Goal: Entertainment & Leisure: Browse casually

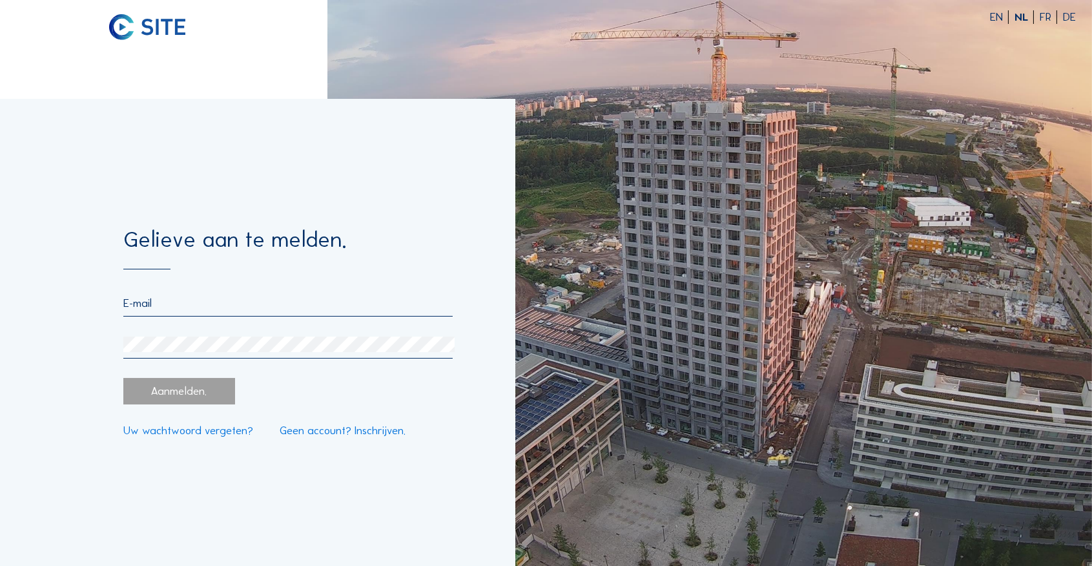
type input "[PERSON_NAME][EMAIL_ADDRESS][DOMAIN_NAME]"
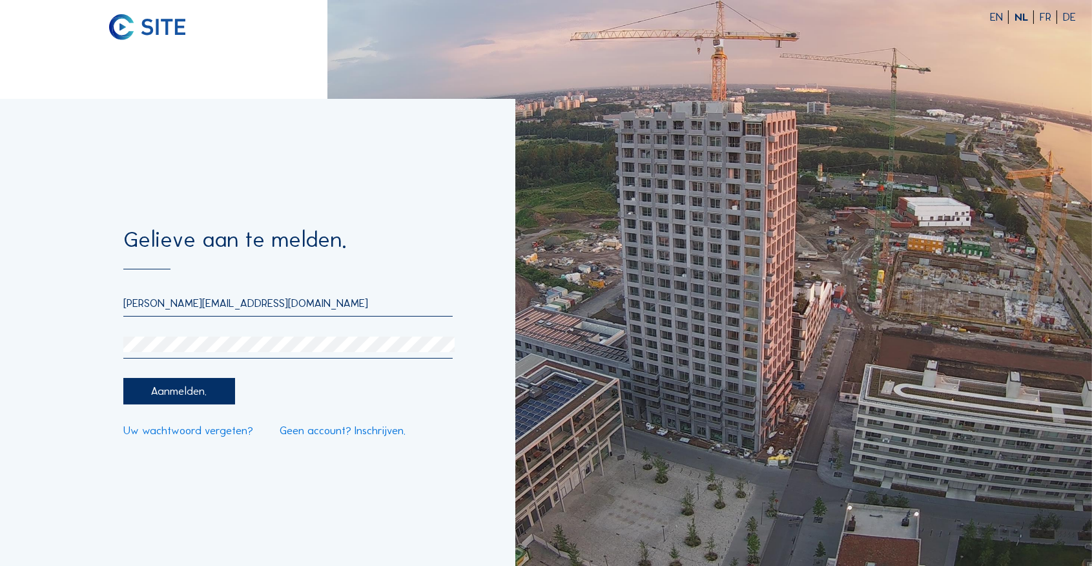
click at [181, 398] on div "Aanmelden." at bounding box center [178, 391] width 111 height 26
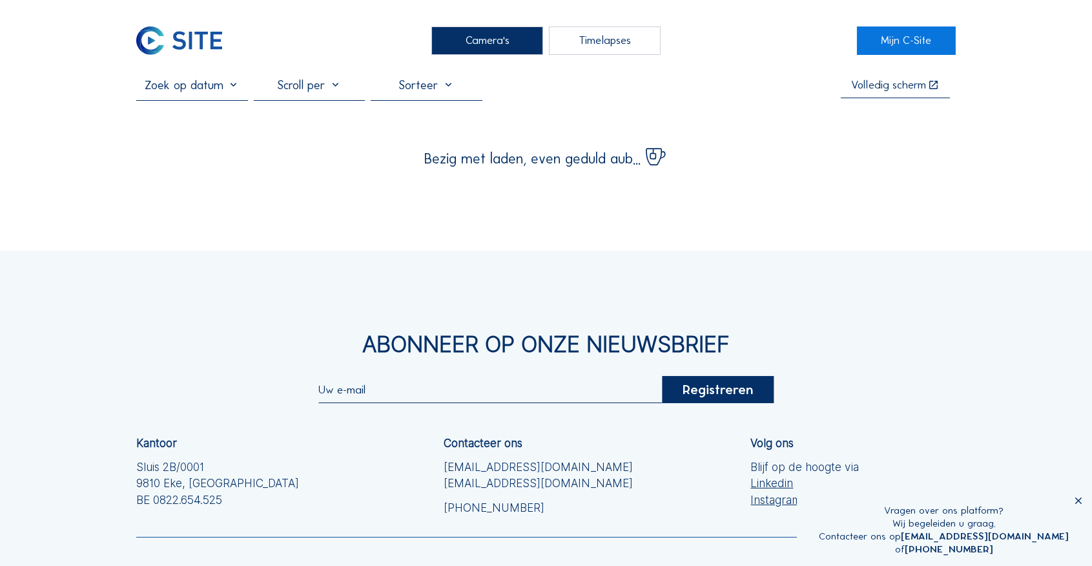
click at [501, 40] on div "Camera's" at bounding box center [486, 40] width 111 height 29
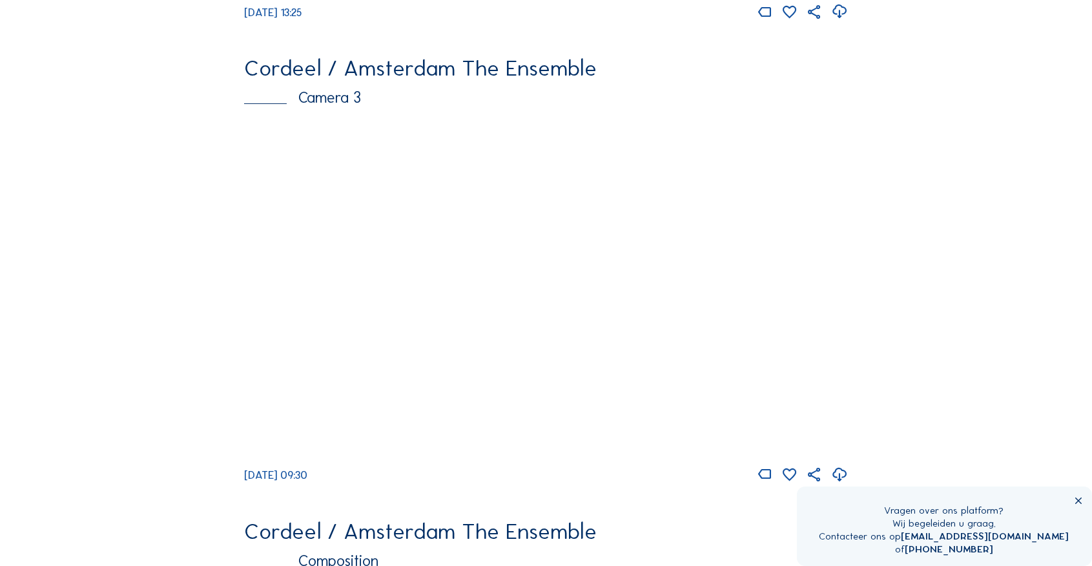
scroll to position [990, 0]
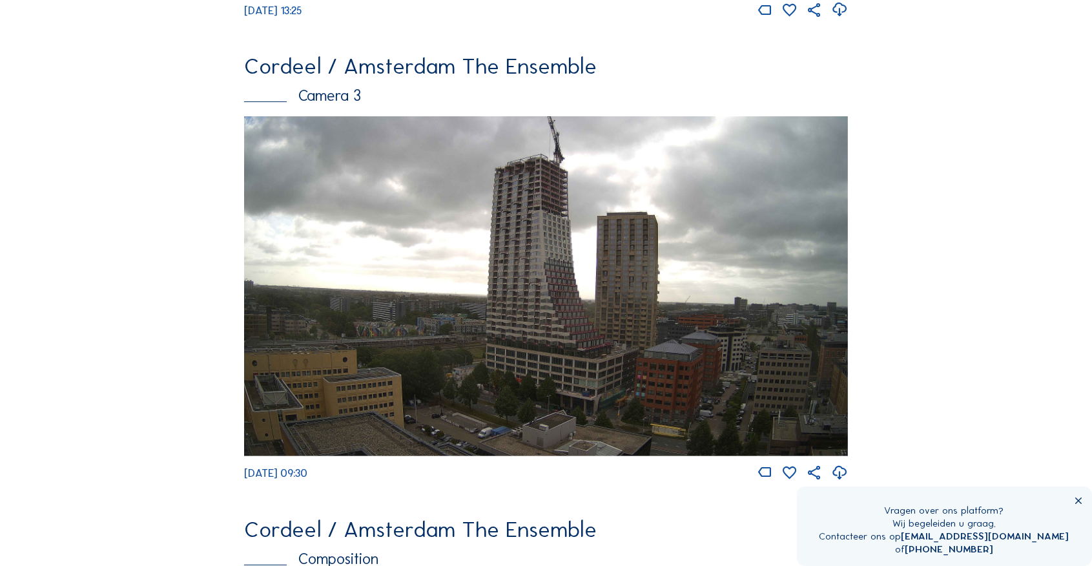
click at [597, 268] on img at bounding box center [546, 286] width 604 height 340
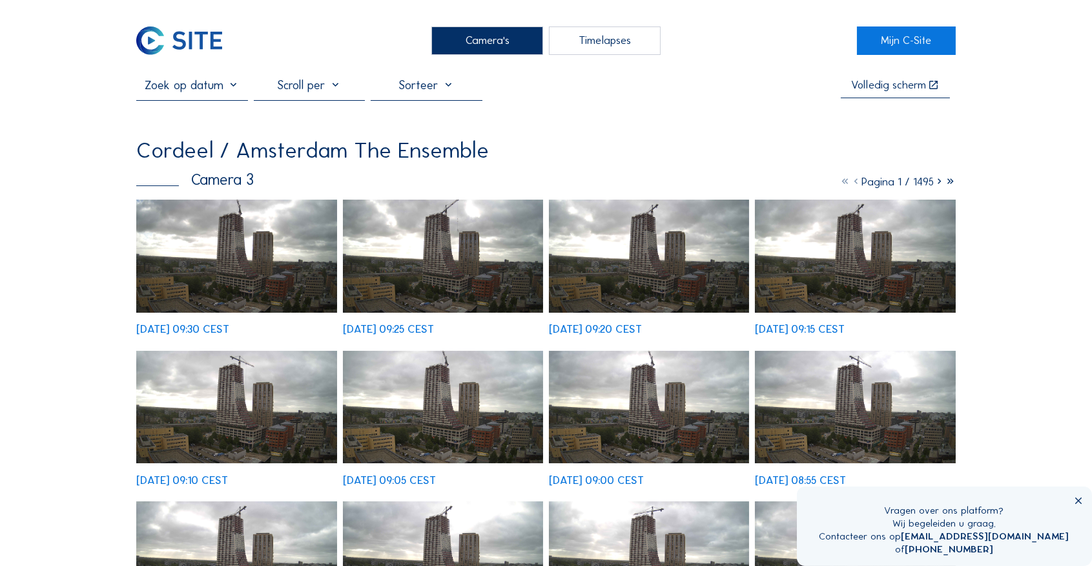
click at [284, 250] on img at bounding box center [236, 256] width 200 height 113
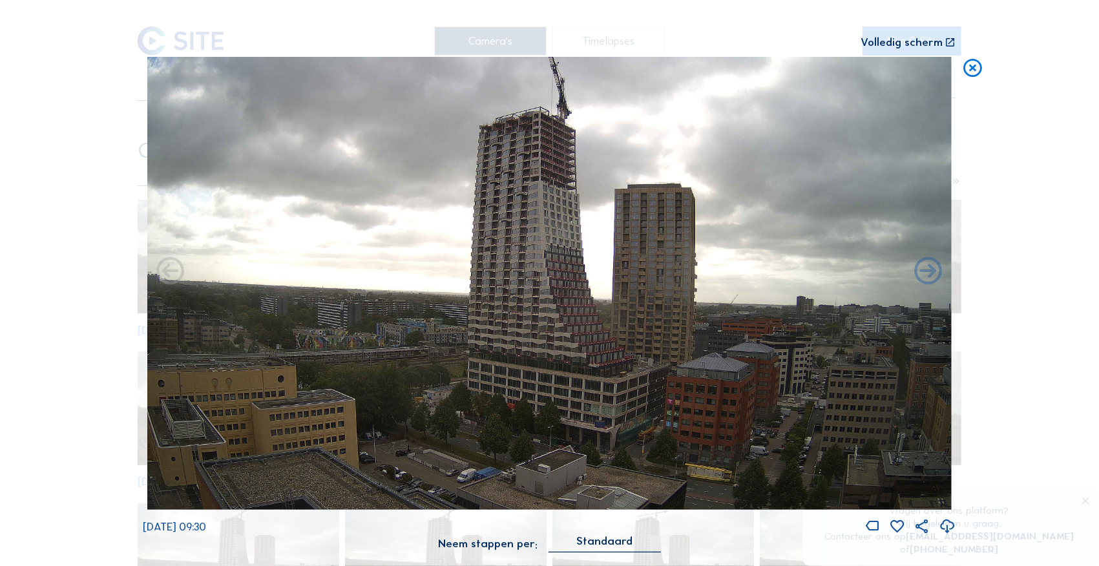
click at [971, 67] on icon at bounding box center [972, 68] width 22 height 23
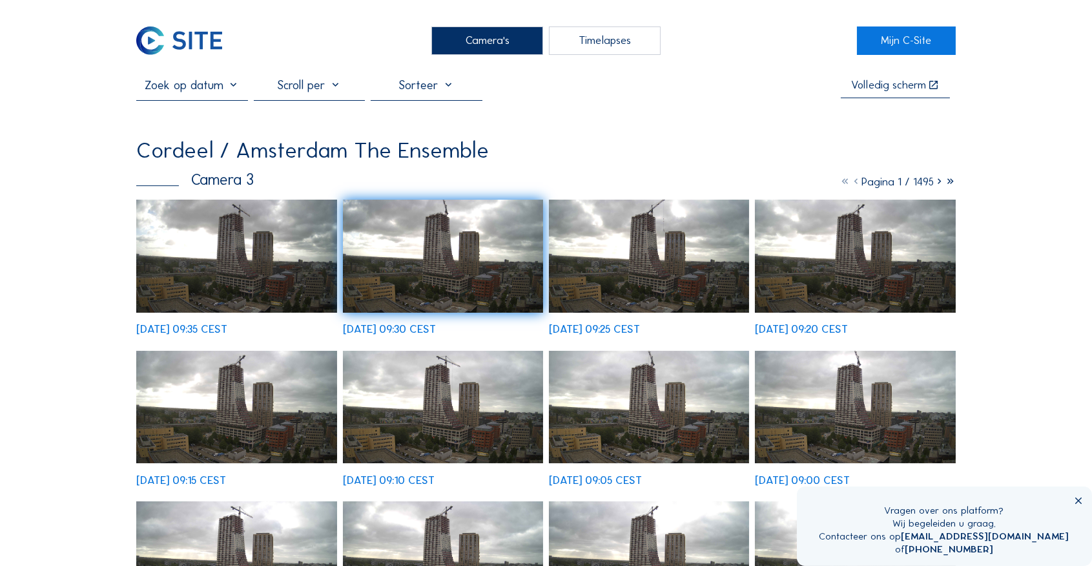
click at [263, 269] on img at bounding box center [236, 256] width 200 height 113
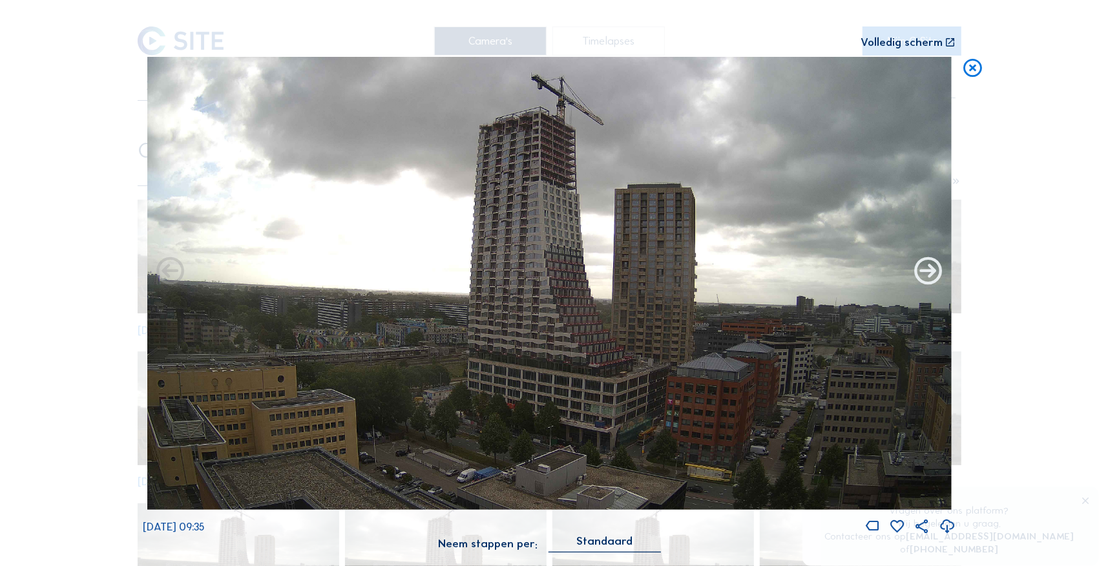
click at [934, 273] on icon at bounding box center [927, 271] width 33 height 33
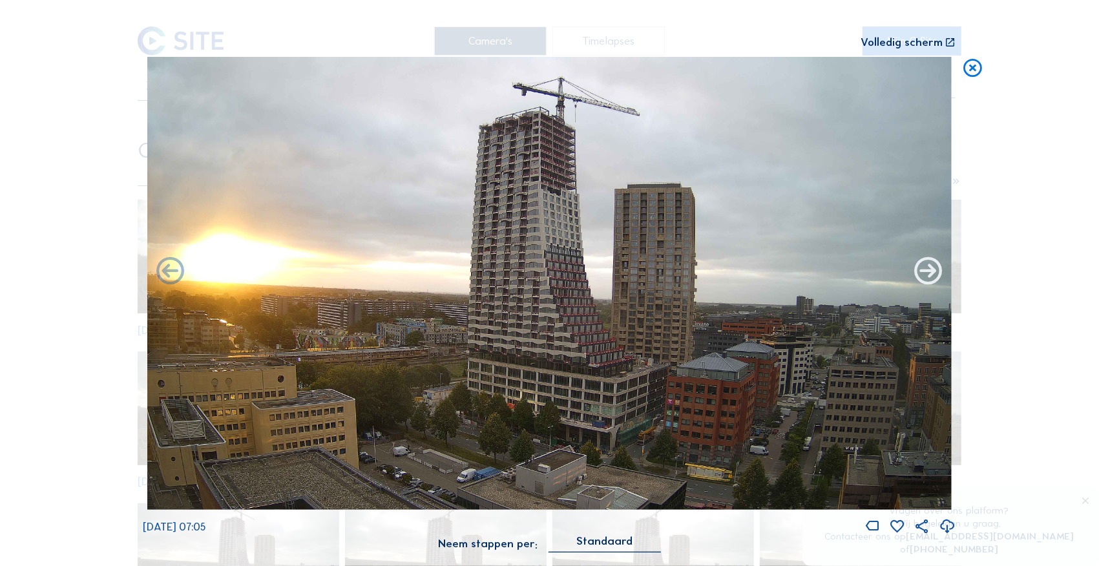
click at [933, 275] on icon at bounding box center [927, 271] width 33 height 33
click at [933, 274] on icon at bounding box center [927, 271] width 33 height 33
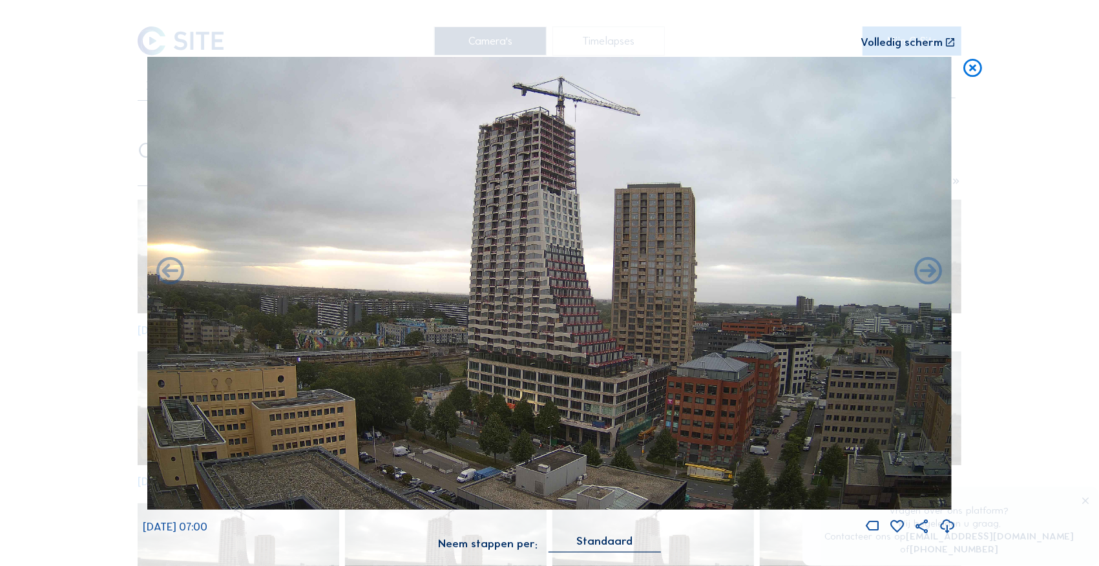
click at [933, 274] on icon at bounding box center [927, 271] width 33 height 33
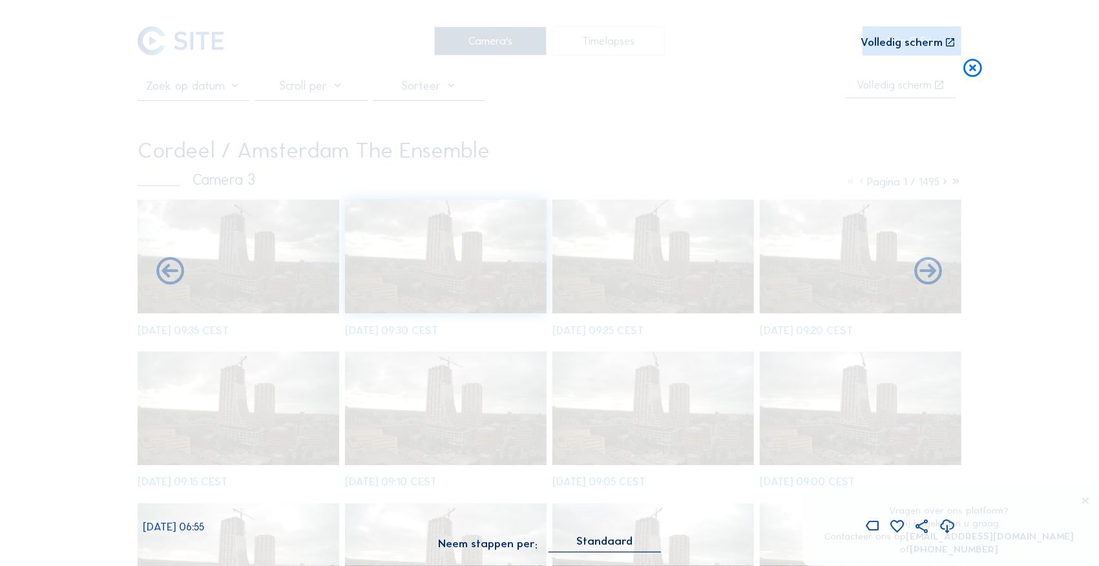
click at [933, 274] on icon at bounding box center [927, 271] width 33 height 33
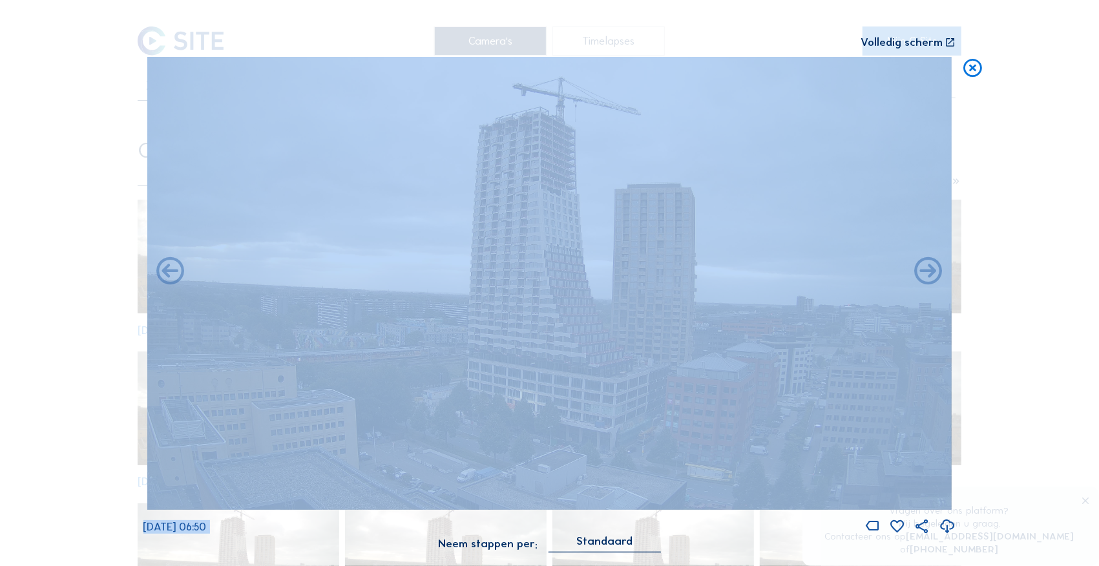
click at [107, 288] on div "Scroll om door de tijd te reizen | Druk op de 'Alt'-[PERSON_NAME] + scroll om t…" at bounding box center [549, 283] width 1099 height 566
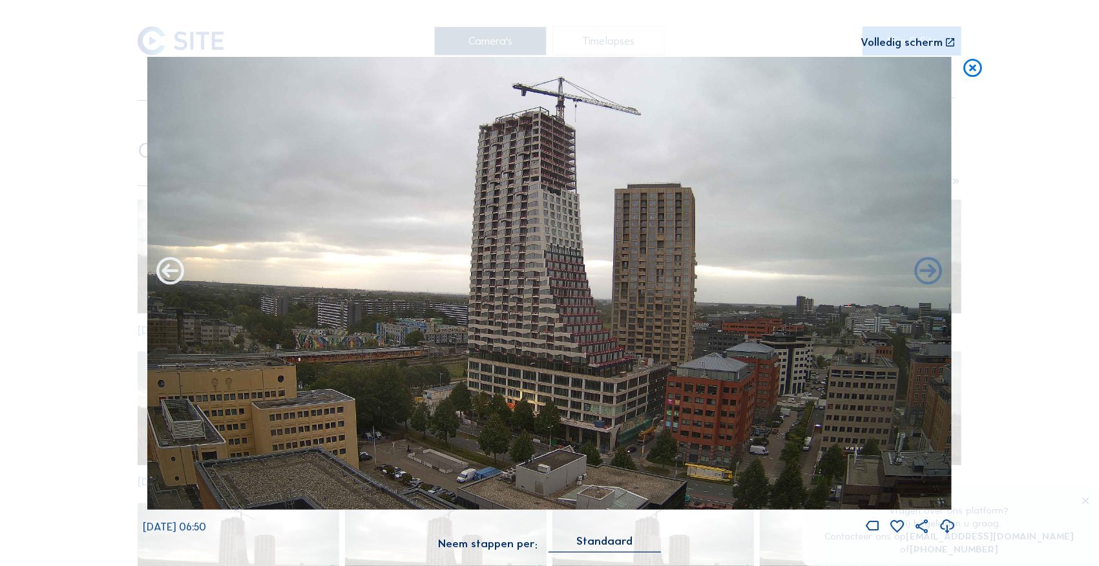
click at [176, 279] on icon at bounding box center [170, 271] width 33 height 33
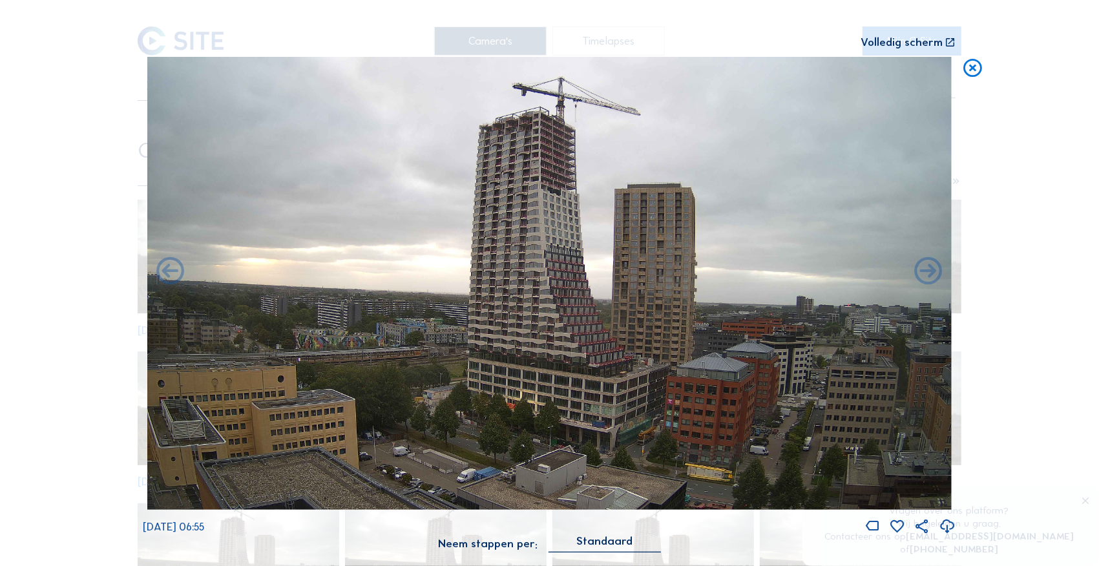
click at [176, 279] on icon at bounding box center [170, 271] width 33 height 33
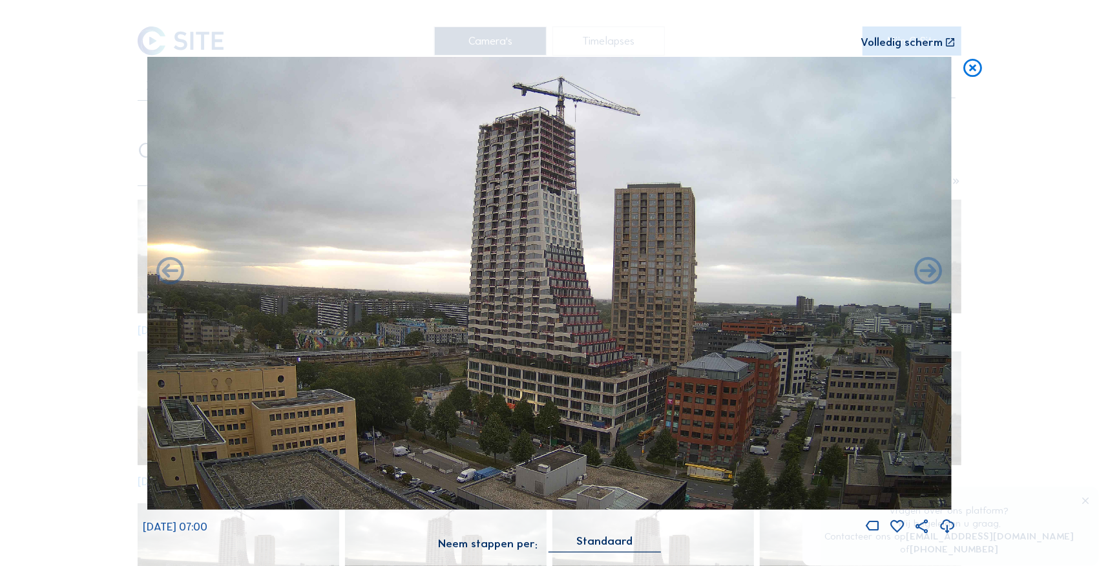
click at [176, 279] on icon at bounding box center [170, 271] width 33 height 33
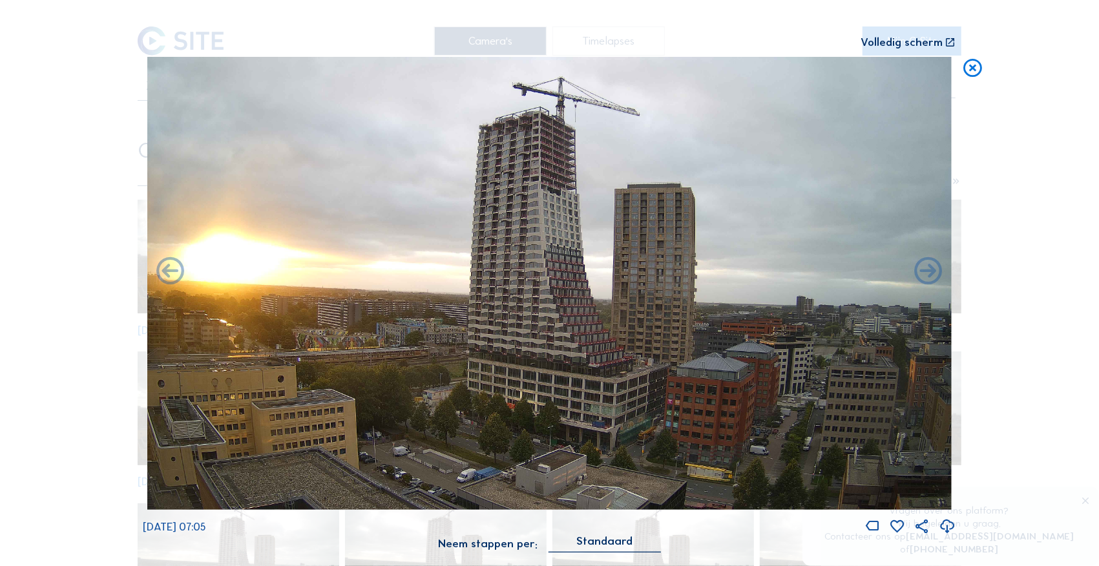
click at [176, 279] on icon at bounding box center [170, 271] width 33 height 33
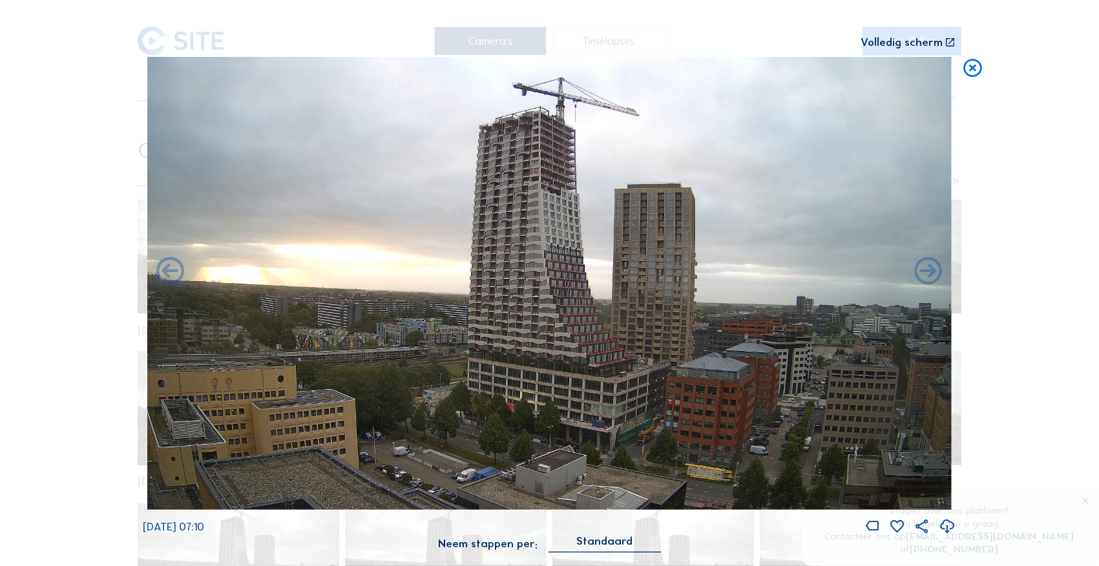
click at [176, 279] on icon at bounding box center [170, 271] width 33 height 33
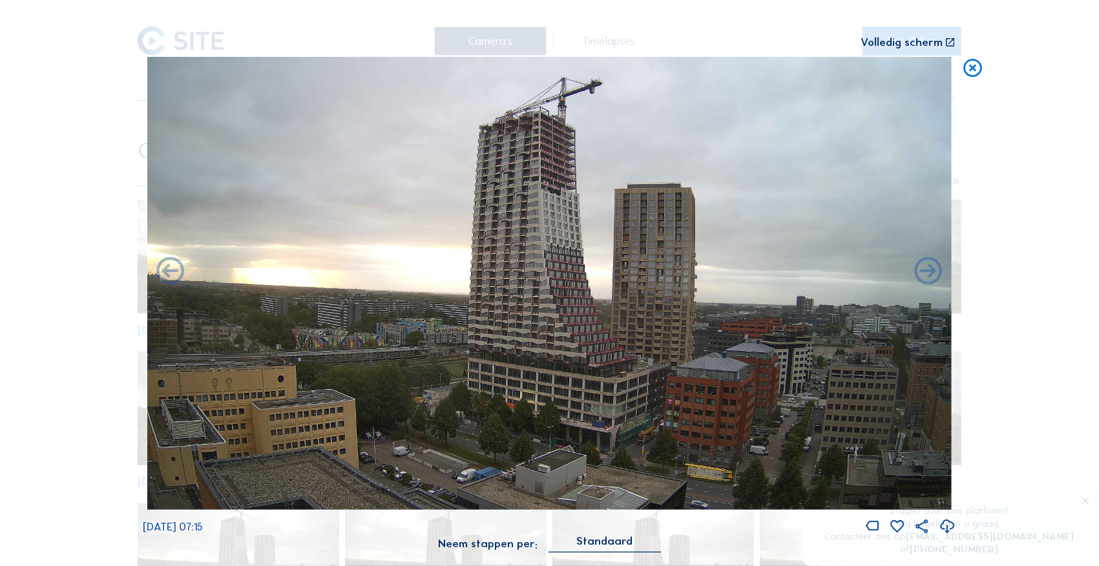
click at [176, 279] on icon at bounding box center [170, 271] width 33 height 33
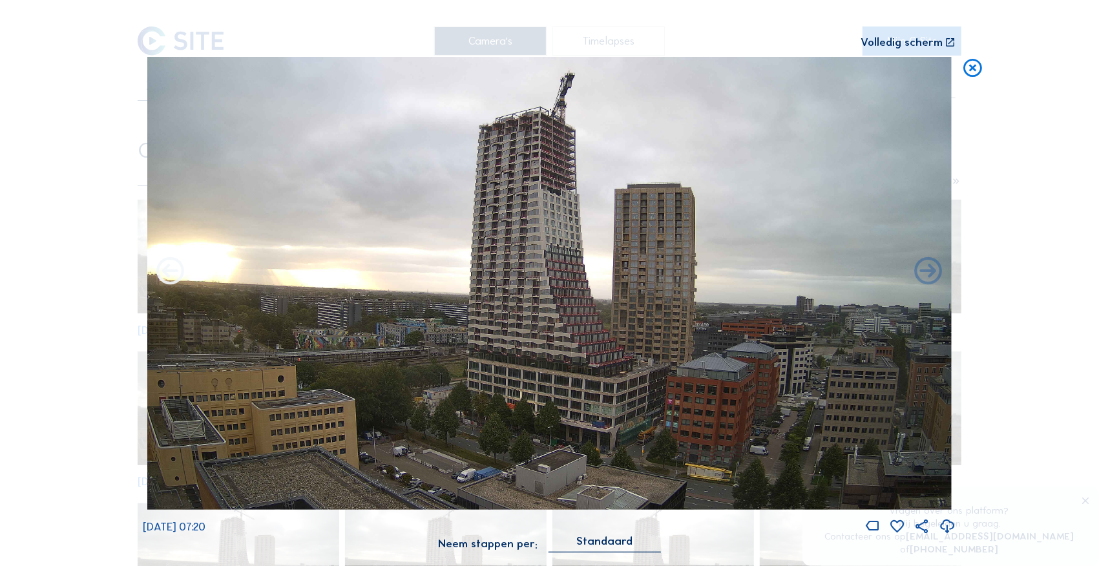
click at [178, 280] on icon at bounding box center [170, 271] width 33 height 33
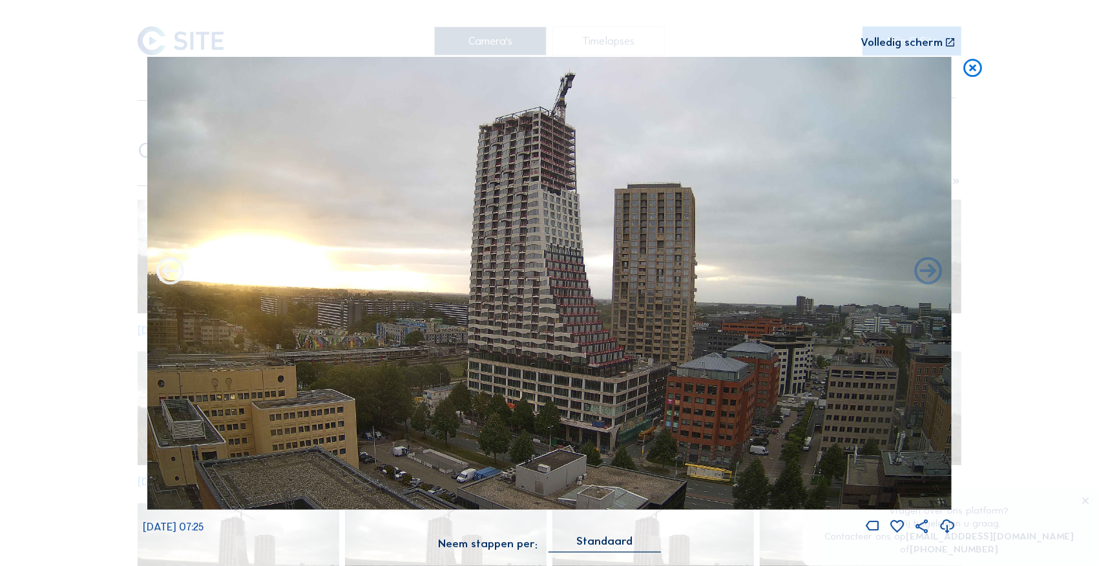
click at [178, 282] on icon at bounding box center [170, 271] width 33 height 33
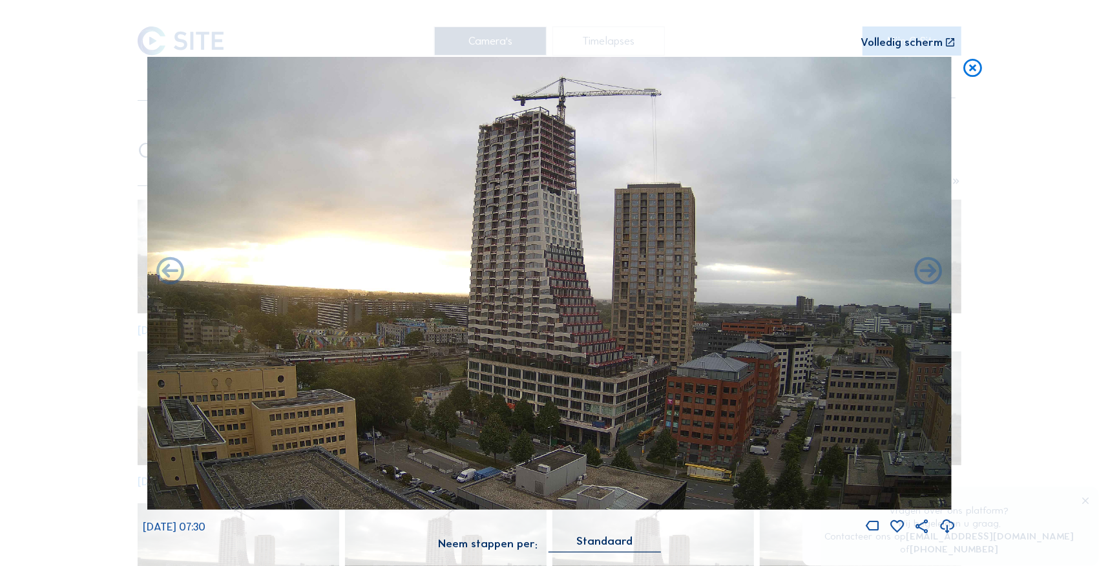
click at [178, 282] on icon at bounding box center [170, 271] width 33 height 33
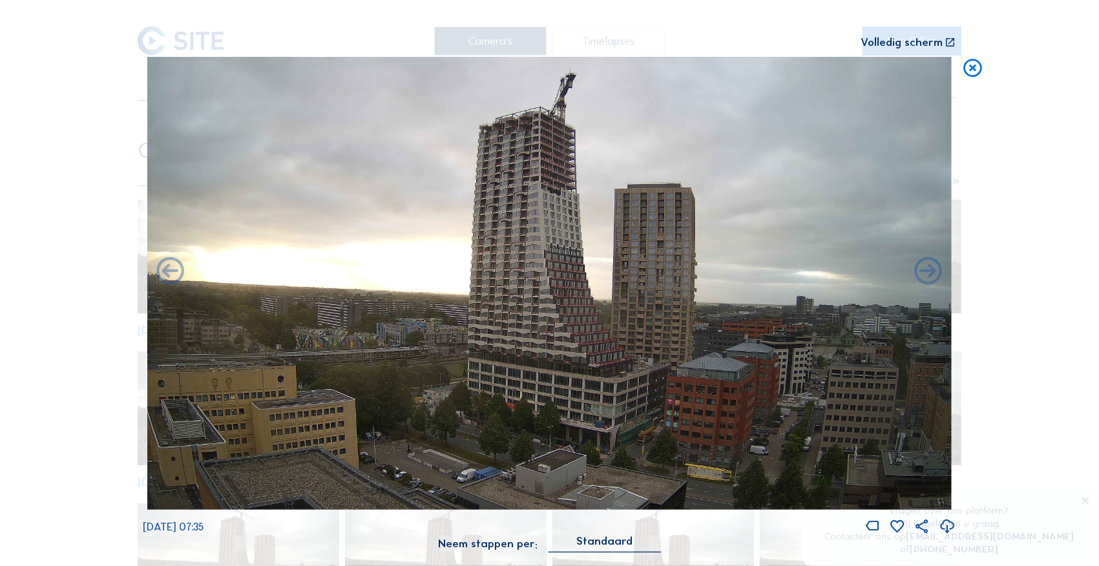
click at [178, 282] on icon at bounding box center [170, 271] width 33 height 33
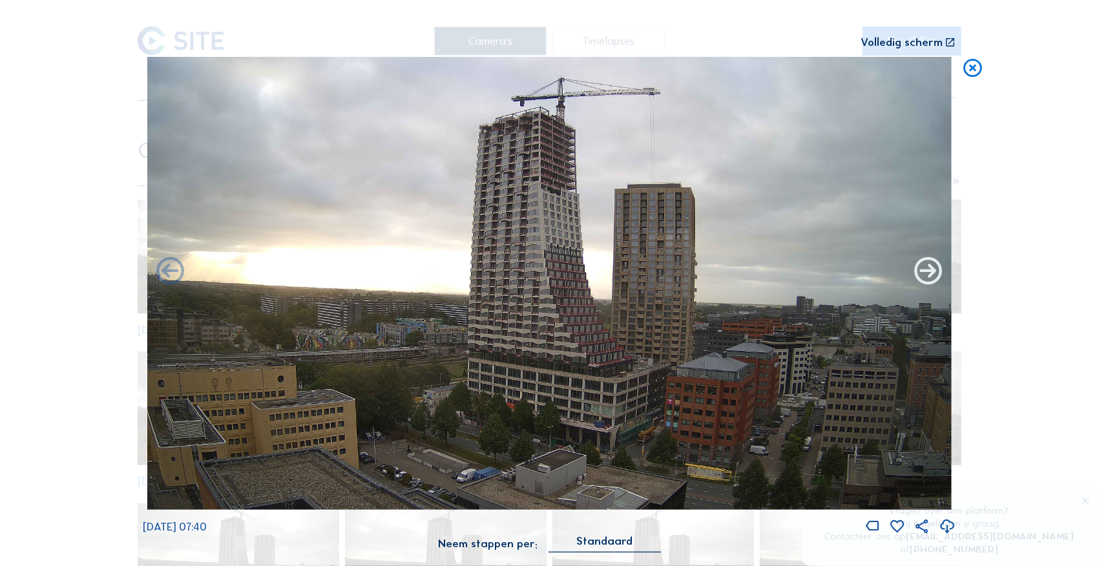
click at [925, 273] on icon at bounding box center [927, 271] width 33 height 33
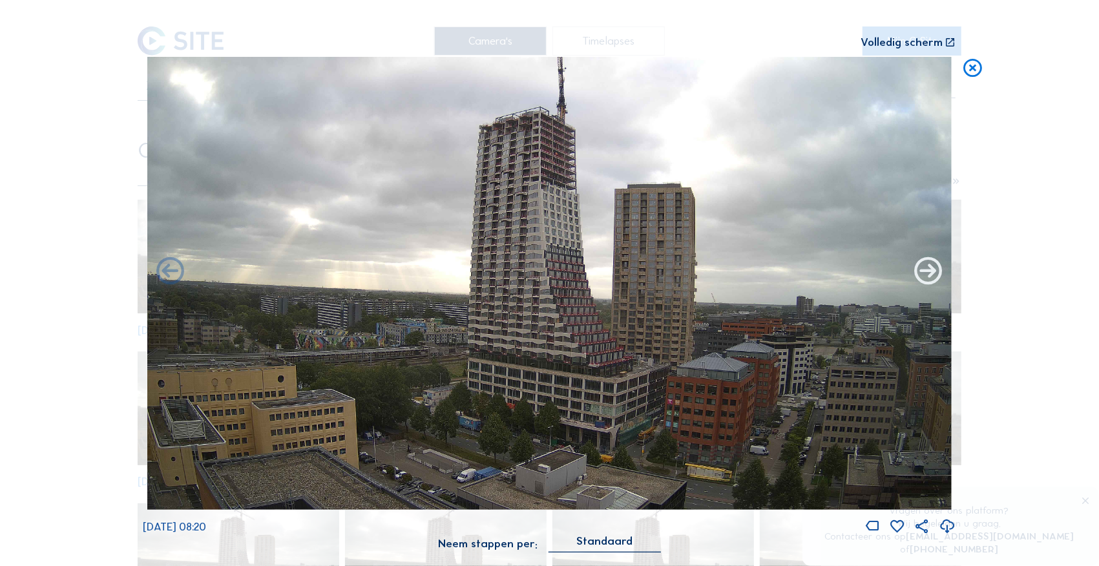
click at [926, 269] on icon at bounding box center [927, 271] width 33 height 33
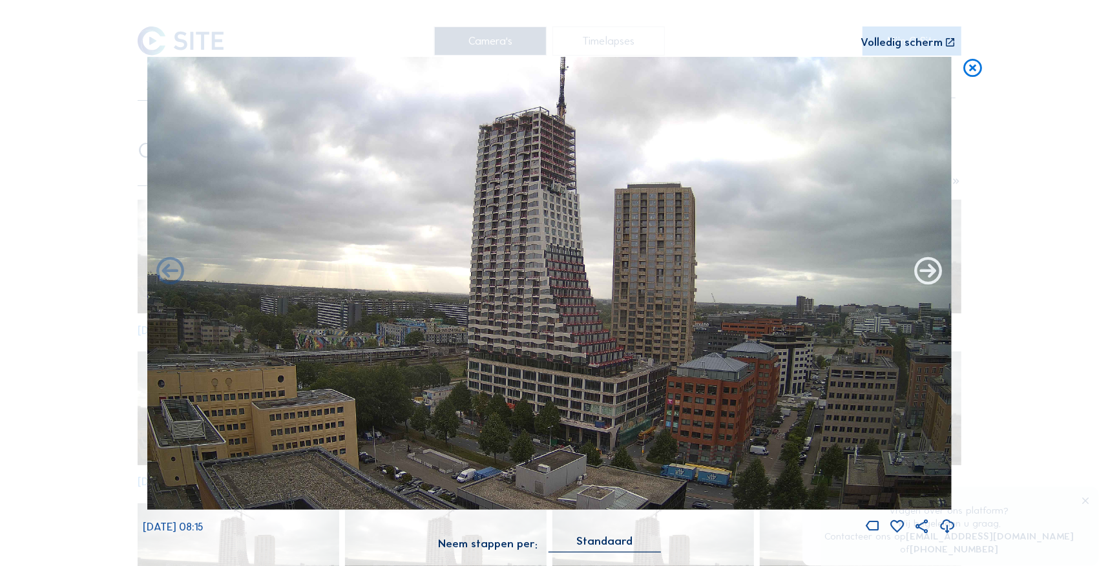
click at [927, 269] on icon at bounding box center [927, 271] width 33 height 33
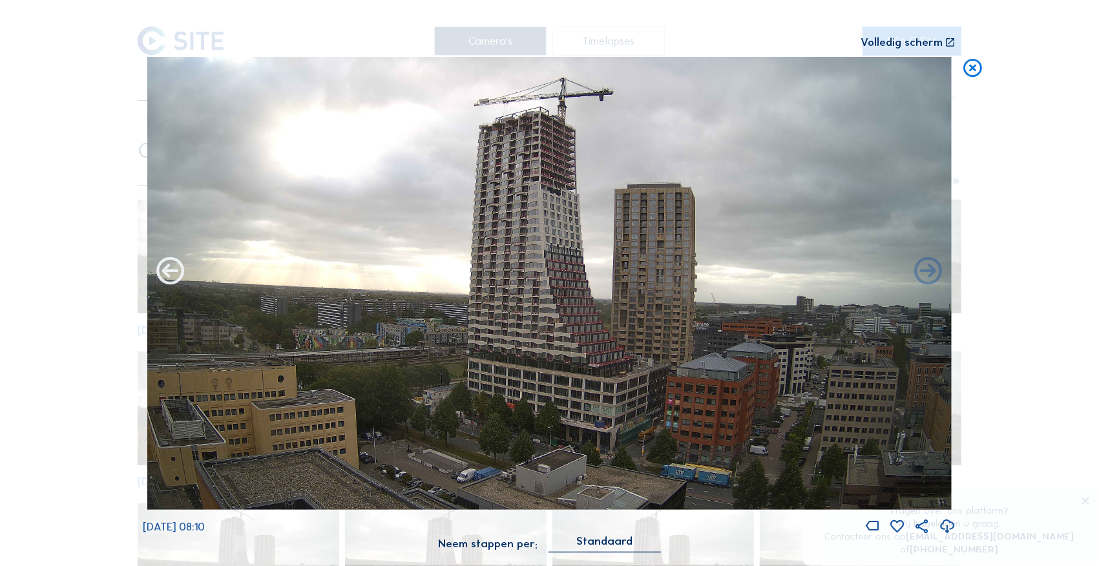
click at [177, 277] on icon at bounding box center [170, 271] width 33 height 33
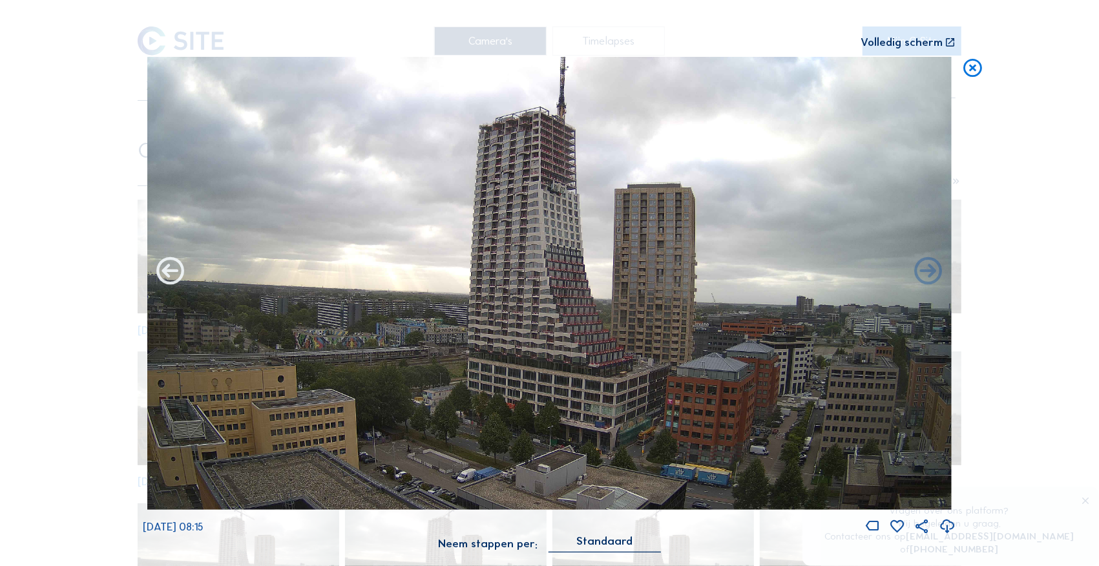
click at [177, 276] on icon at bounding box center [170, 271] width 33 height 33
click at [175, 274] on icon at bounding box center [170, 271] width 33 height 33
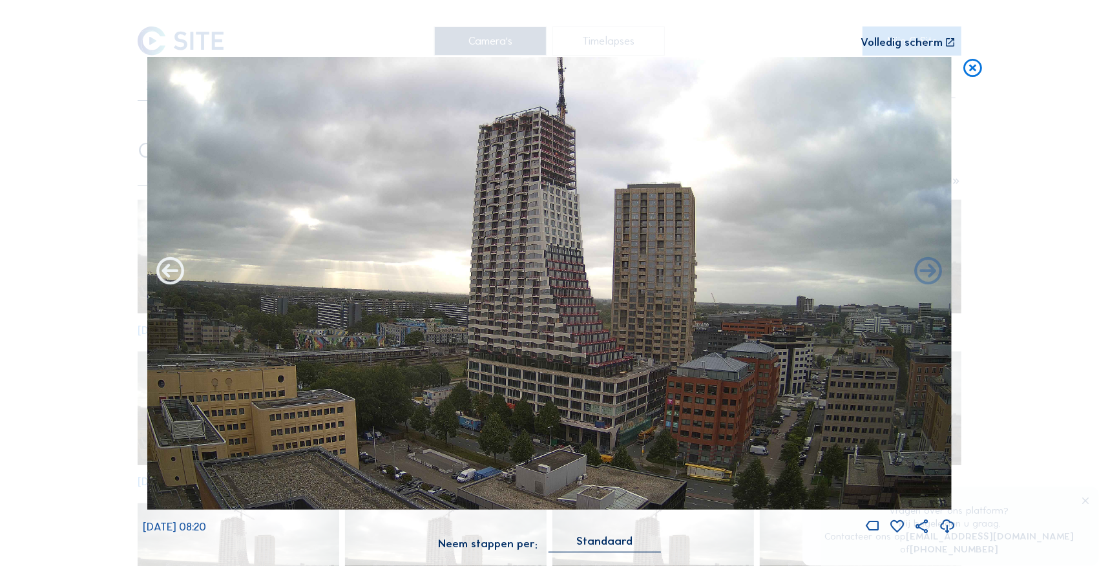
click at [175, 274] on icon at bounding box center [170, 271] width 33 height 33
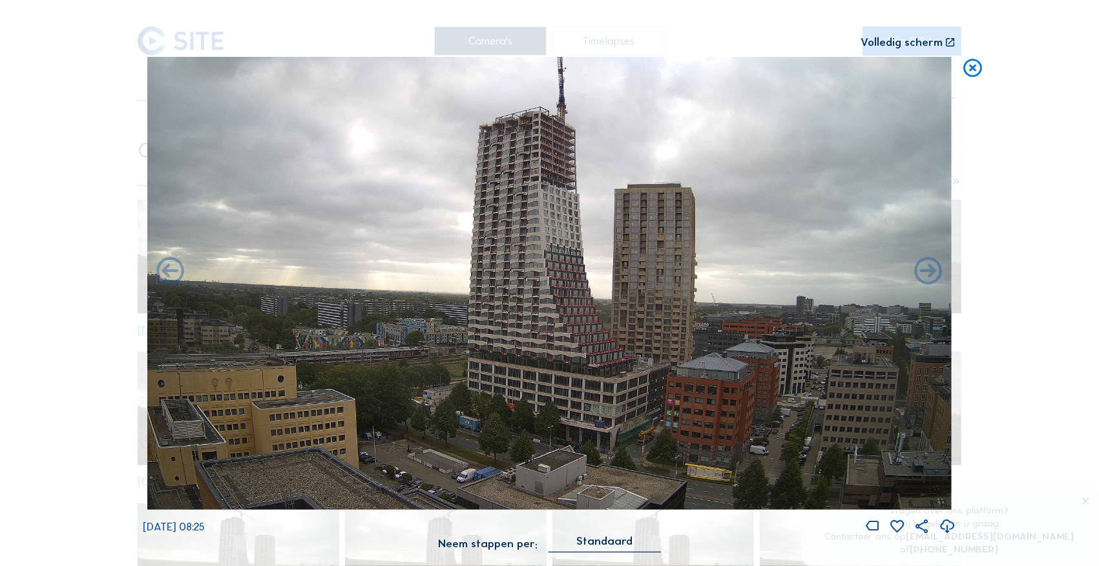
click at [175, 274] on icon at bounding box center [170, 271] width 33 height 33
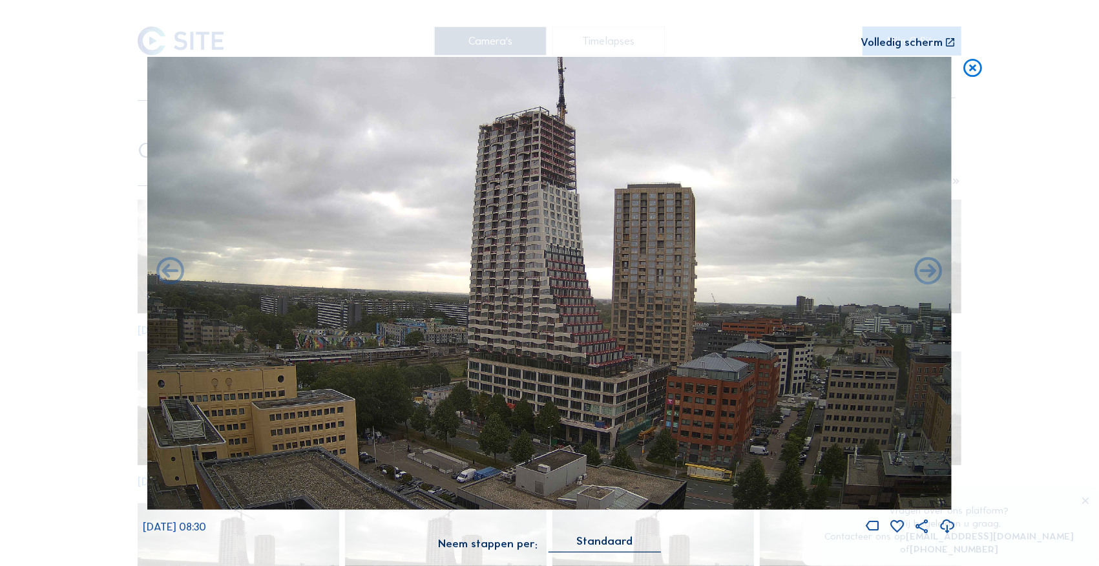
click at [175, 274] on icon at bounding box center [170, 271] width 33 height 33
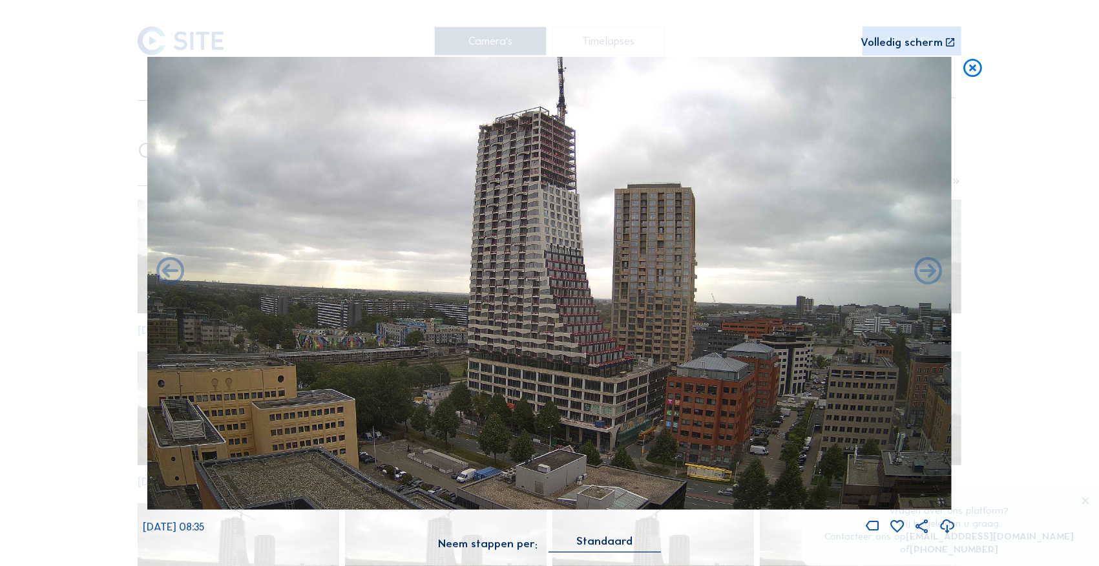
click at [175, 274] on icon at bounding box center [170, 271] width 33 height 33
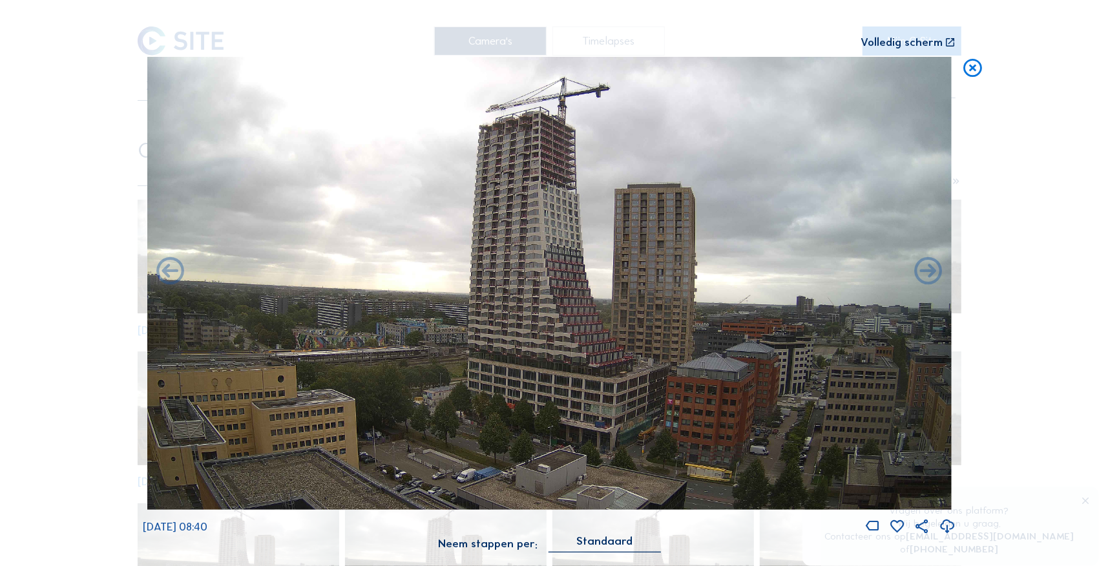
click at [175, 274] on icon at bounding box center [170, 271] width 33 height 33
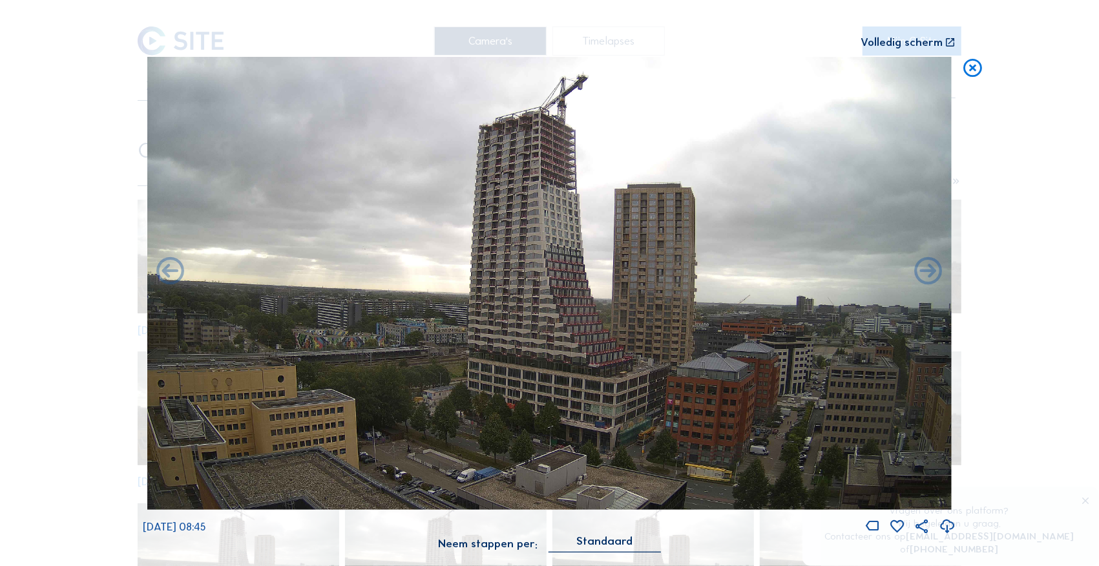
click at [175, 274] on icon at bounding box center [170, 271] width 33 height 33
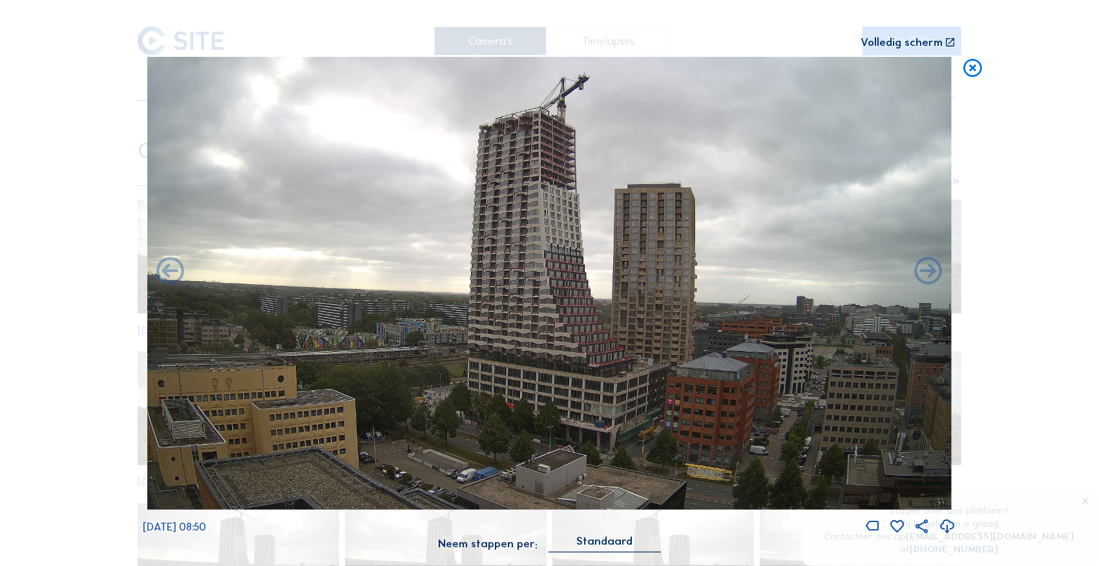
click at [175, 274] on icon at bounding box center [170, 271] width 33 height 33
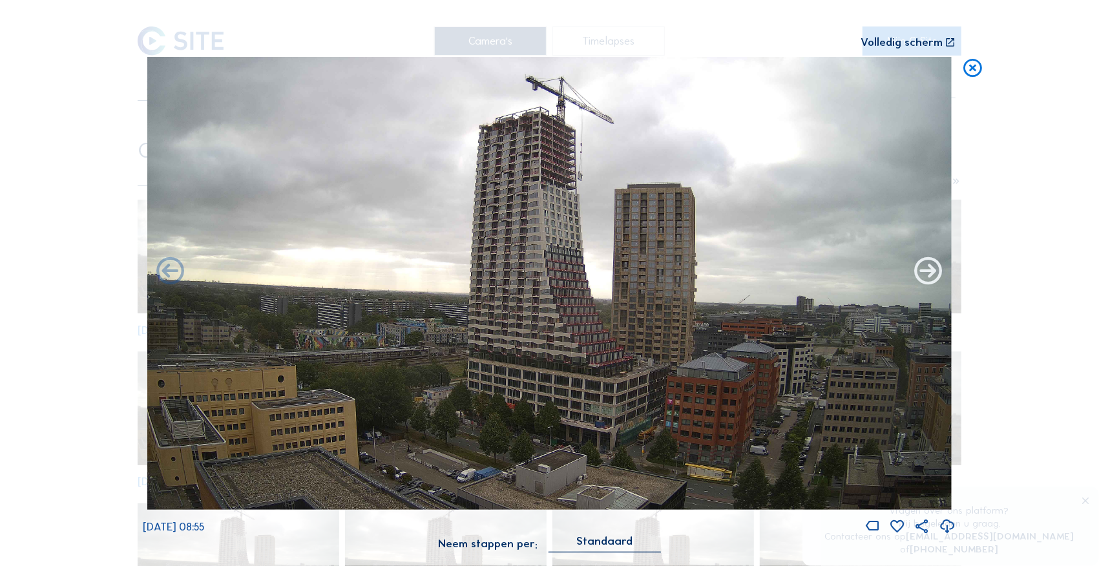
click at [923, 279] on icon at bounding box center [927, 271] width 33 height 33
click at [923, 280] on icon at bounding box center [927, 271] width 33 height 33
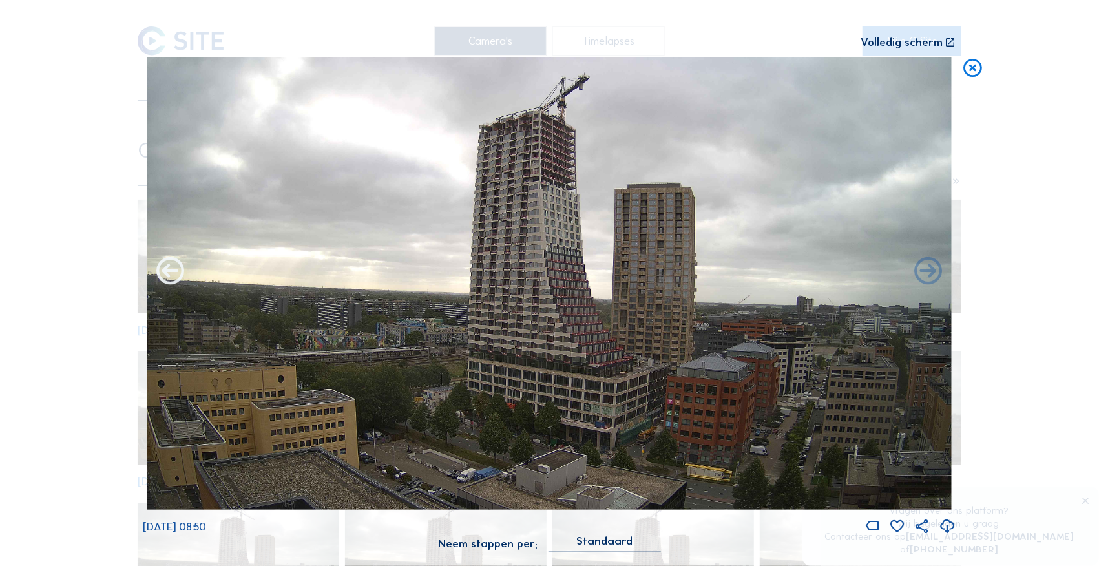
click at [172, 269] on icon at bounding box center [170, 271] width 33 height 33
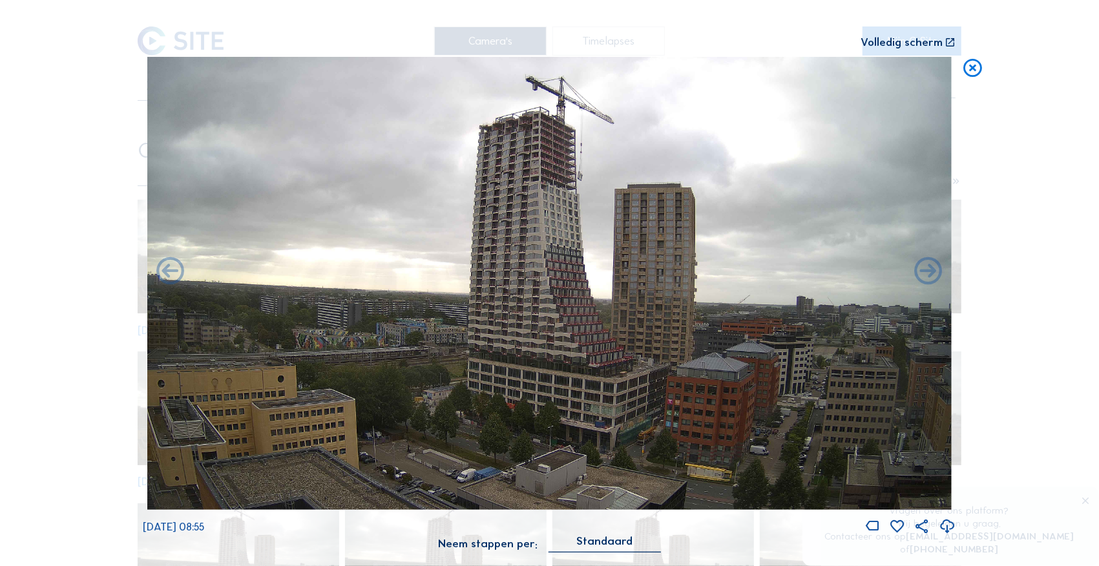
click at [172, 269] on icon at bounding box center [170, 271] width 33 height 33
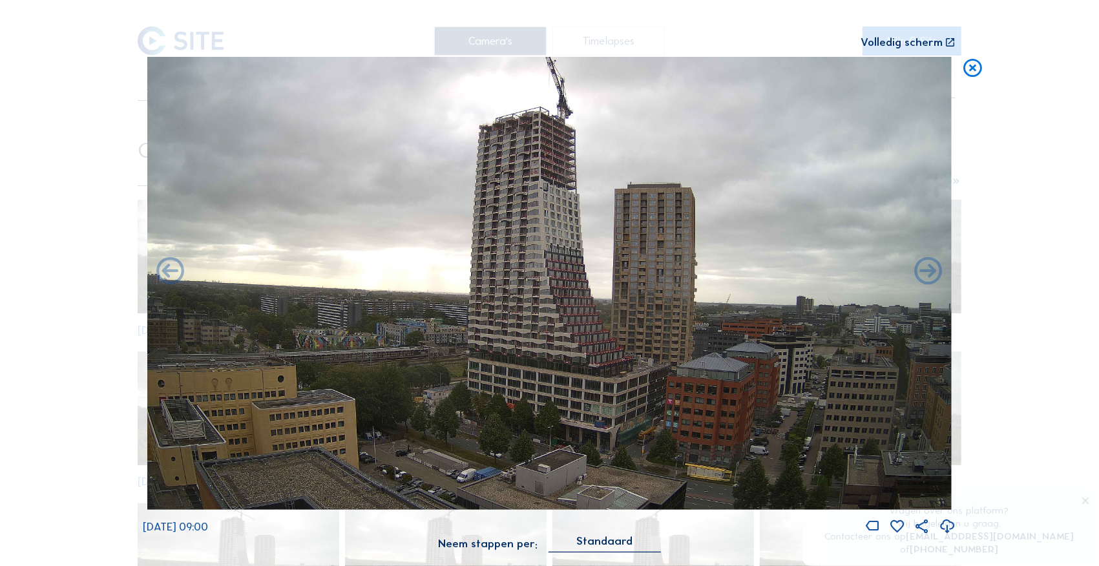
click at [172, 269] on icon at bounding box center [170, 271] width 33 height 33
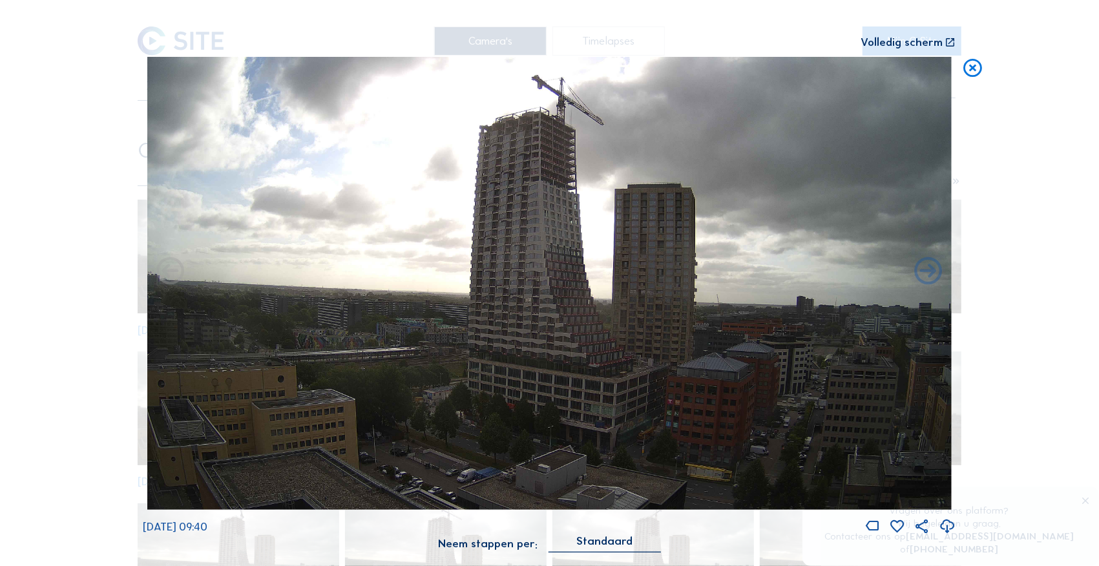
click at [964, 72] on icon at bounding box center [972, 68] width 22 height 23
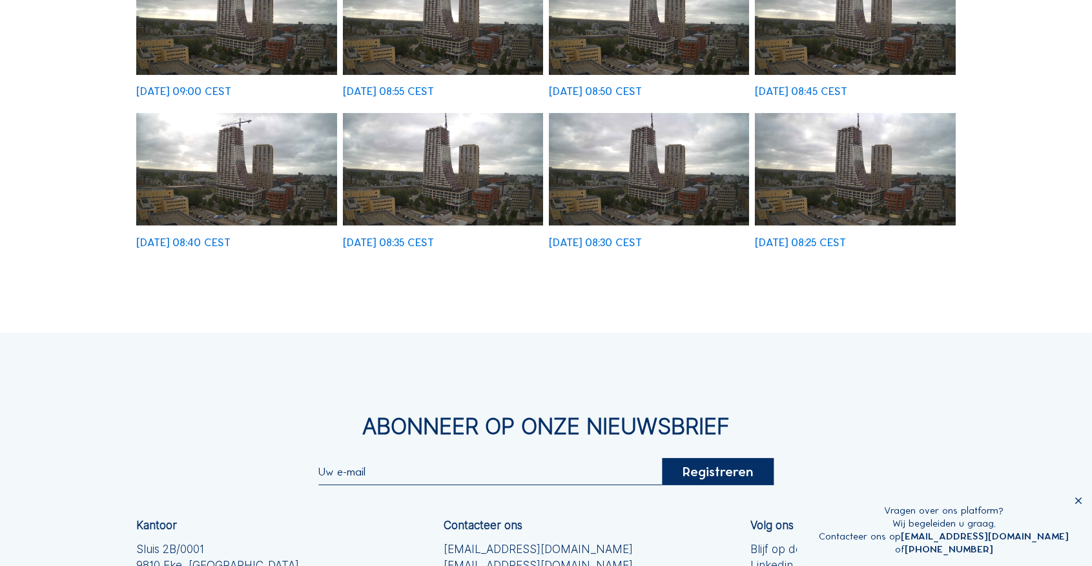
scroll to position [540, 0]
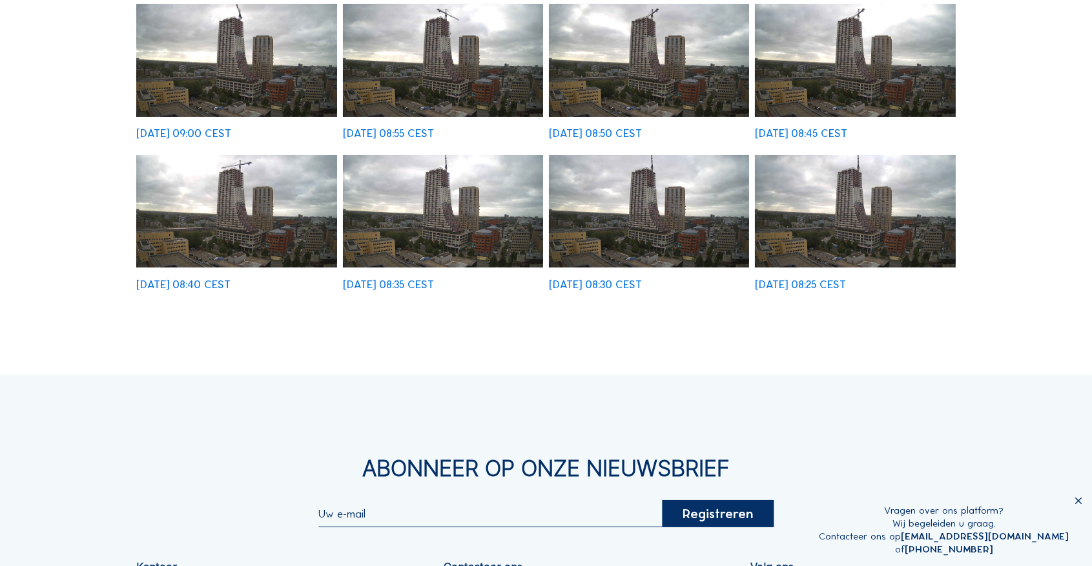
click at [868, 243] on img at bounding box center [855, 211] width 200 height 113
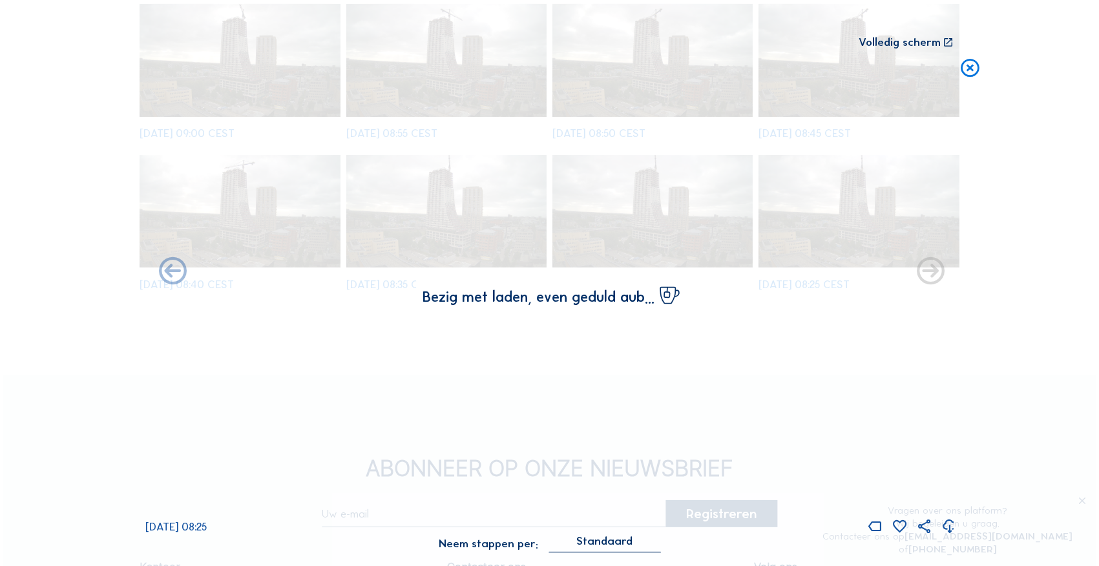
scroll to position [499, 0]
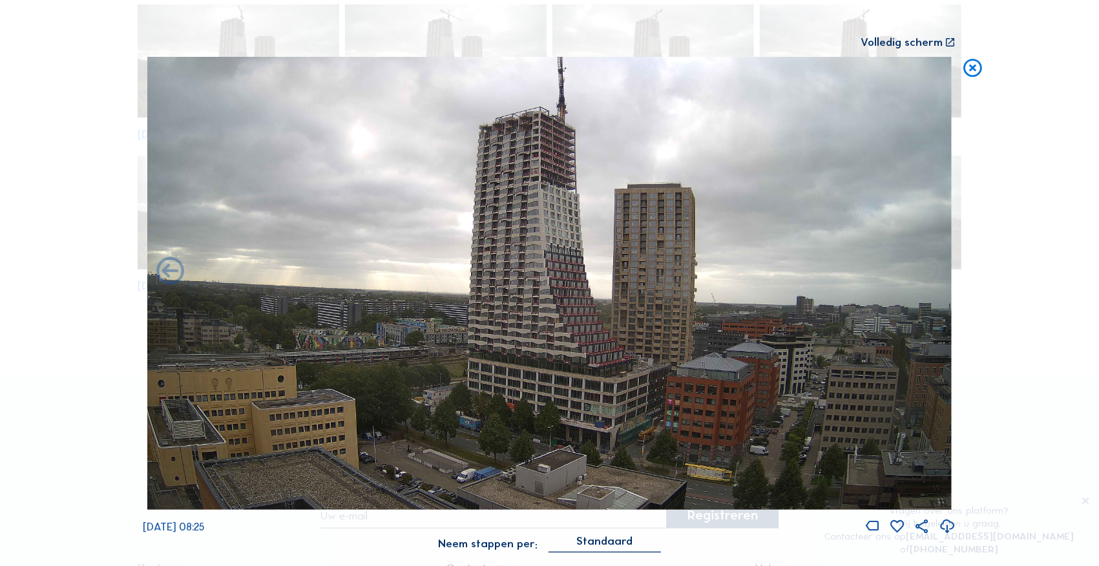
click at [971, 66] on icon at bounding box center [972, 68] width 22 height 23
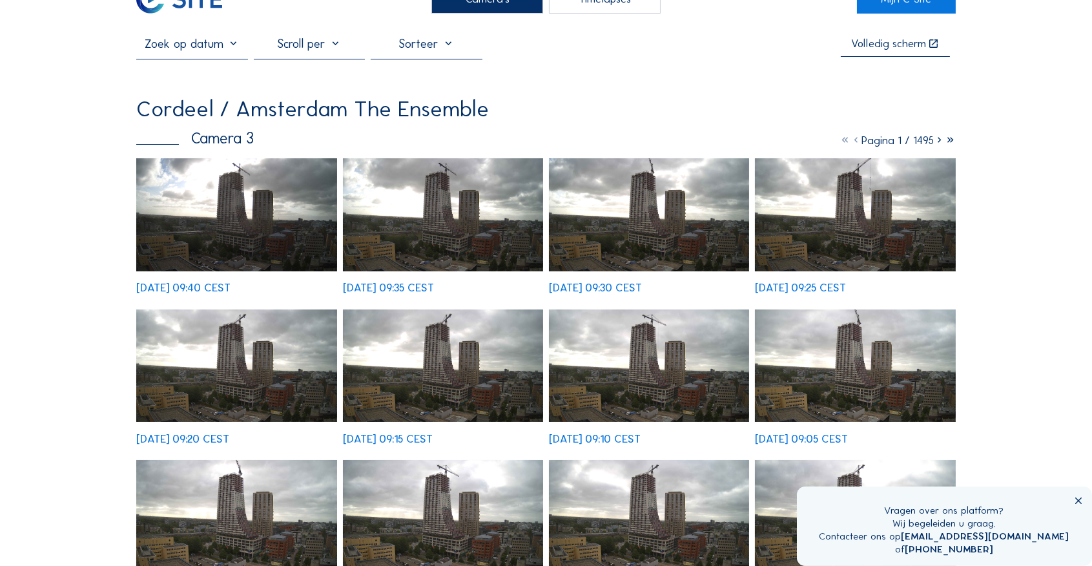
scroll to position [43, 0]
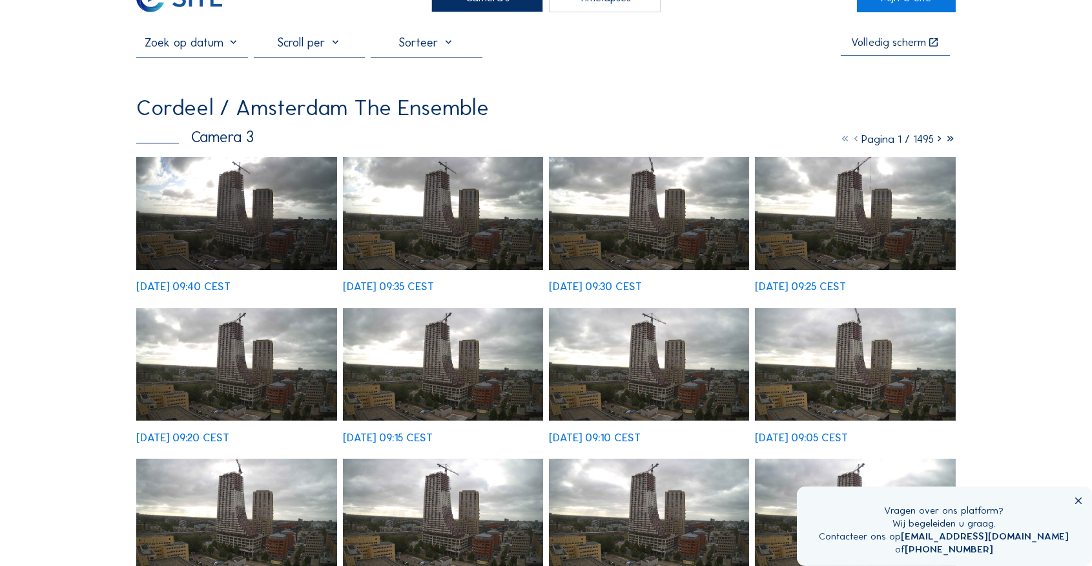
click at [936, 139] on icon at bounding box center [939, 139] width 11 height 14
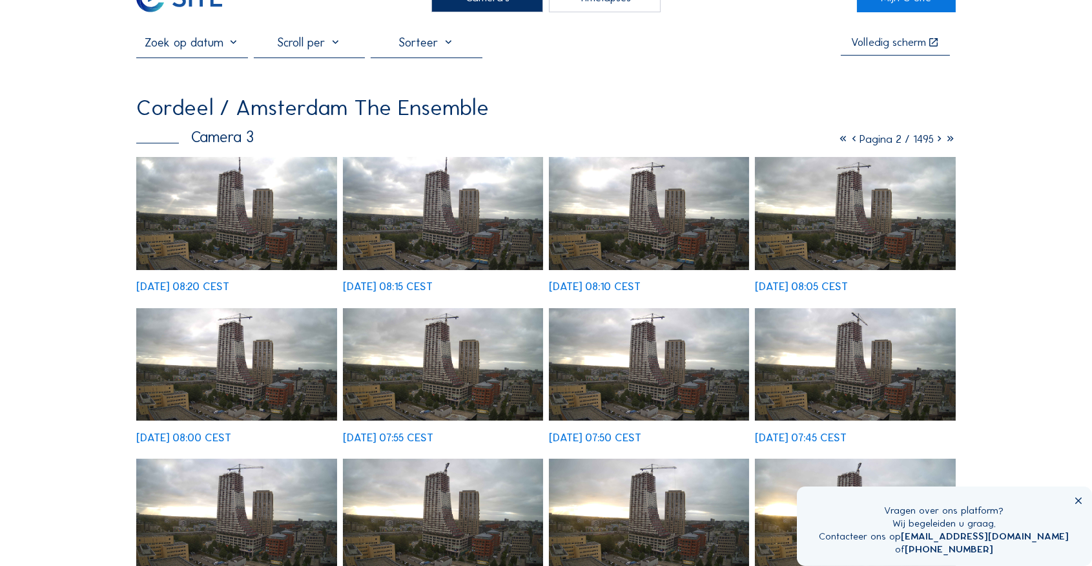
click at [832, 351] on img at bounding box center [855, 364] width 200 height 113
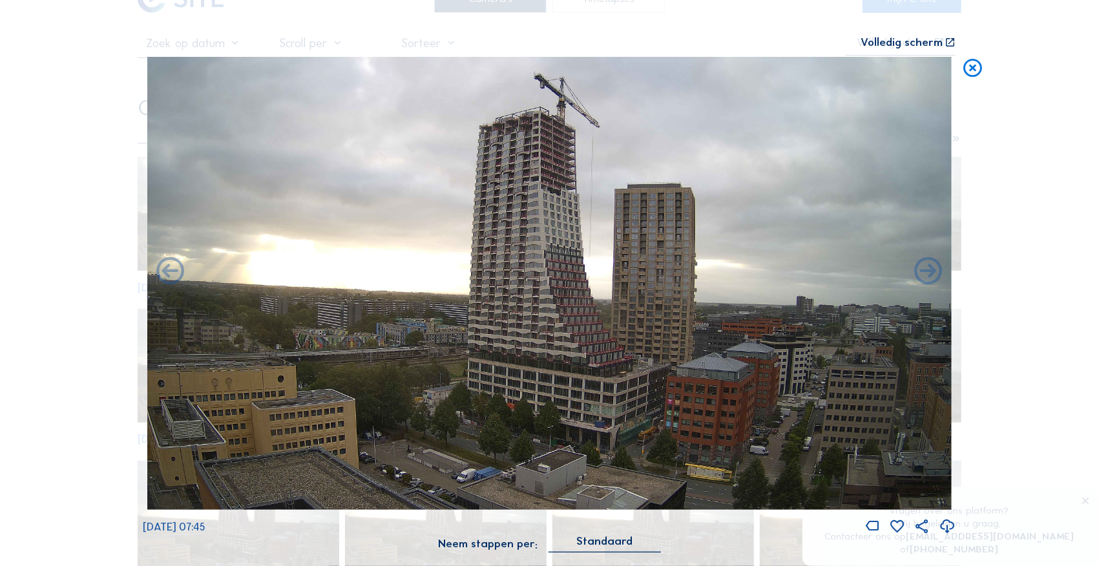
click at [971, 65] on icon at bounding box center [972, 68] width 22 height 23
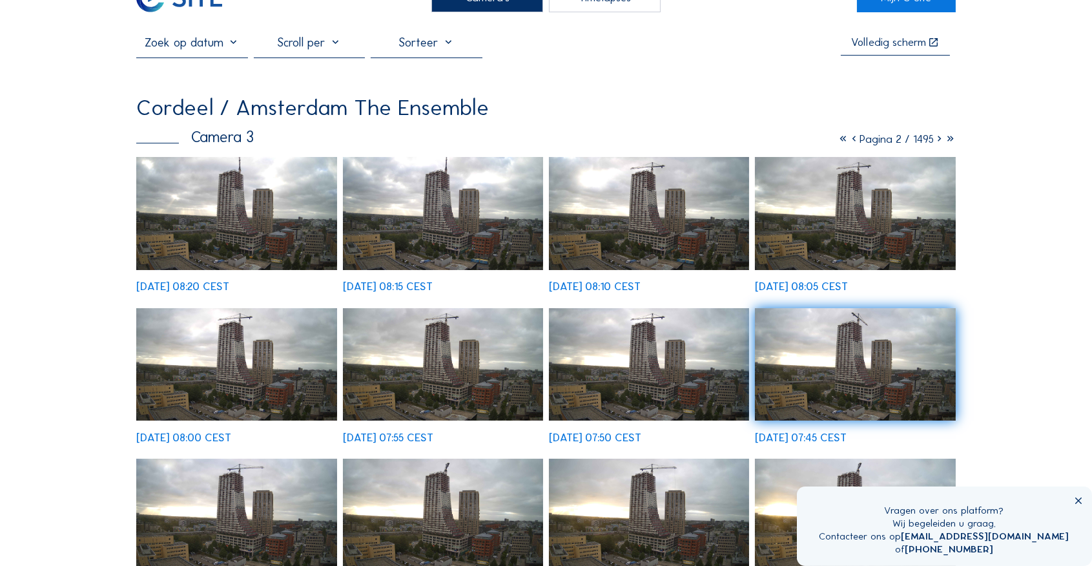
click at [938, 141] on icon at bounding box center [939, 139] width 11 height 14
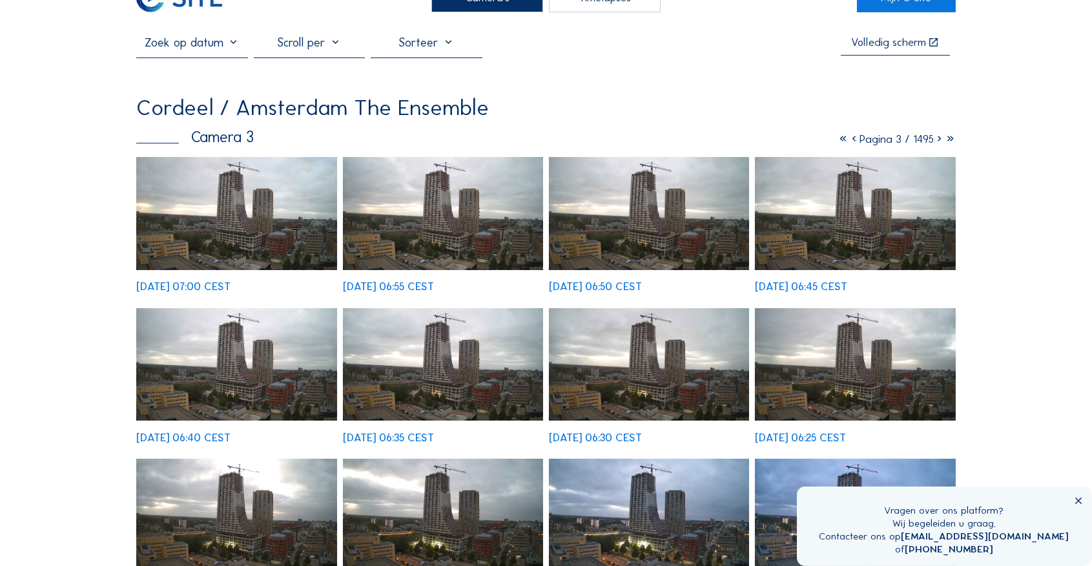
click at [937, 137] on icon at bounding box center [939, 139] width 11 height 14
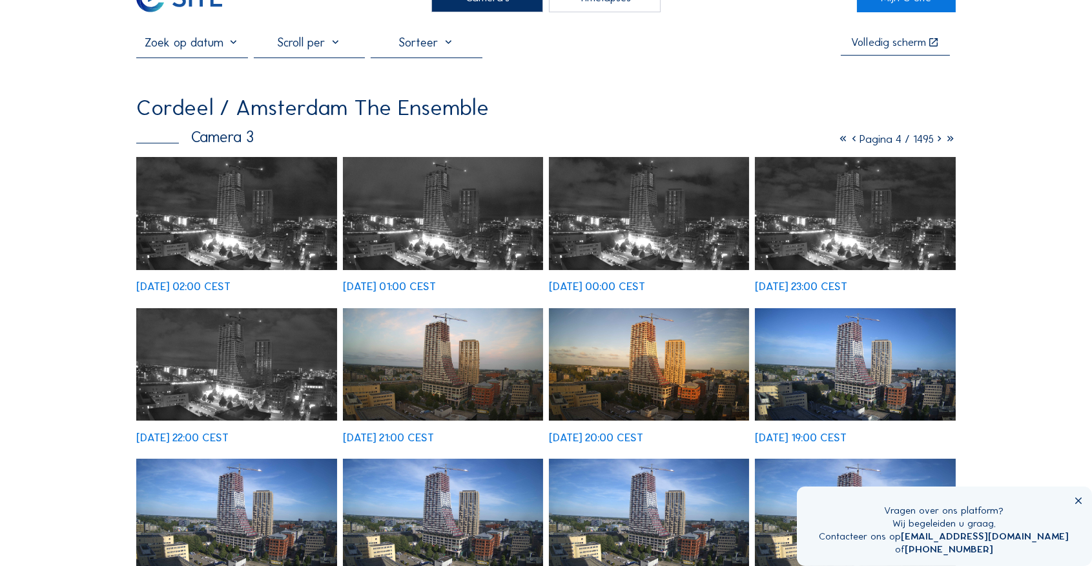
click at [851, 231] on img at bounding box center [855, 213] width 200 height 113
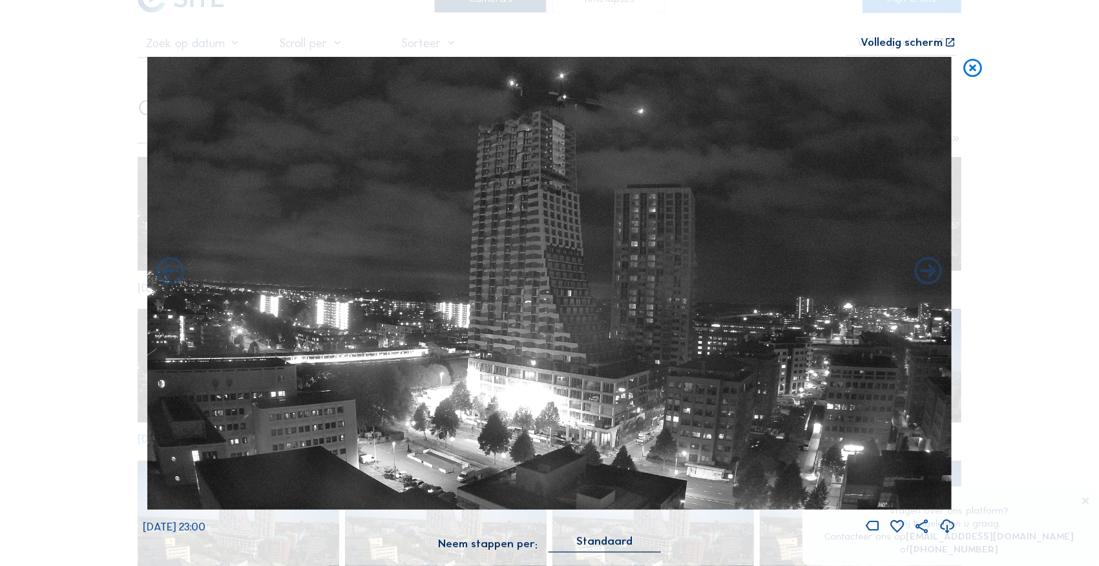
click at [976, 63] on icon at bounding box center [972, 68] width 22 height 23
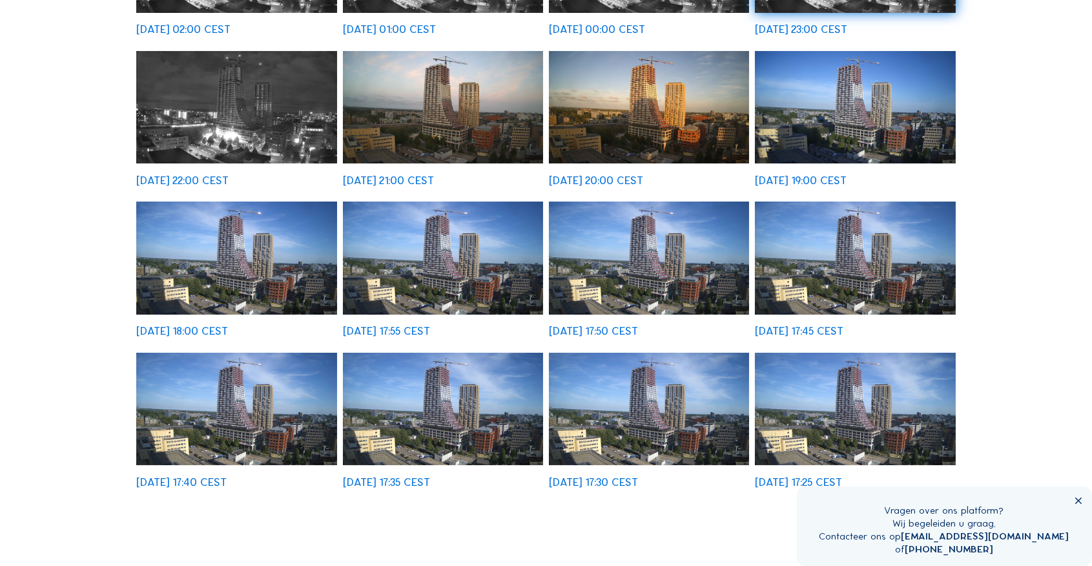
scroll to position [301, 0]
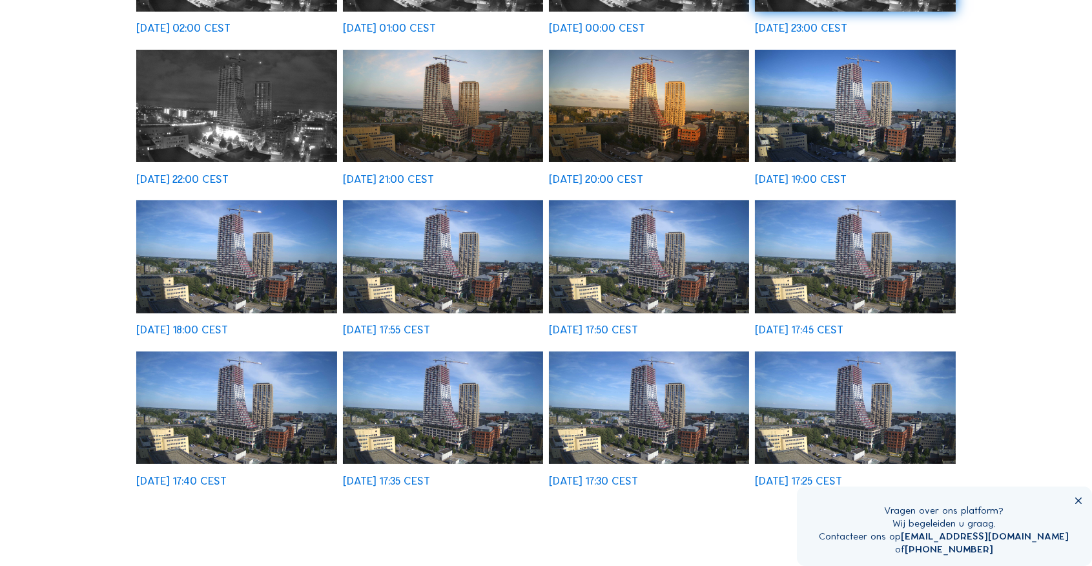
click at [817, 391] on img at bounding box center [855, 407] width 200 height 113
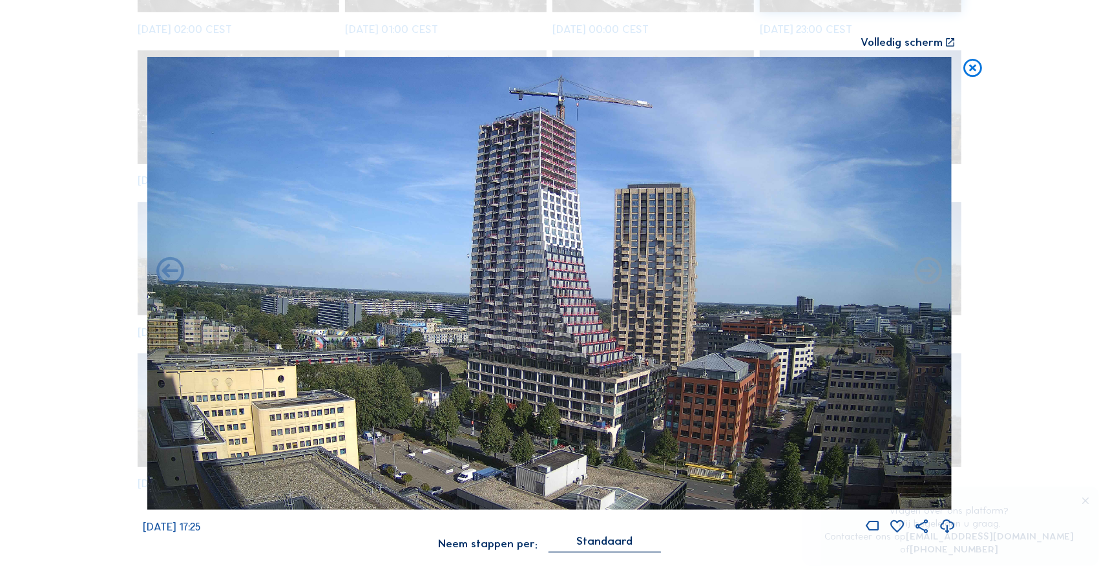
click at [973, 63] on icon at bounding box center [972, 68] width 22 height 23
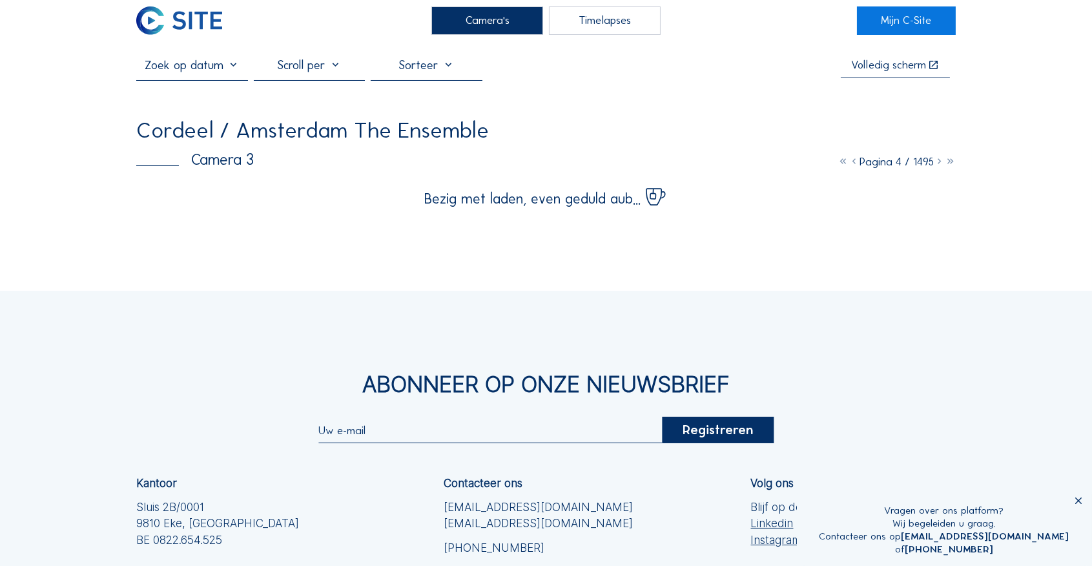
scroll to position [2, 0]
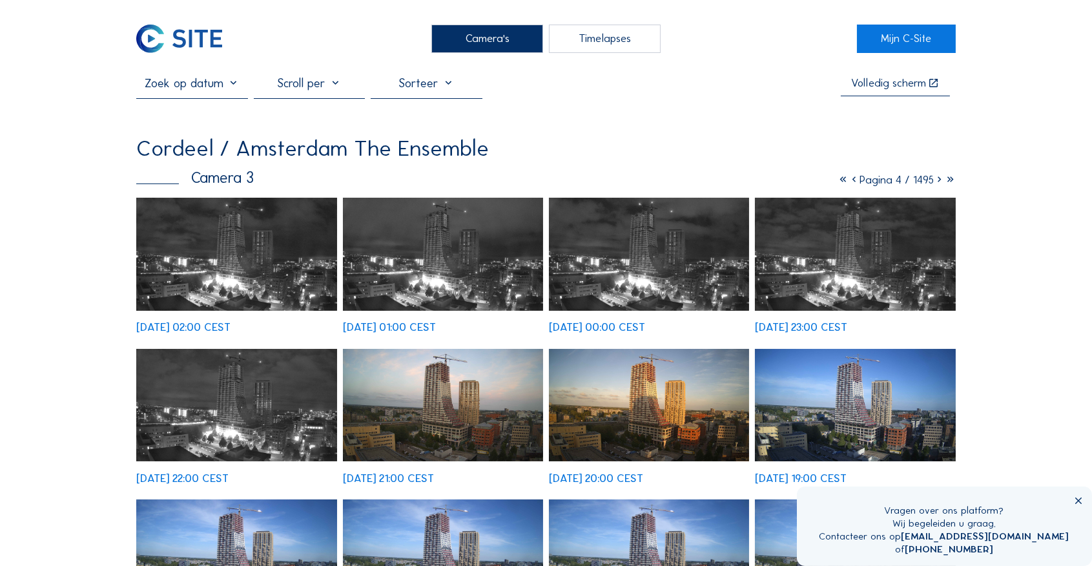
click at [938, 181] on icon at bounding box center [939, 180] width 11 height 14
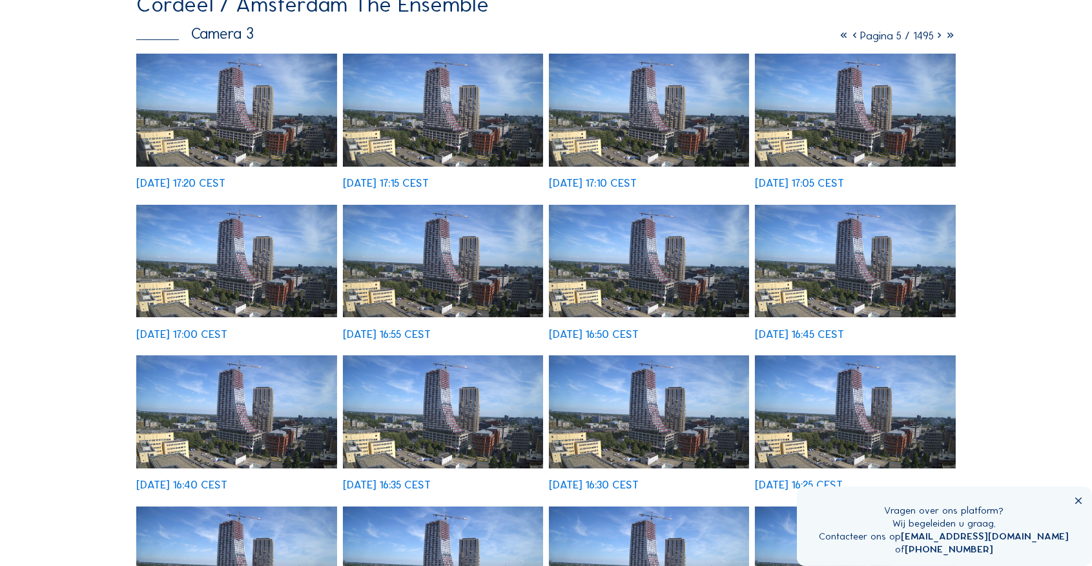
scroll to position [131, 0]
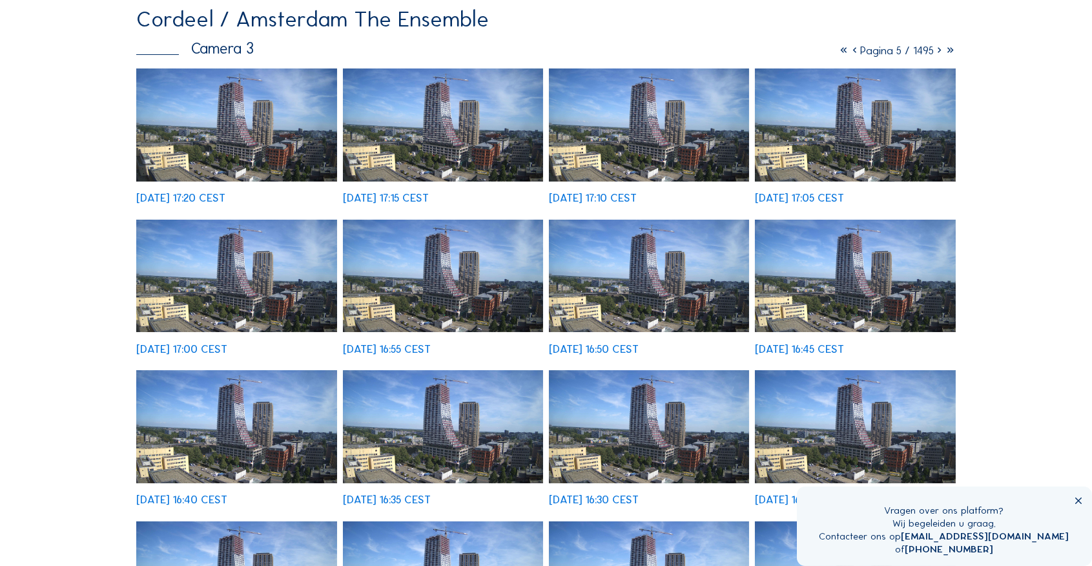
click at [936, 52] on icon at bounding box center [939, 51] width 11 height 14
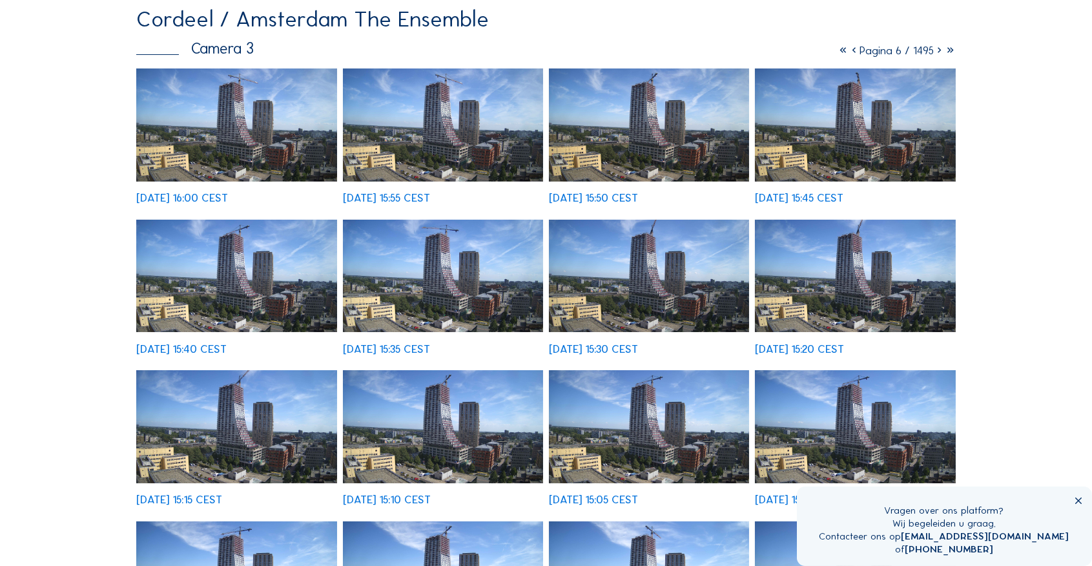
click at [672, 401] on img at bounding box center [649, 426] width 200 height 113
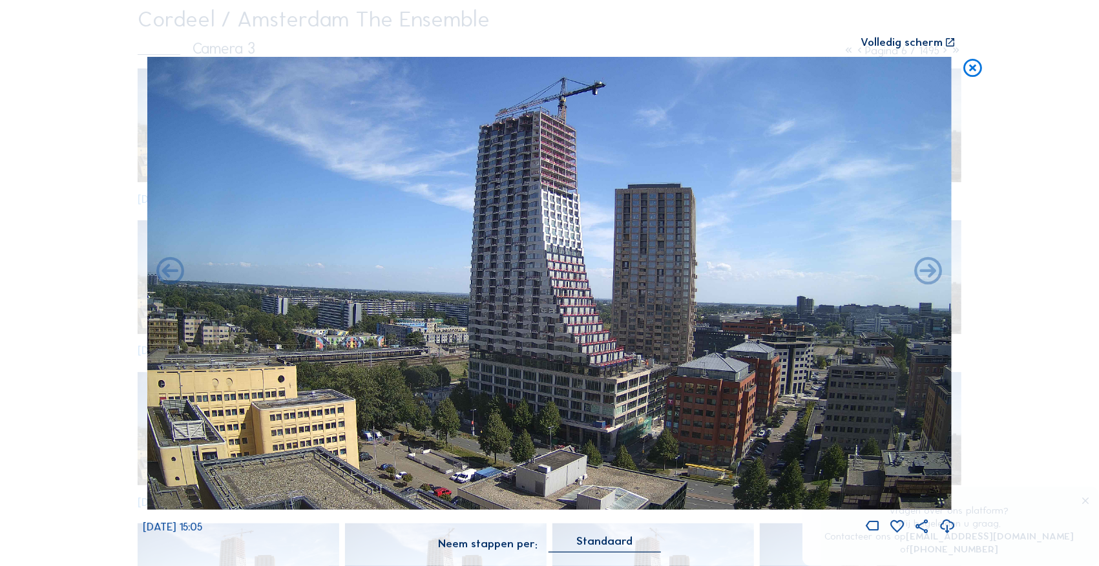
click at [969, 68] on icon at bounding box center [972, 68] width 22 height 23
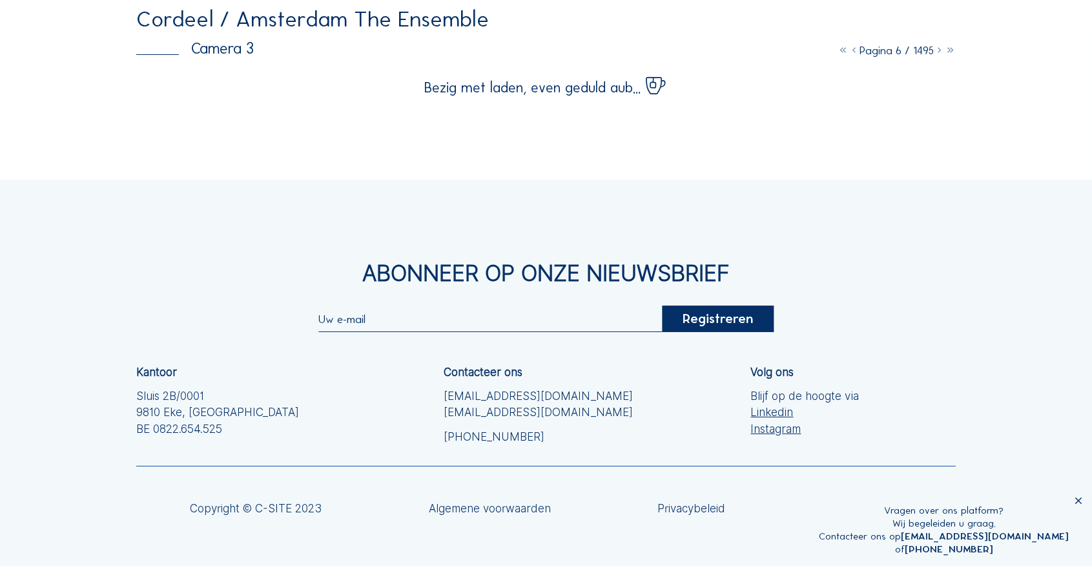
click at [936, 56] on icon at bounding box center [939, 51] width 11 height 14
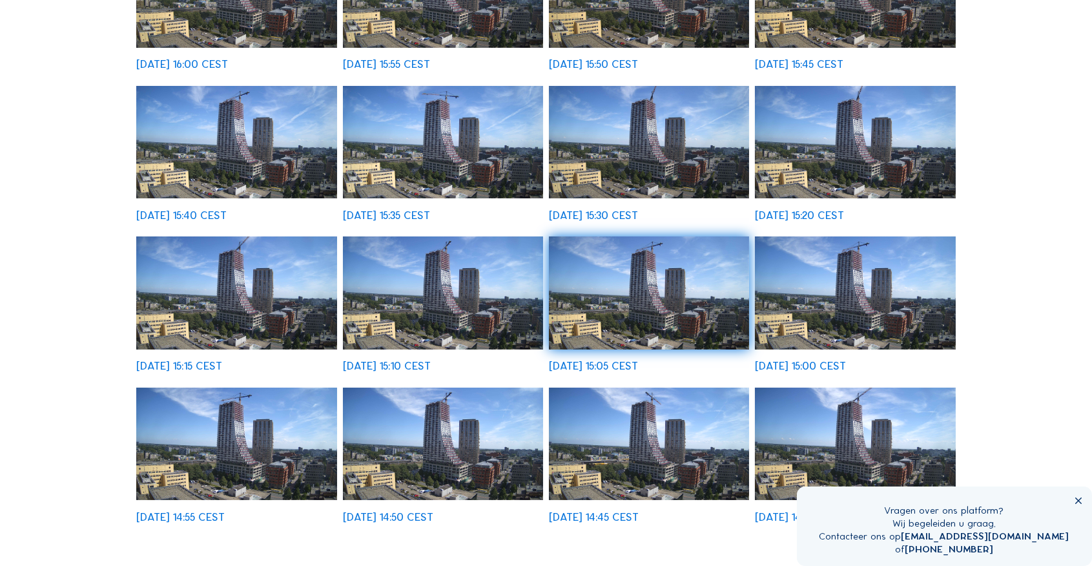
scroll to position [304, 0]
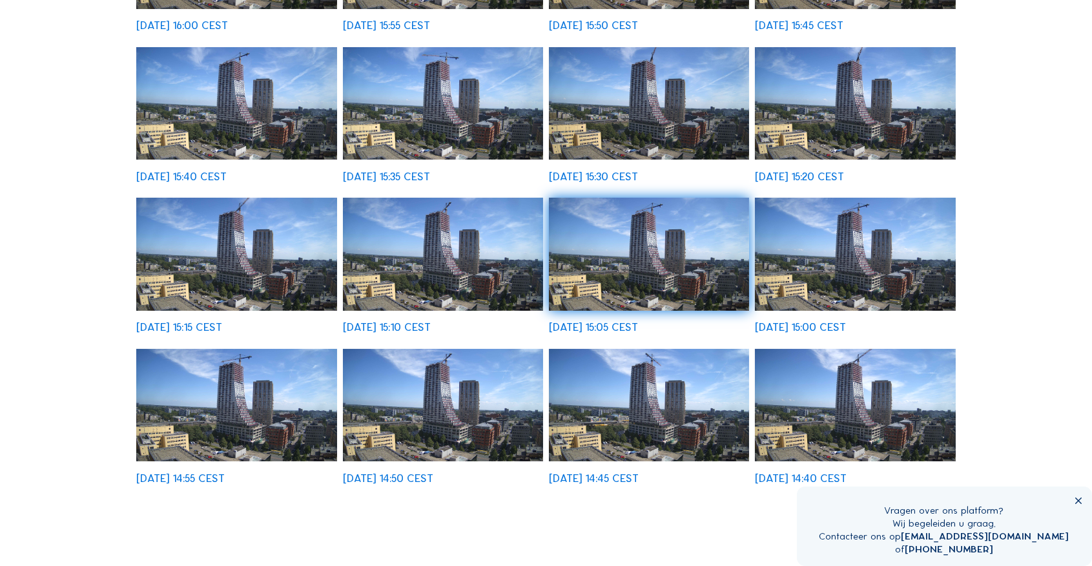
click at [886, 395] on img at bounding box center [855, 405] width 200 height 113
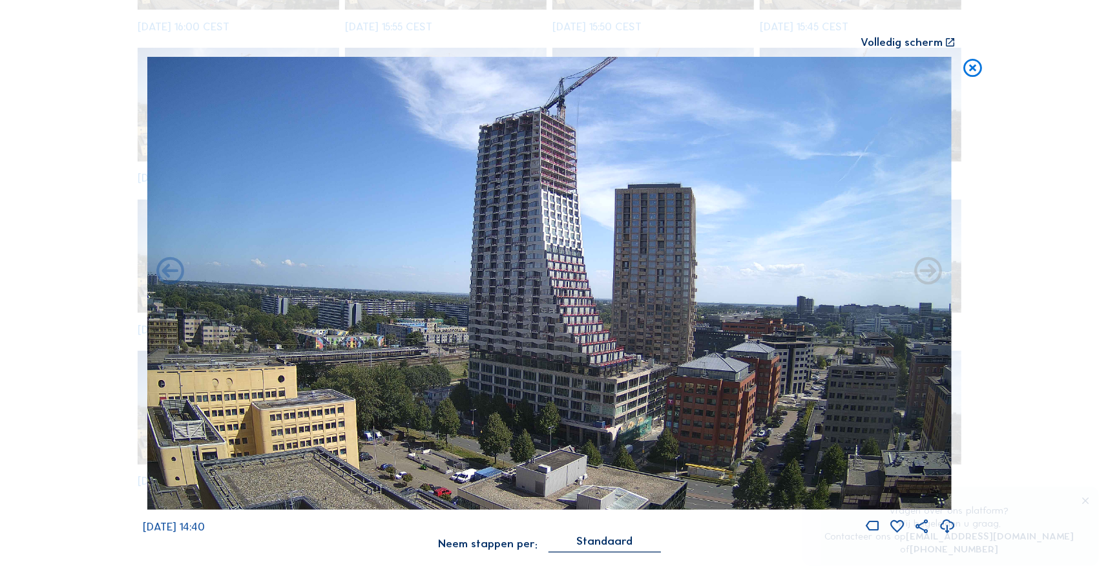
click at [970, 70] on icon at bounding box center [972, 68] width 22 height 23
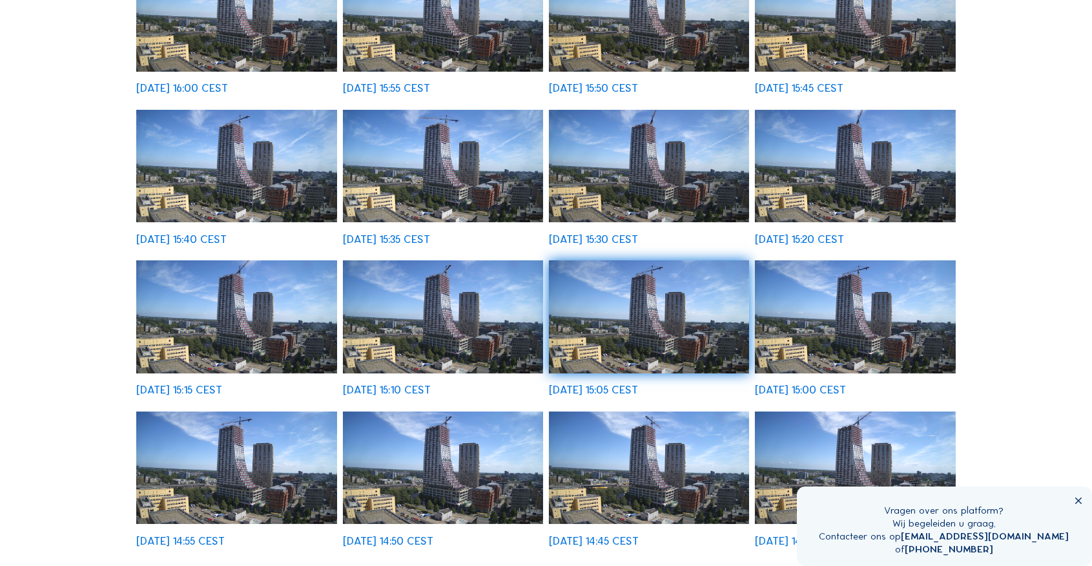
scroll to position [0, 0]
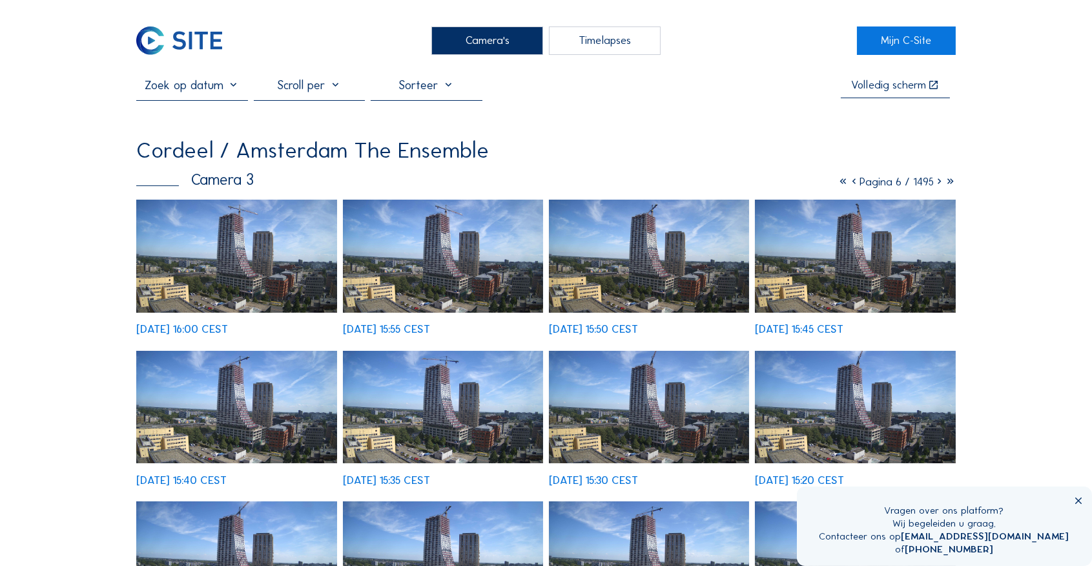
click at [939, 186] on icon at bounding box center [939, 182] width 11 height 14
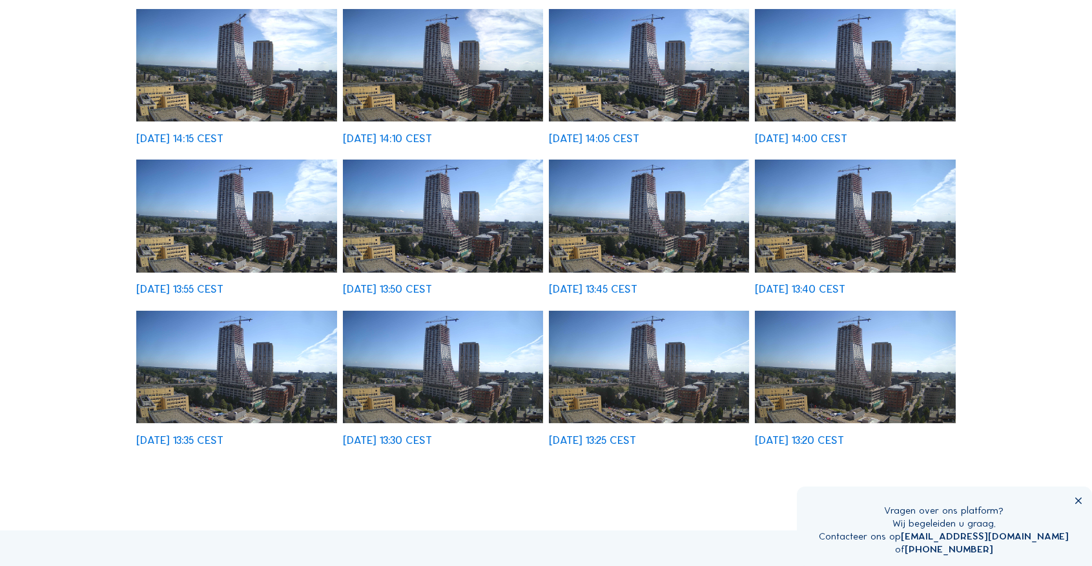
scroll to position [344, 0]
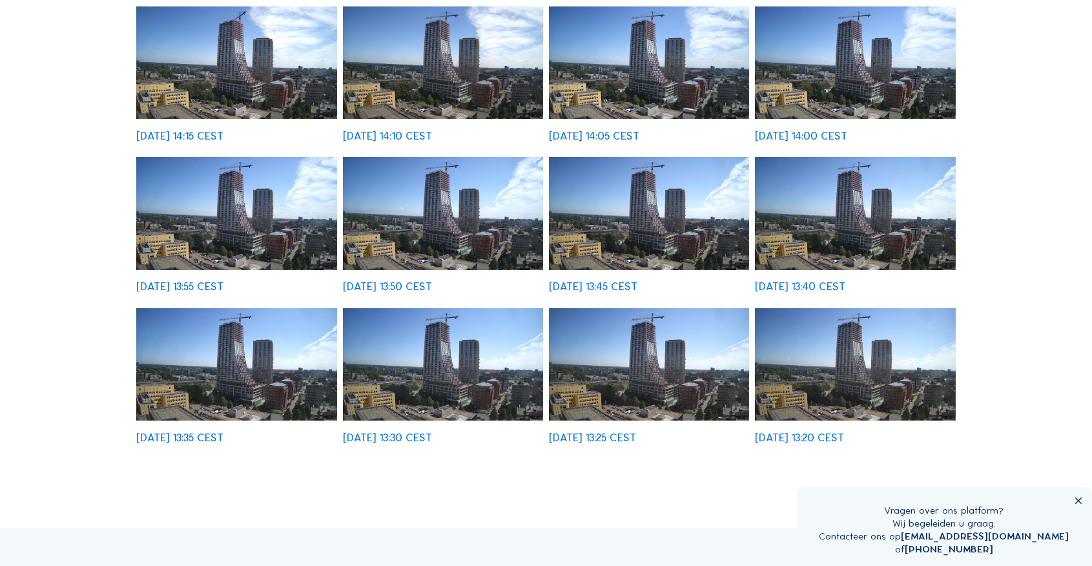
click at [652, 214] on img at bounding box center [649, 213] width 200 height 113
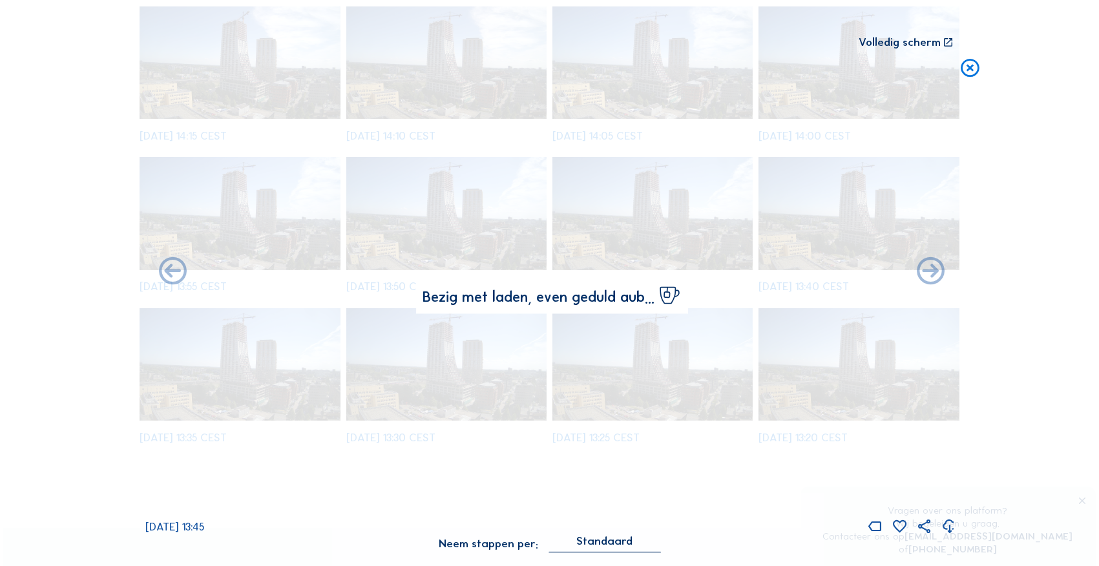
scroll to position [345, 0]
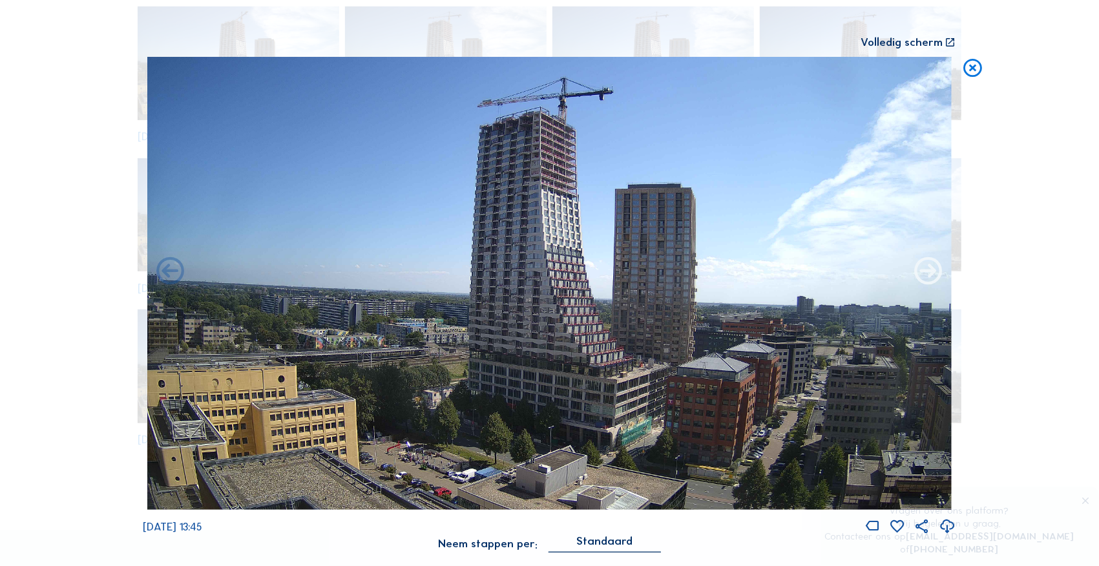
click at [933, 265] on icon at bounding box center [927, 271] width 33 height 33
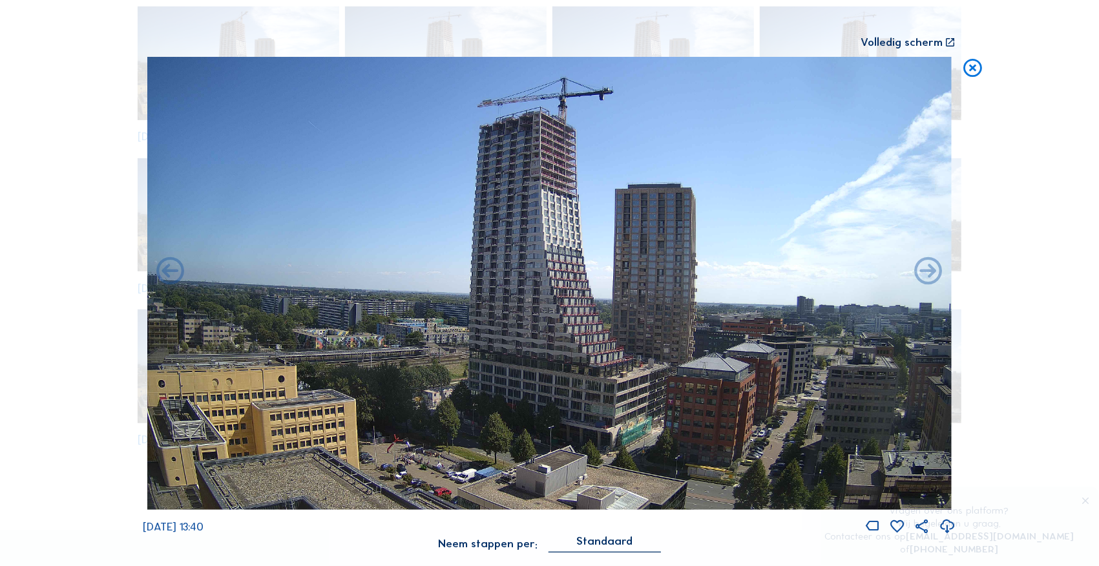
click at [933, 265] on icon at bounding box center [927, 271] width 33 height 33
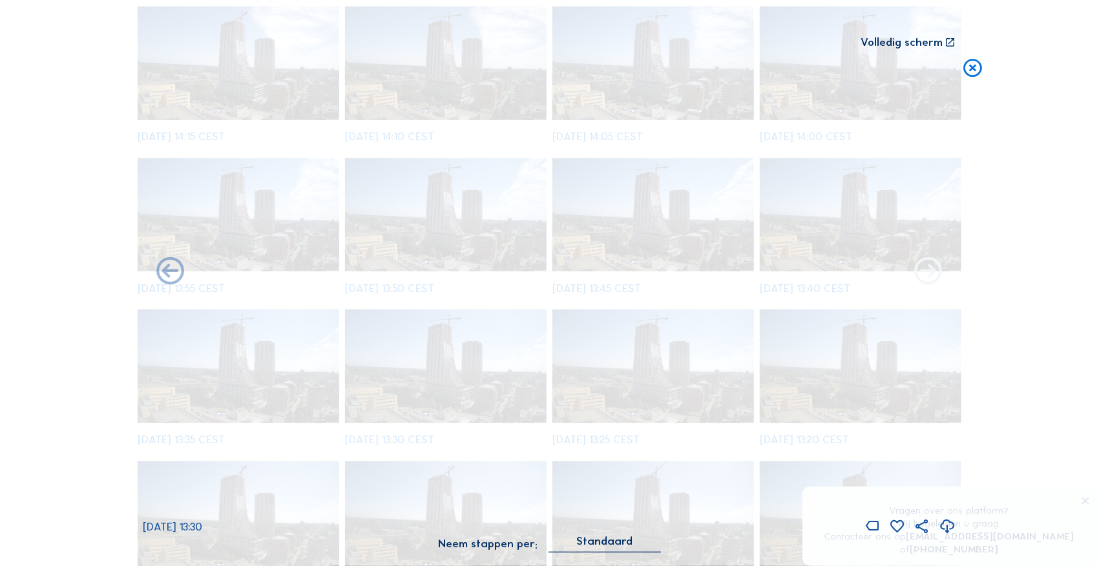
click at [933, 265] on icon at bounding box center [927, 271] width 33 height 33
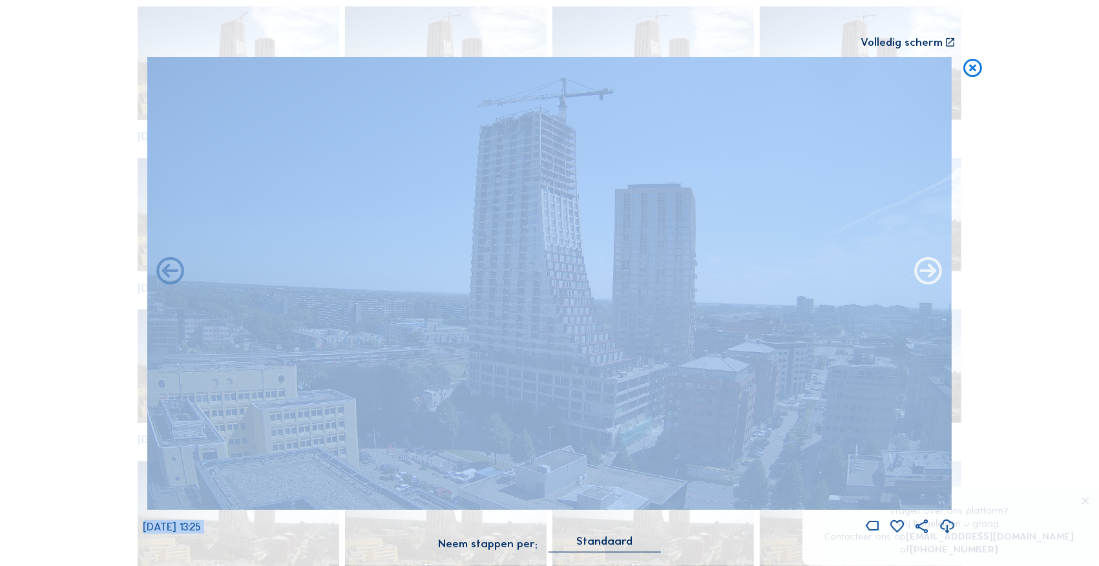
click at [929, 276] on icon at bounding box center [927, 271] width 33 height 33
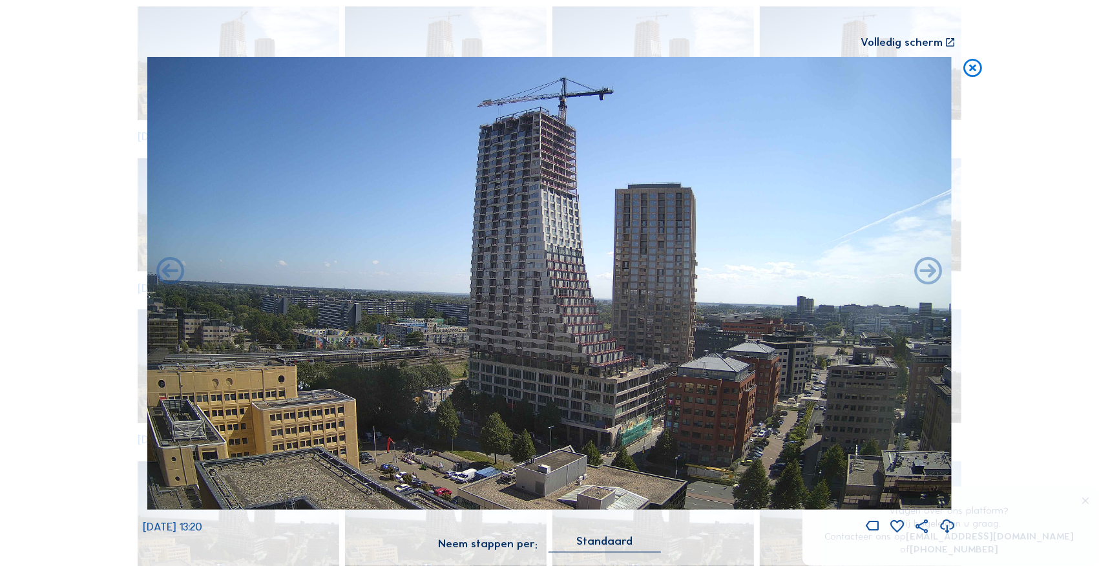
click at [929, 276] on icon at bounding box center [927, 271] width 33 height 33
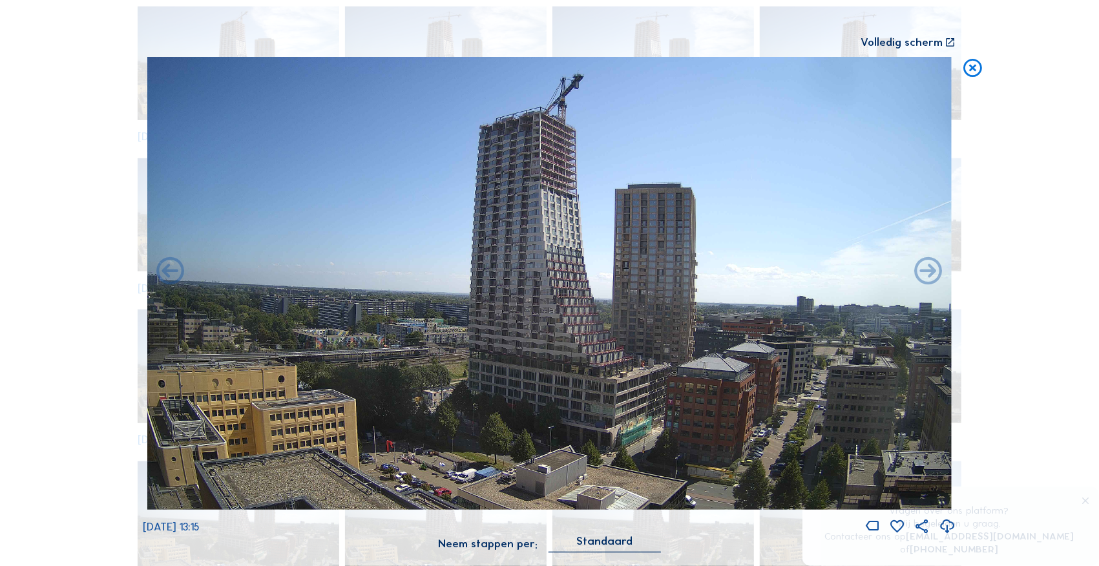
click at [980, 63] on icon at bounding box center [972, 68] width 22 height 23
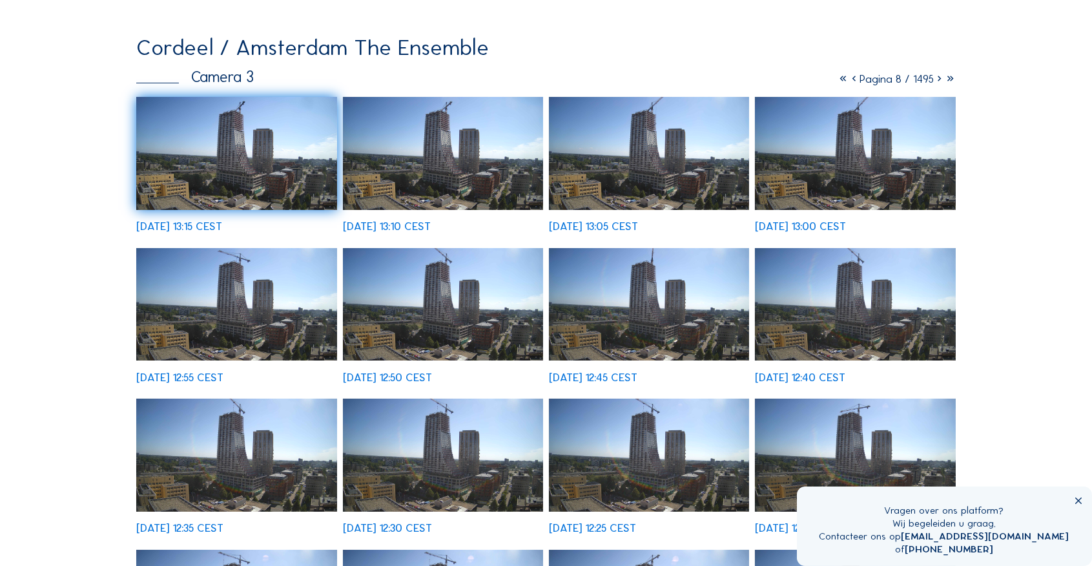
scroll to position [0, 0]
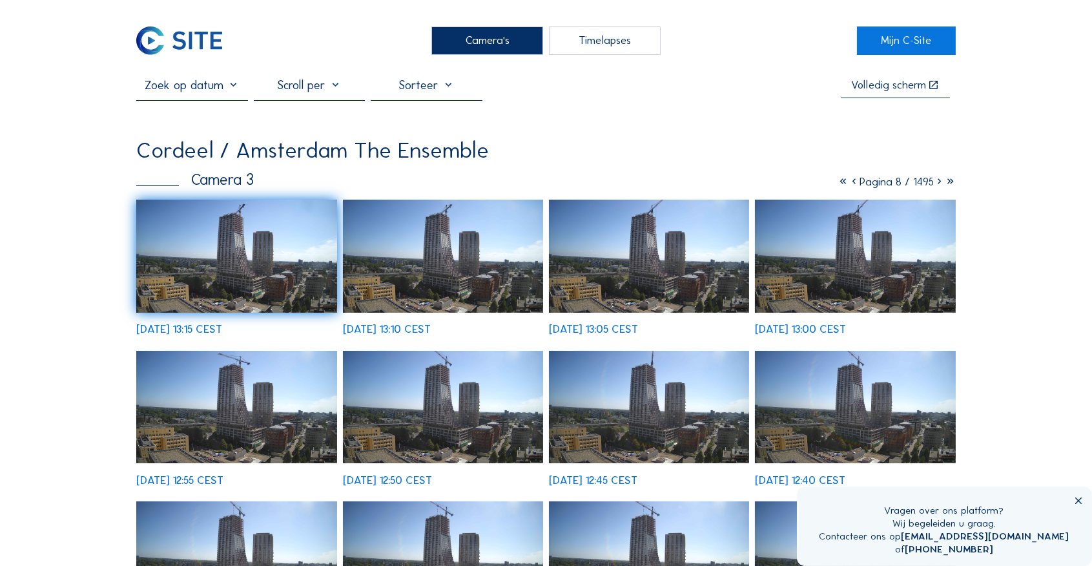
click at [938, 187] on icon at bounding box center [939, 182] width 11 height 14
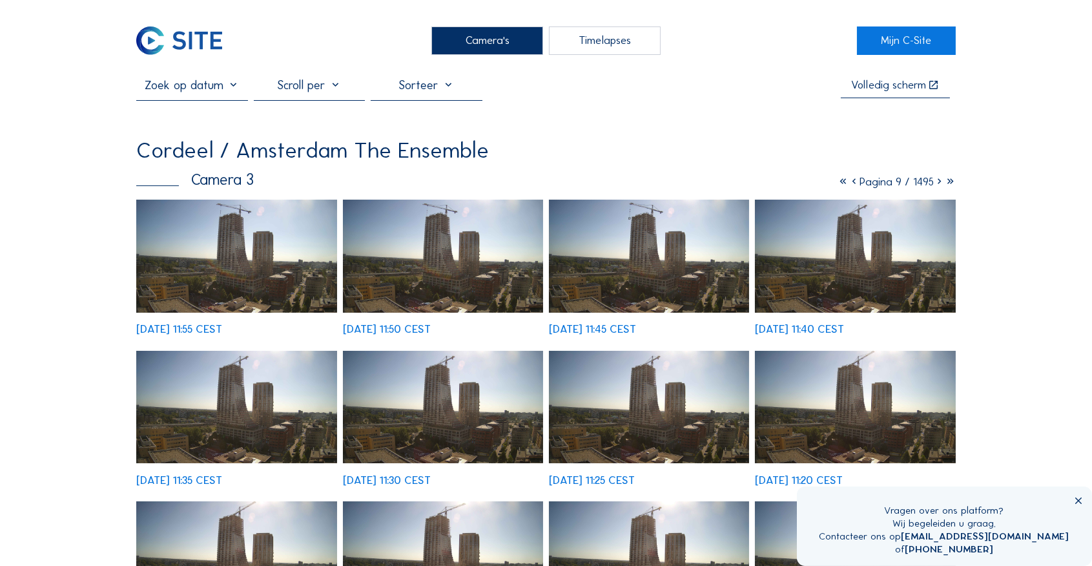
click at [819, 303] on img at bounding box center [855, 256] width 200 height 113
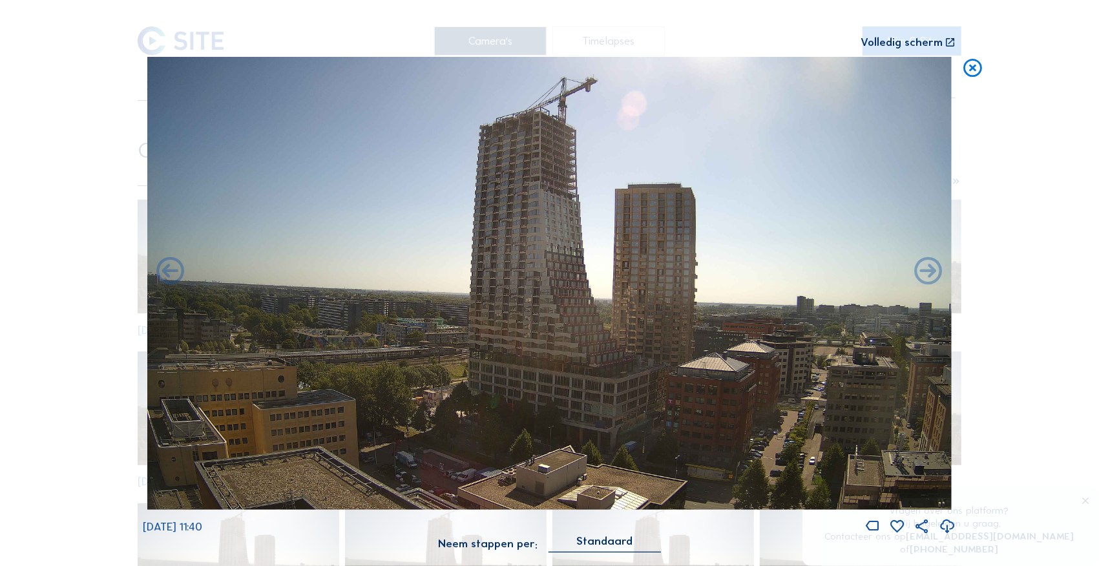
click at [969, 65] on icon at bounding box center [972, 68] width 22 height 23
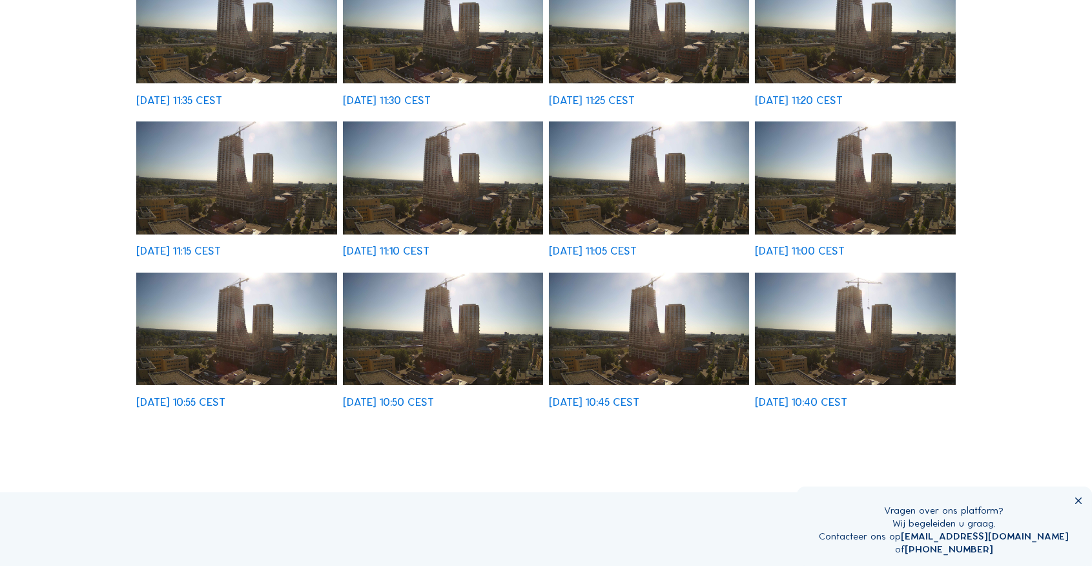
scroll to position [387, 0]
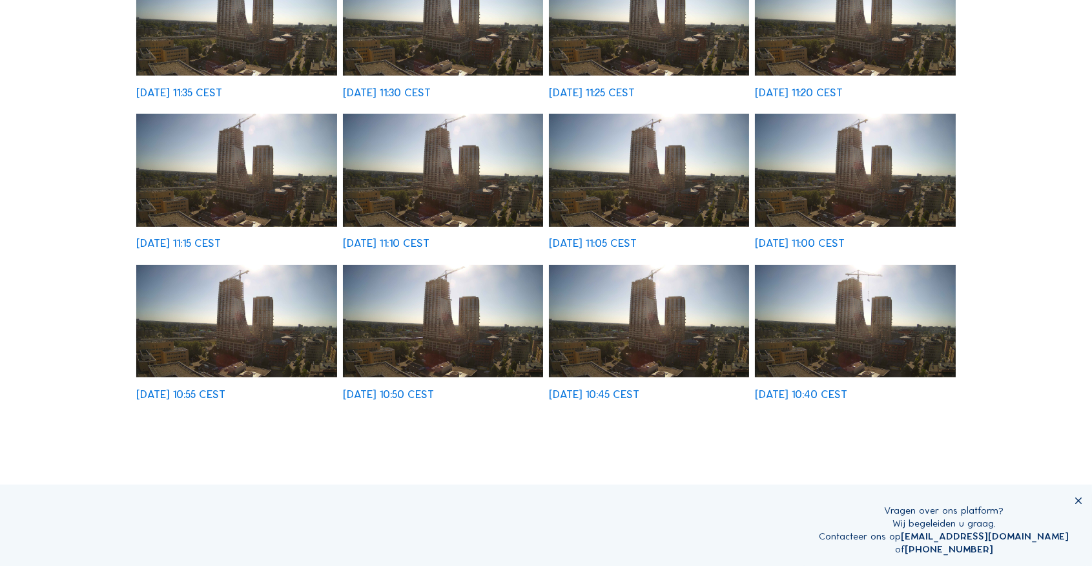
click at [805, 357] on img at bounding box center [855, 321] width 200 height 113
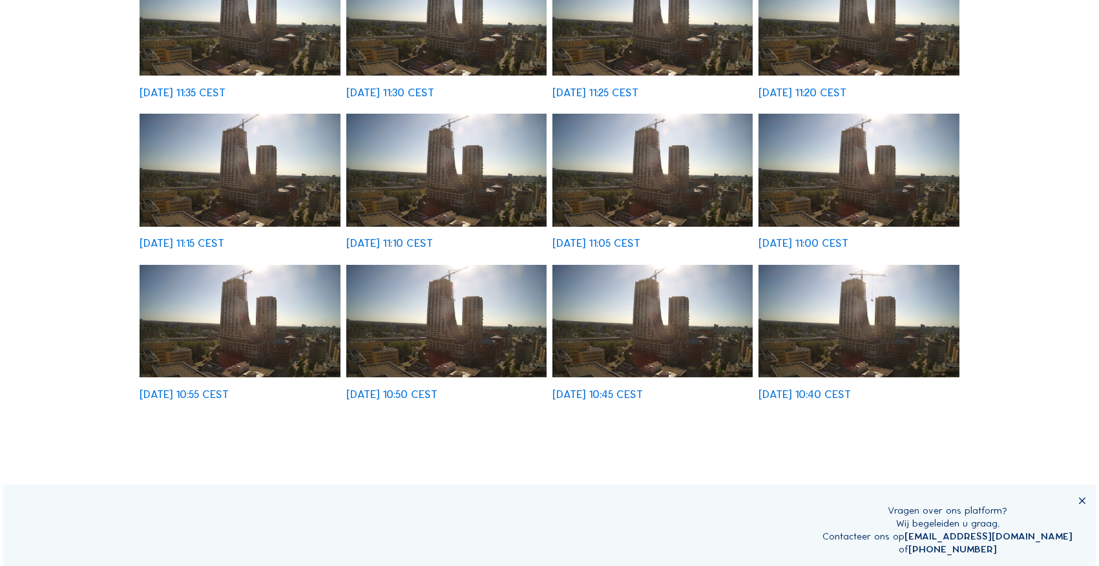
scroll to position [388, 0]
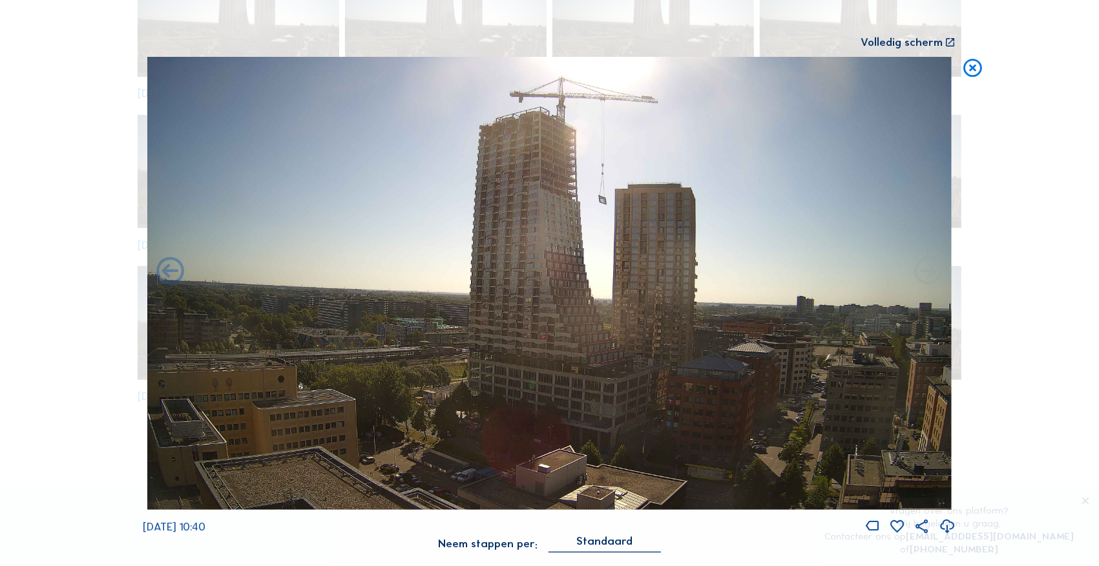
click at [976, 62] on icon at bounding box center [972, 68] width 22 height 23
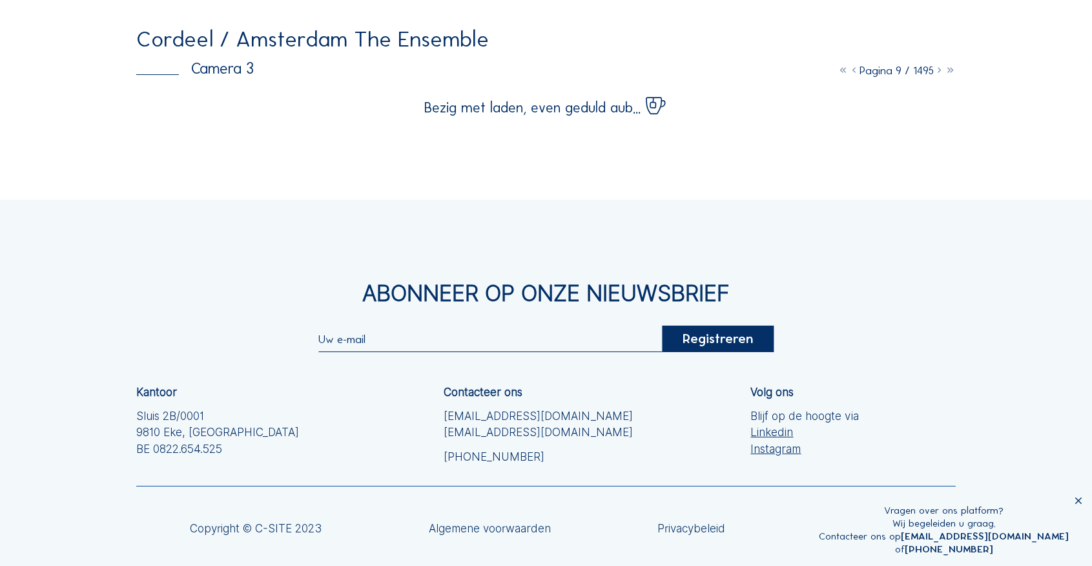
scroll to position [109, 0]
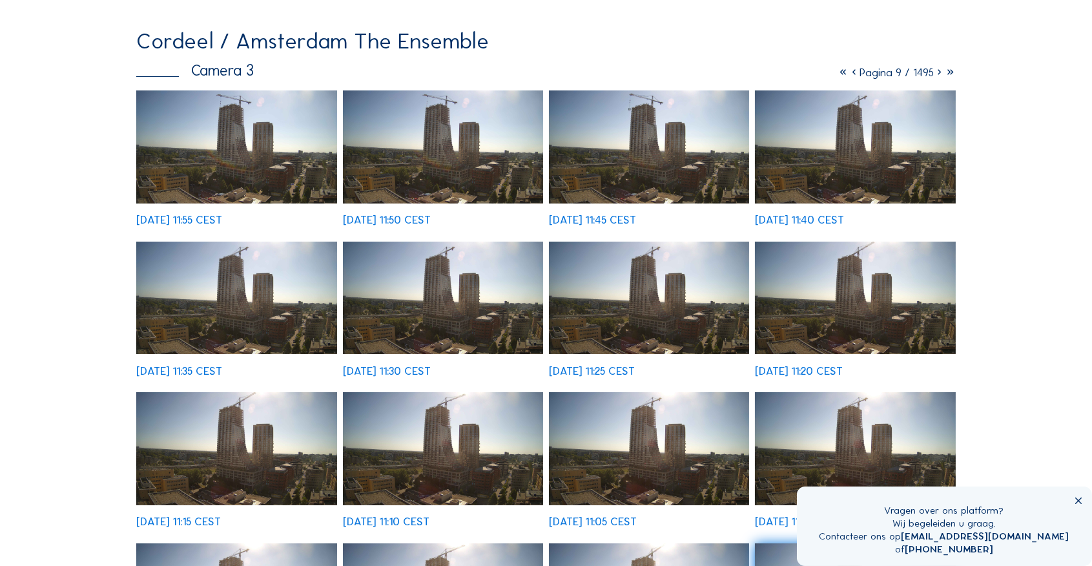
click at [935, 75] on icon at bounding box center [939, 73] width 11 height 14
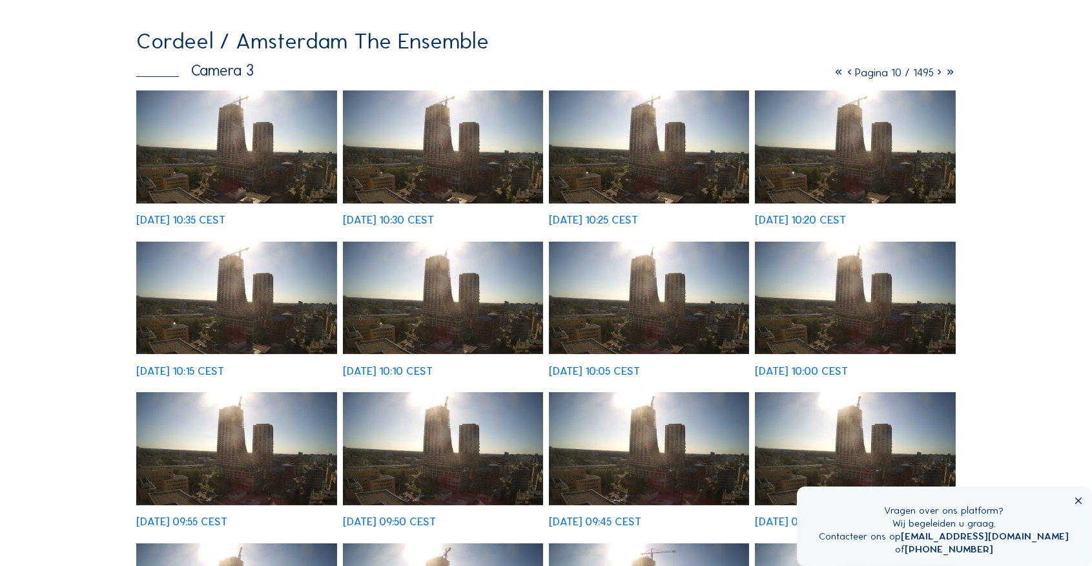
click at [622, 279] on img at bounding box center [649, 298] width 200 height 113
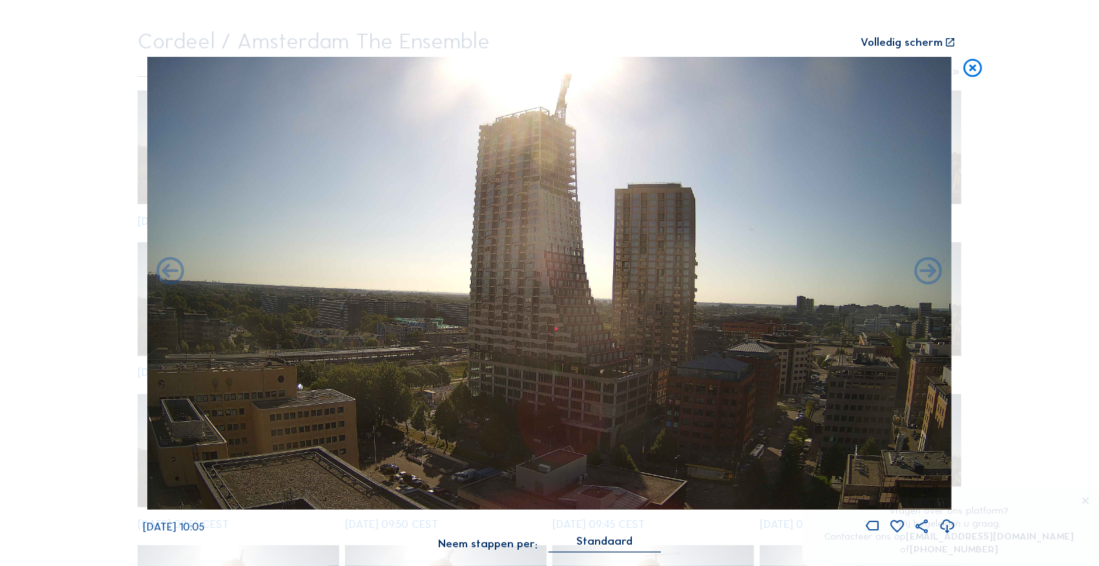
click at [982, 76] on icon at bounding box center [972, 68] width 22 height 23
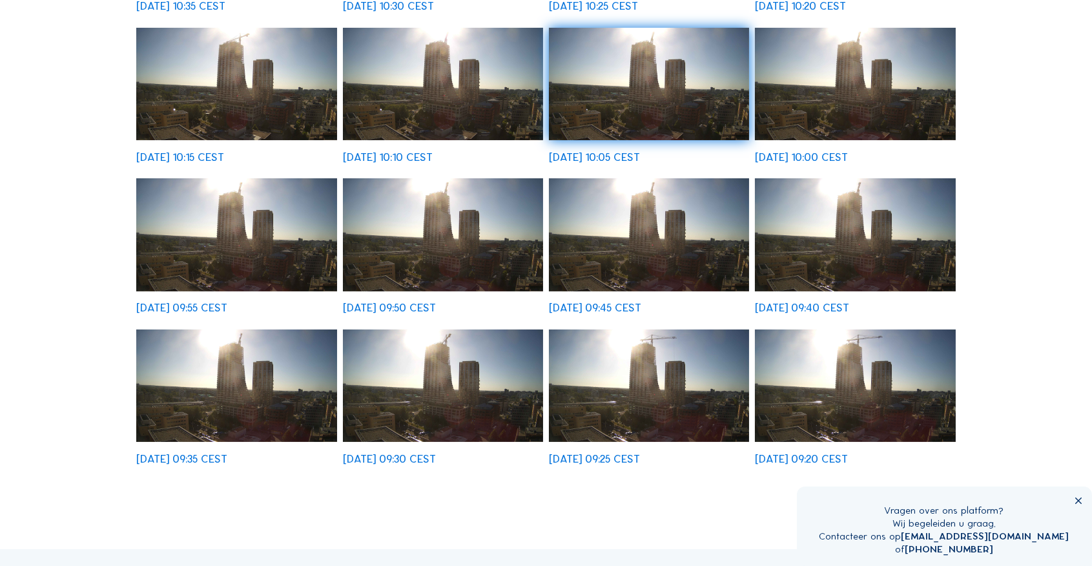
scroll to position [324, 0]
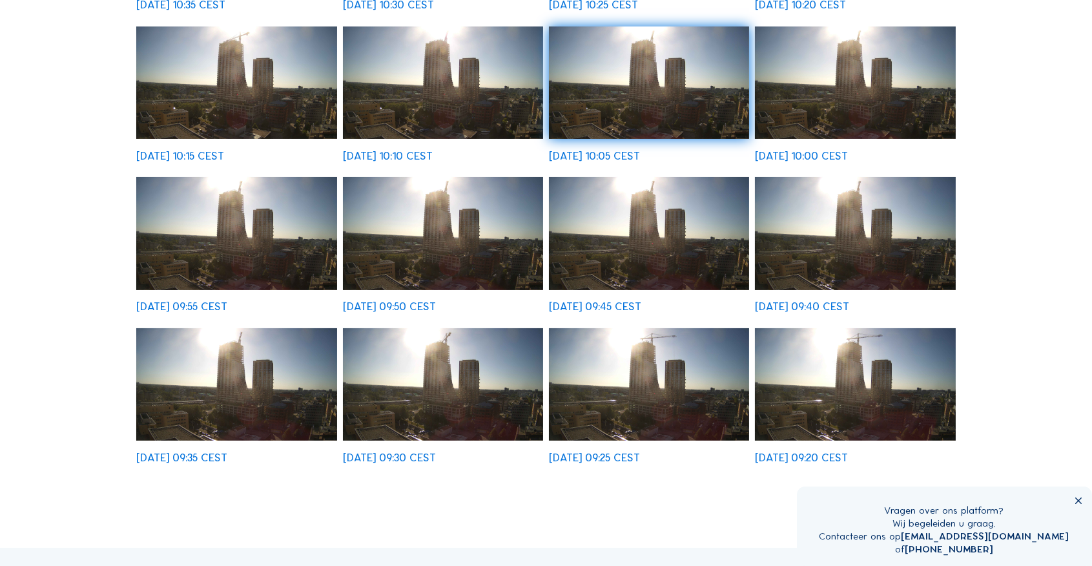
click at [861, 380] on img at bounding box center [855, 384] width 200 height 113
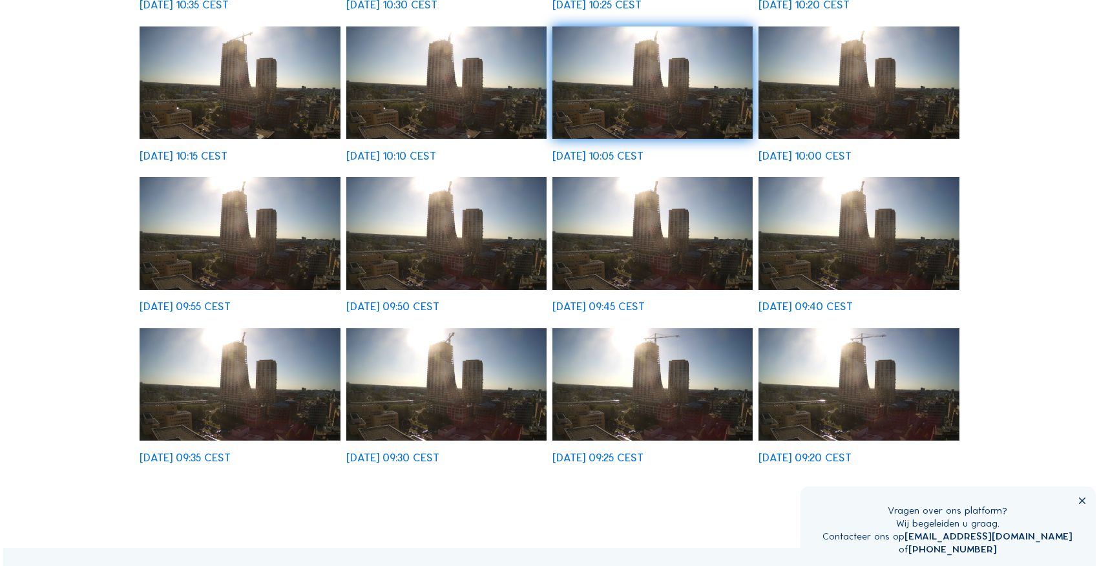
scroll to position [325, 0]
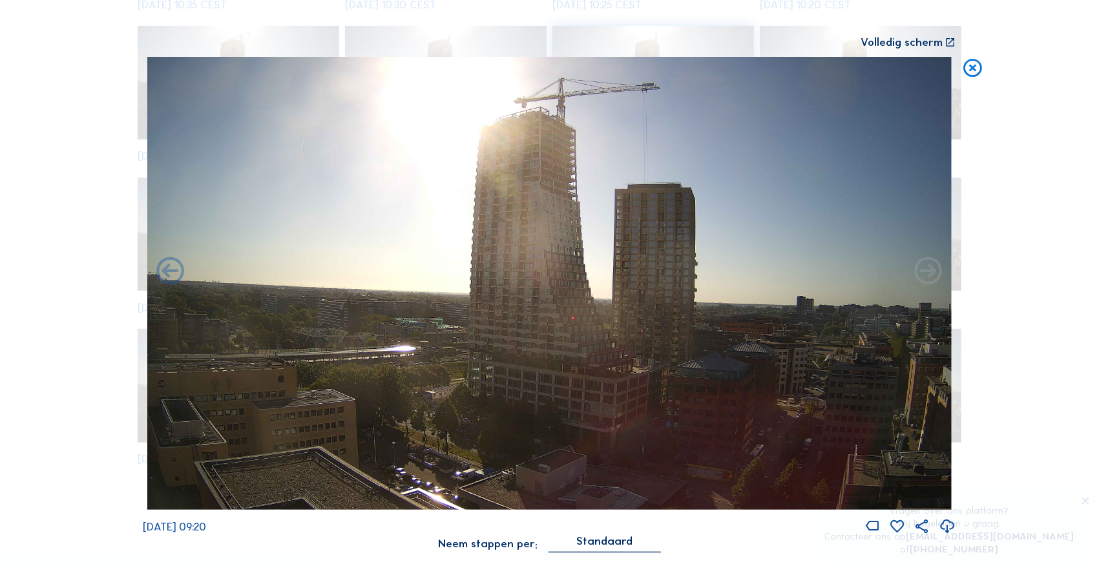
click at [980, 70] on icon at bounding box center [972, 68] width 22 height 23
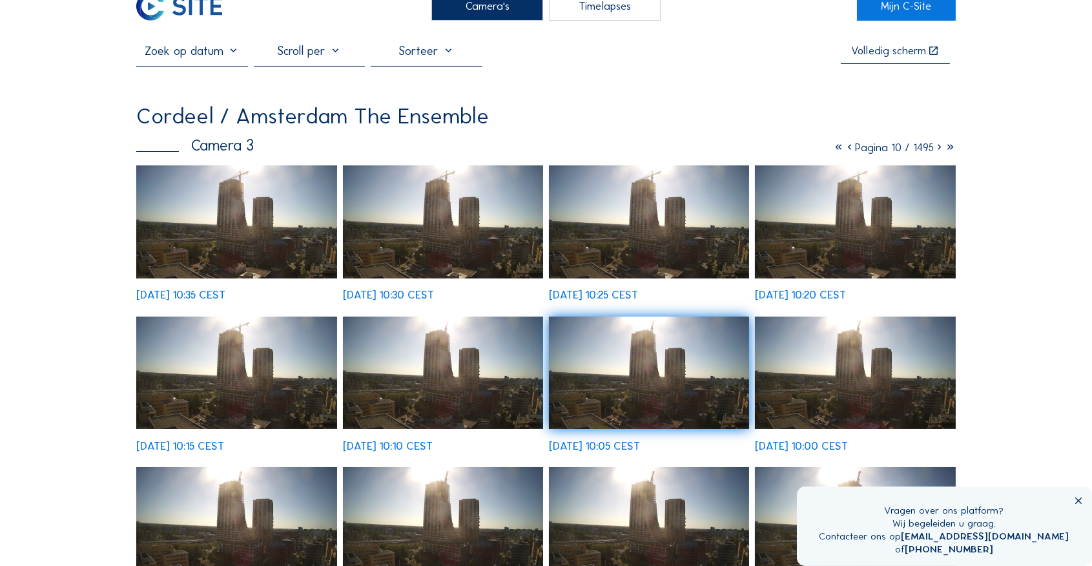
scroll to position [0, 0]
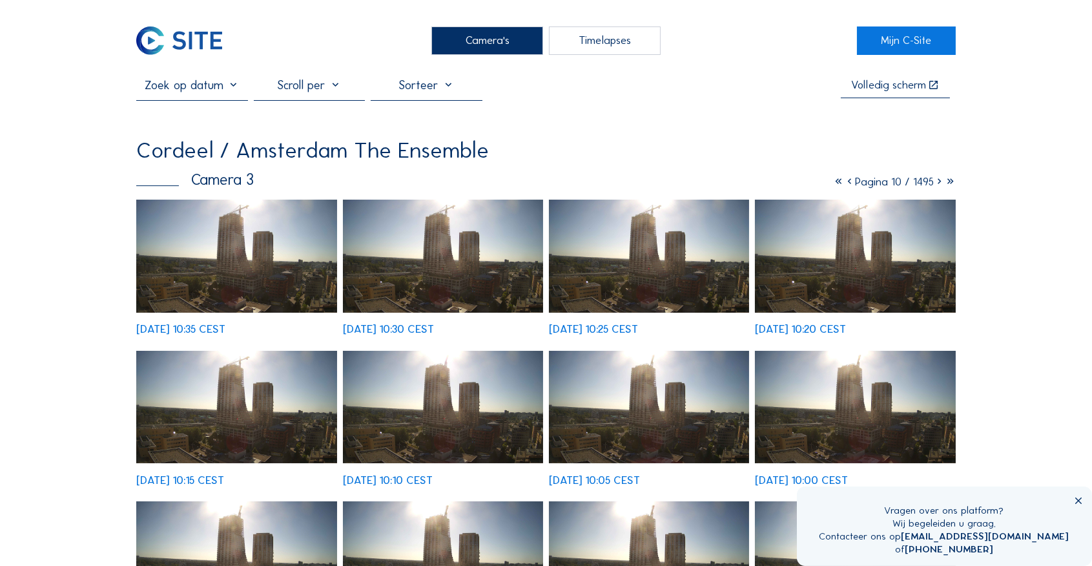
click at [936, 185] on icon at bounding box center [939, 182] width 11 height 14
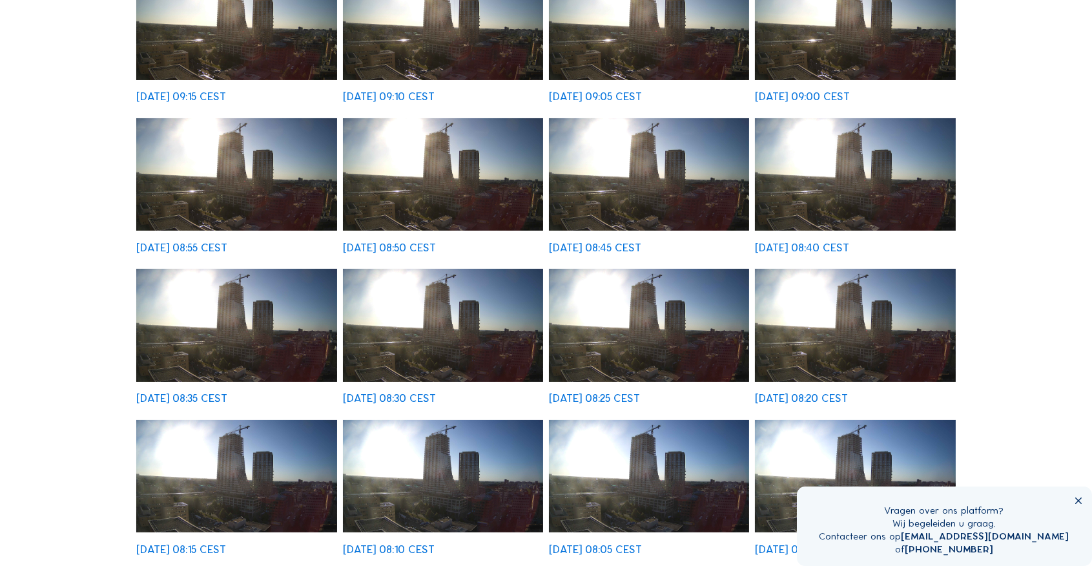
scroll to position [301, 0]
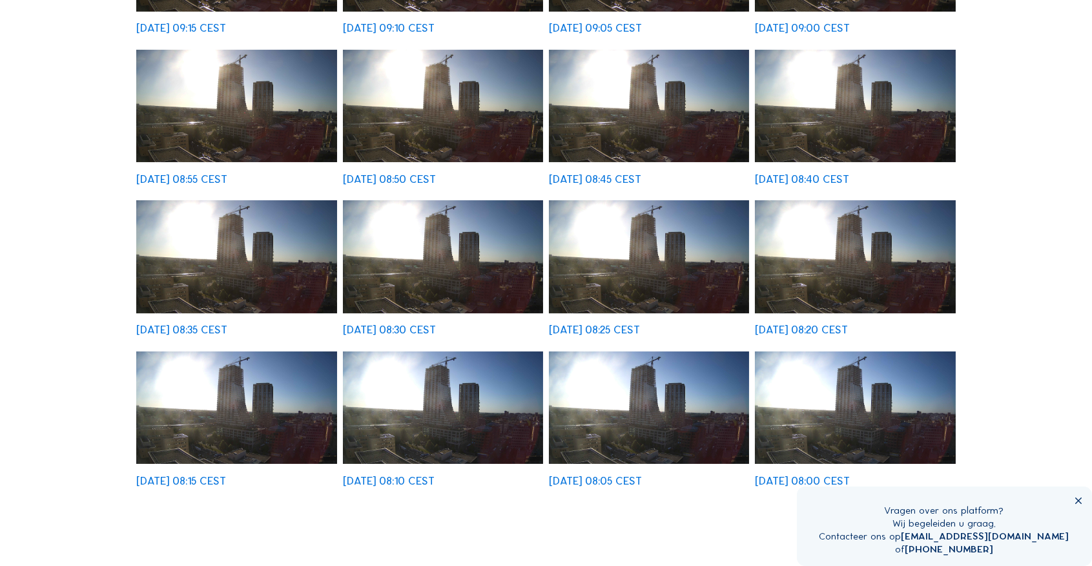
click at [829, 416] on img at bounding box center [855, 407] width 200 height 113
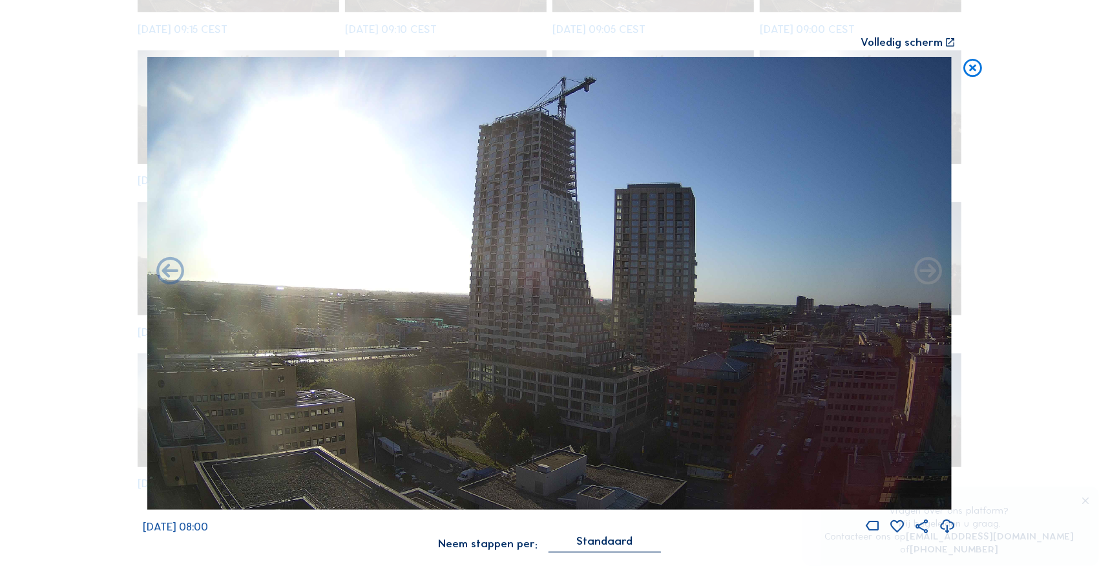
click at [924, 273] on icon at bounding box center [927, 271] width 33 height 33
click at [971, 64] on icon at bounding box center [972, 68] width 22 height 23
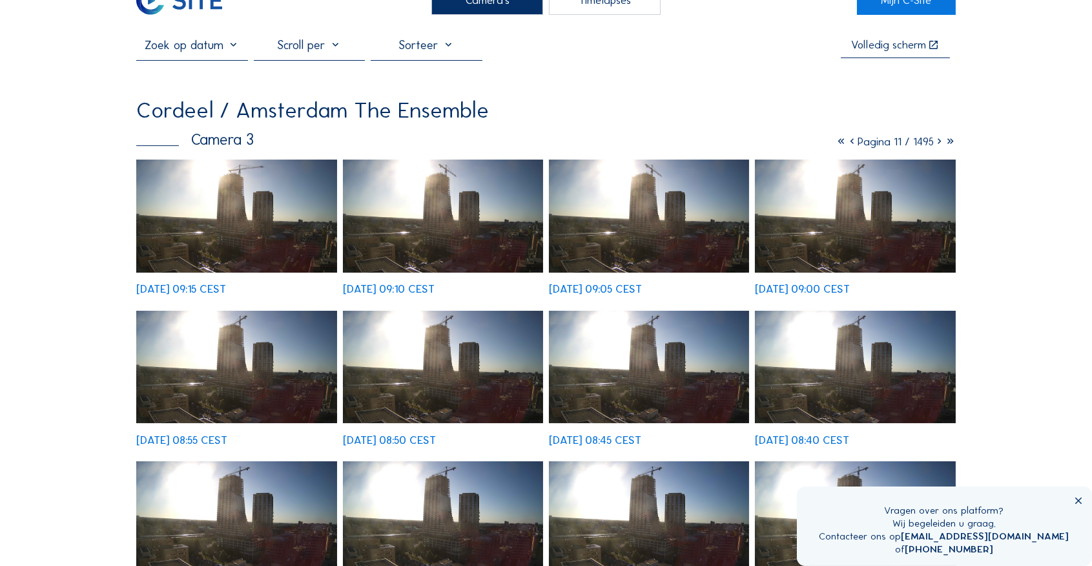
scroll to position [0, 0]
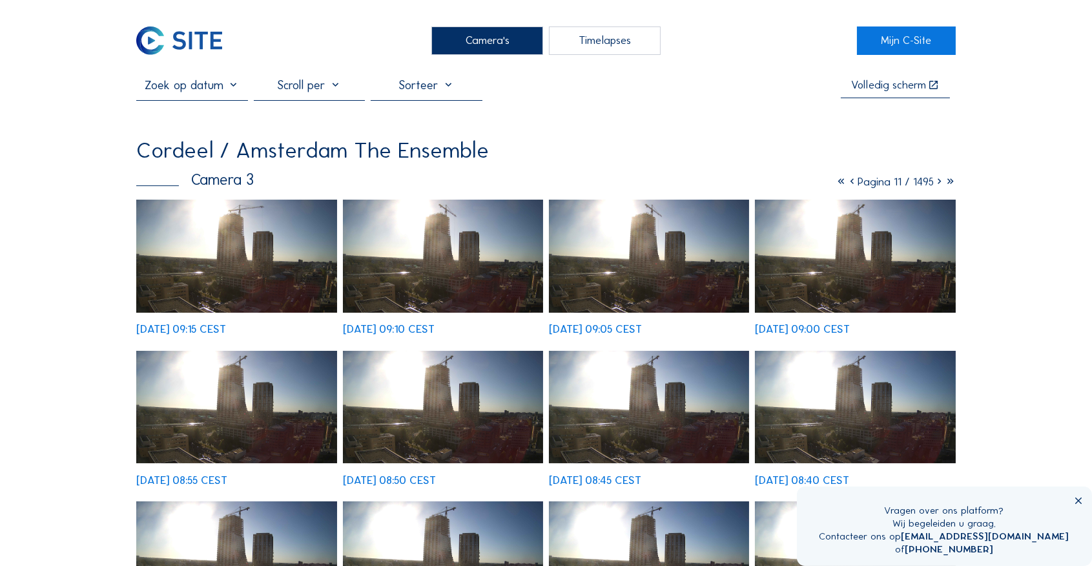
click at [938, 184] on icon at bounding box center [939, 182] width 11 height 14
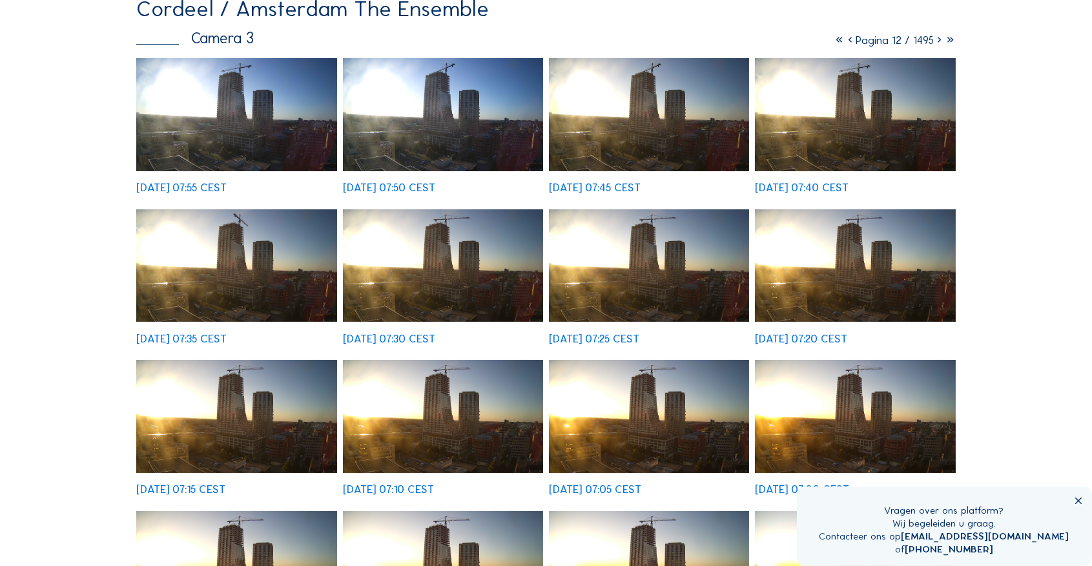
scroll to position [172, 0]
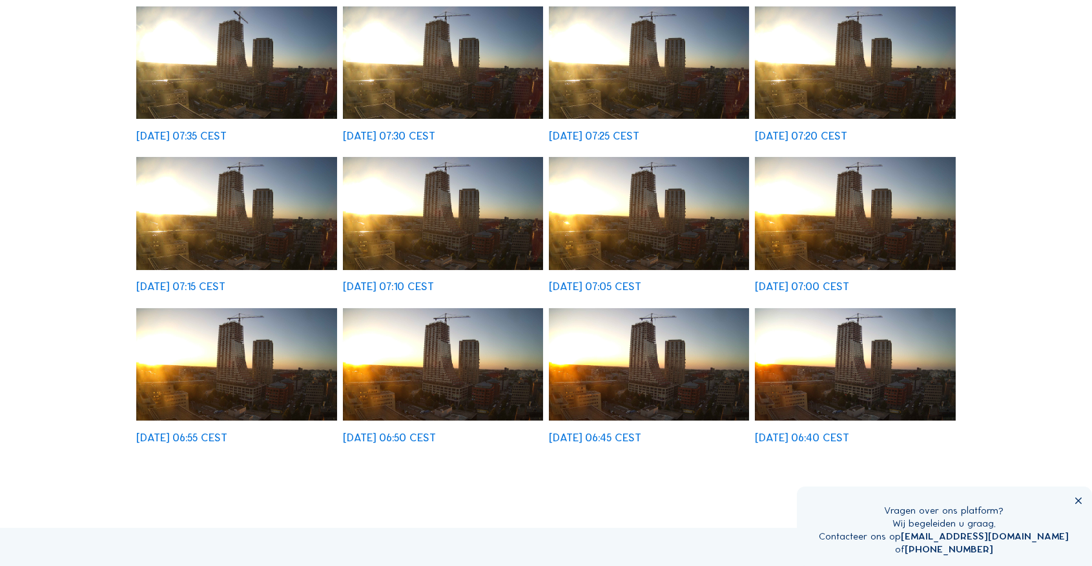
click at [852, 377] on img at bounding box center [855, 364] width 200 height 113
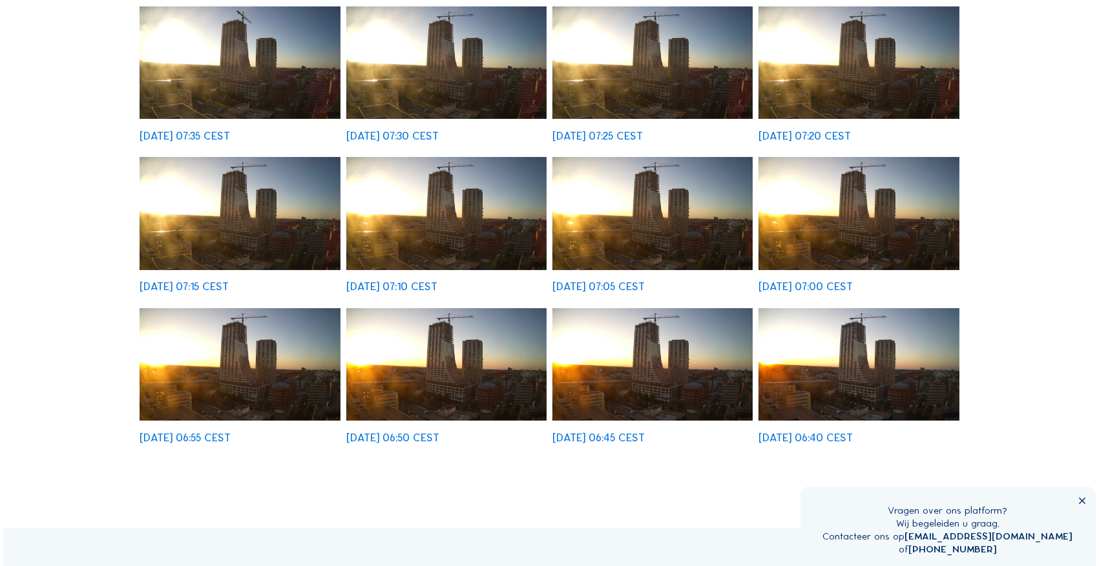
scroll to position [345, 0]
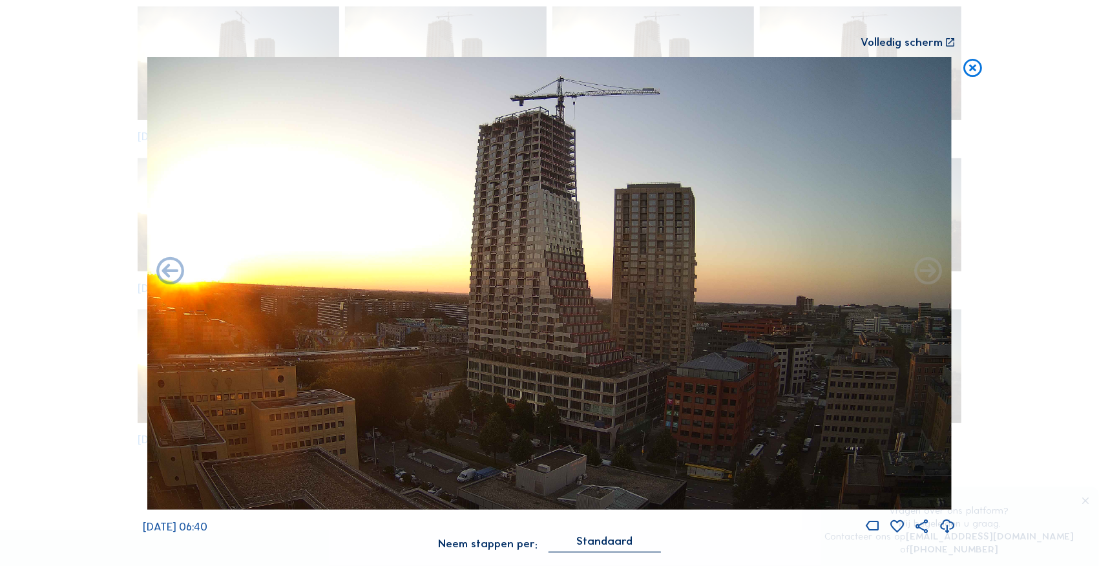
click at [971, 69] on icon at bounding box center [972, 68] width 22 height 23
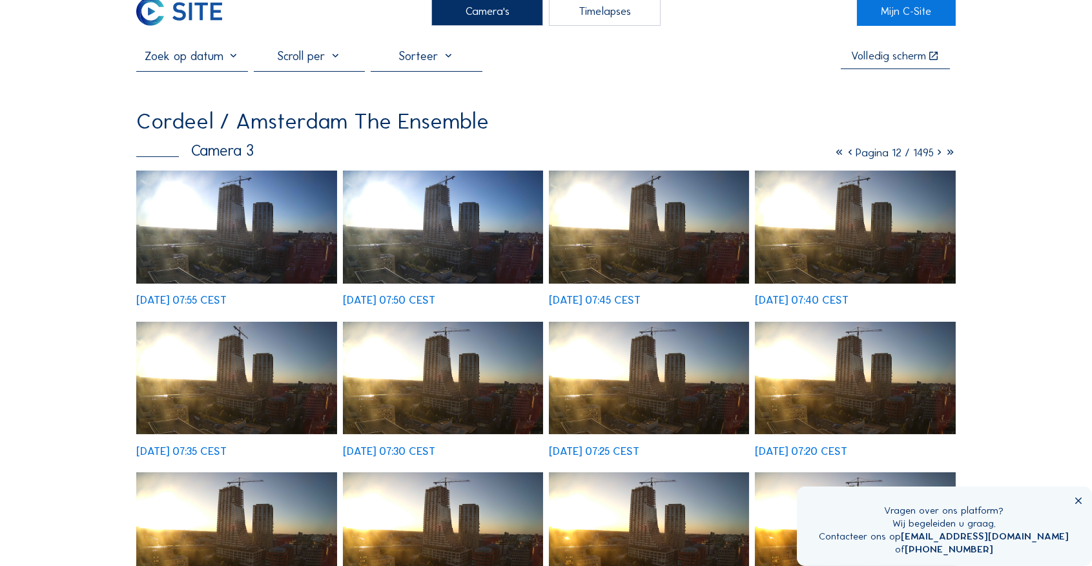
scroll to position [43, 0]
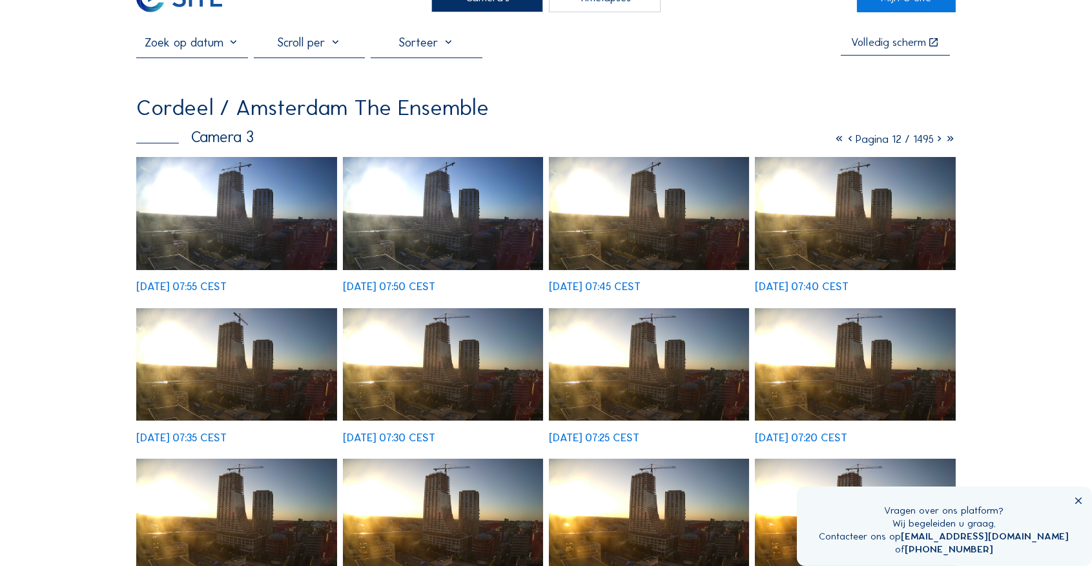
click at [939, 141] on icon at bounding box center [939, 139] width 11 height 14
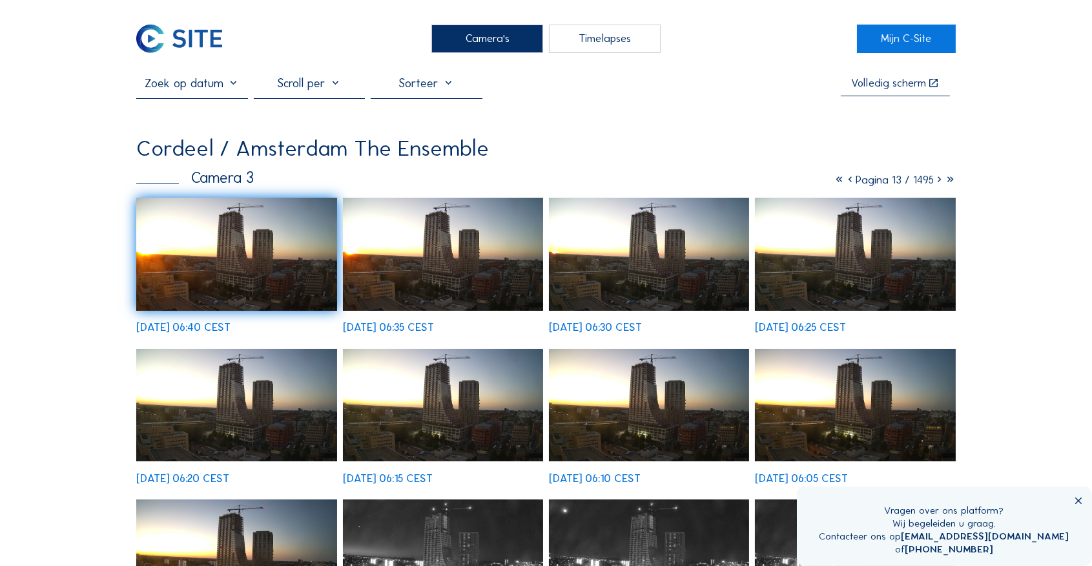
scroll to position [0, 0]
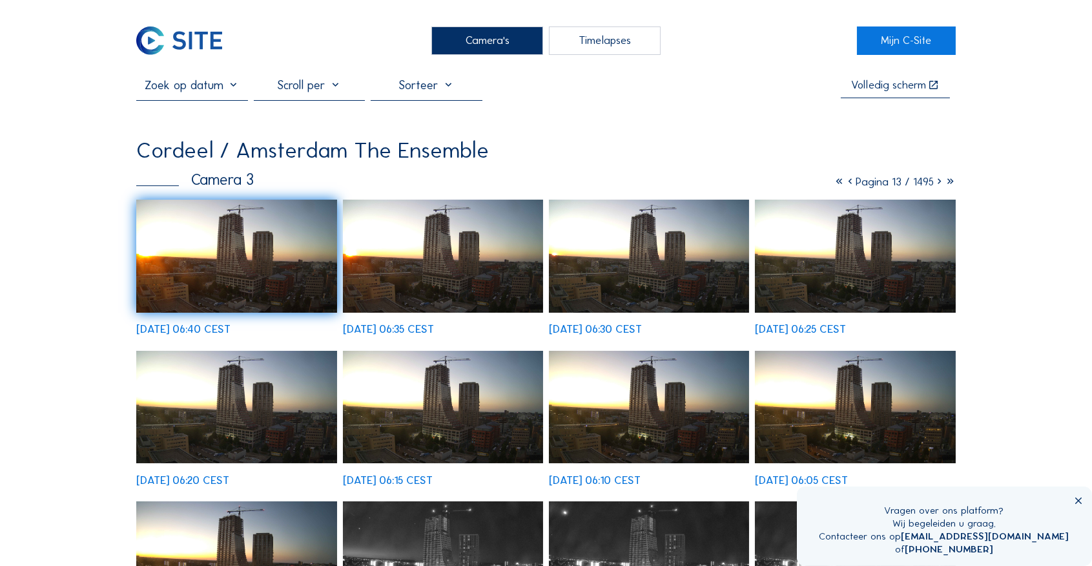
click at [940, 181] on icon at bounding box center [939, 182] width 11 height 14
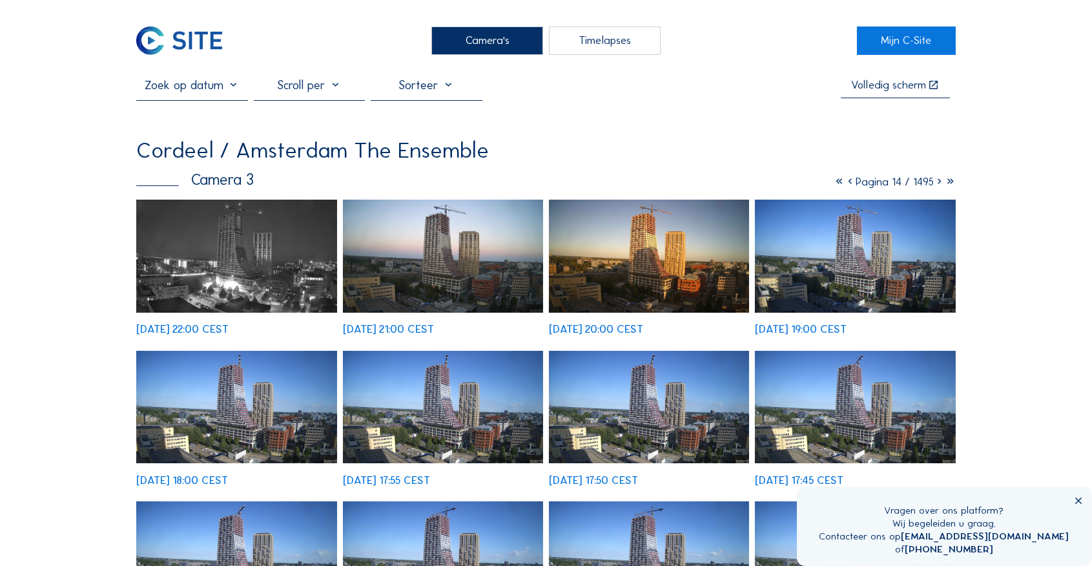
click at [607, 272] on img at bounding box center [649, 256] width 200 height 113
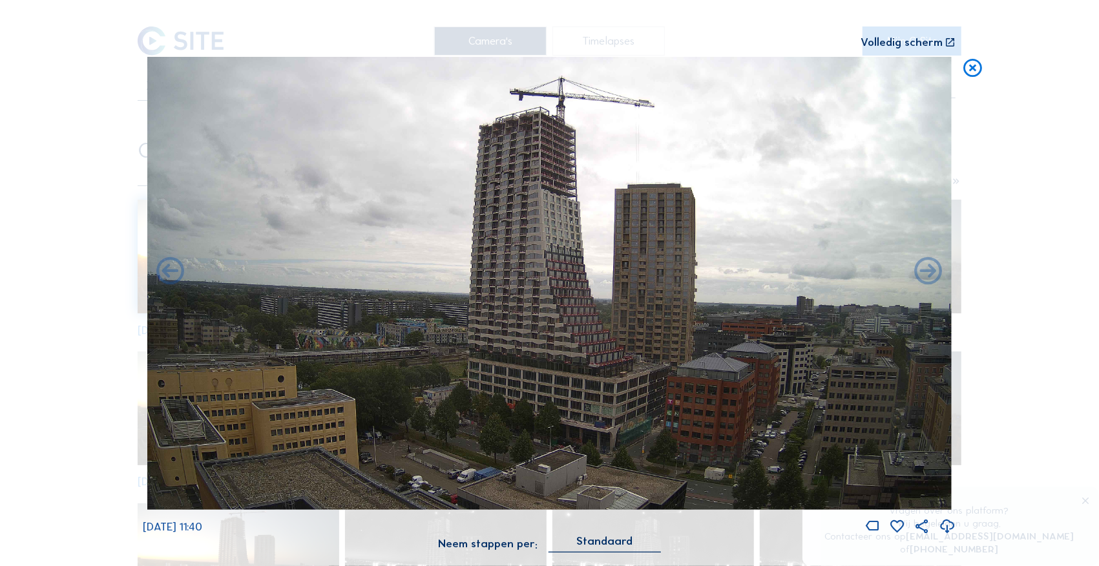
click at [984, 272] on div "Scroll om door de tijd te reizen | Druk op de 'Alt'-[PERSON_NAME] + scroll om t…" at bounding box center [549, 283] width 1099 height 566
drag, startPoint x: 920, startPoint y: 264, endPoint x: 931, endPoint y: 266, distance: 11.1
click at [922, 265] on icon at bounding box center [927, 271] width 33 height 33
click at [975, 74] on icon at bounding box center [972, 68] width 22 height 23
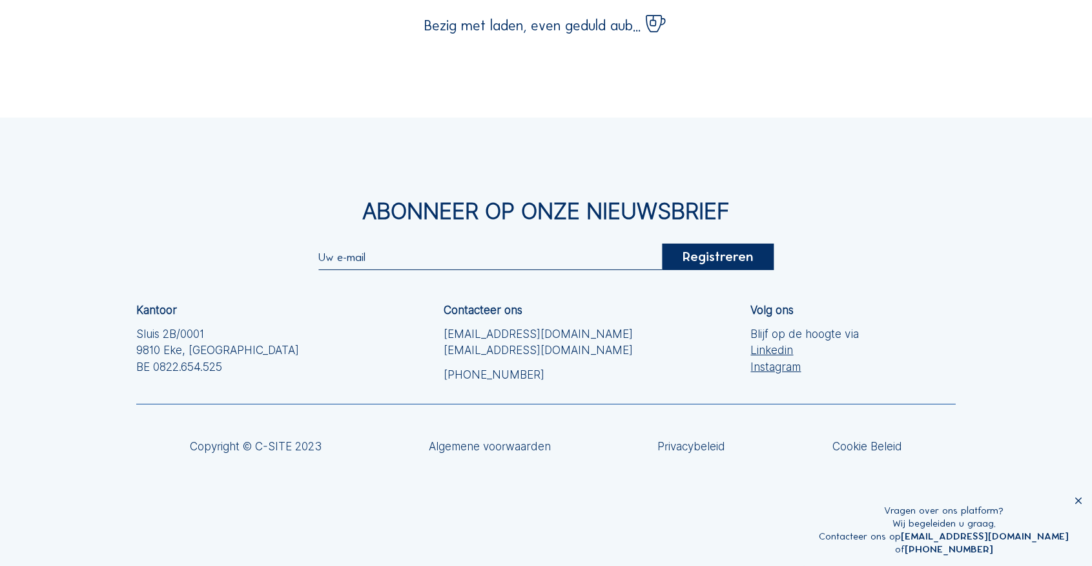
scroll to position [215, 0]
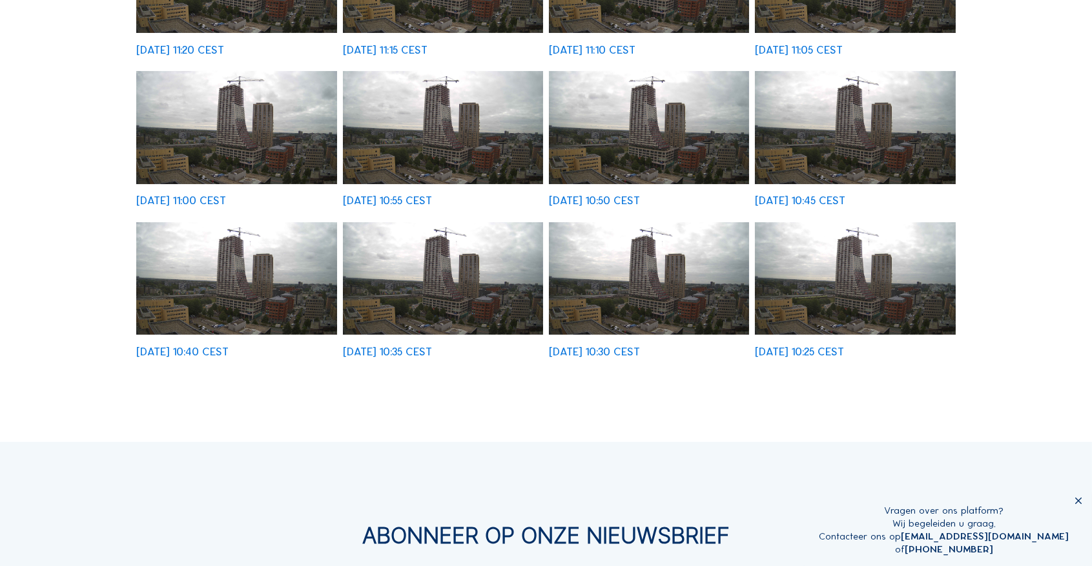
click at [806, 309] on img at bounding box center [855, 278] width 200 height 113
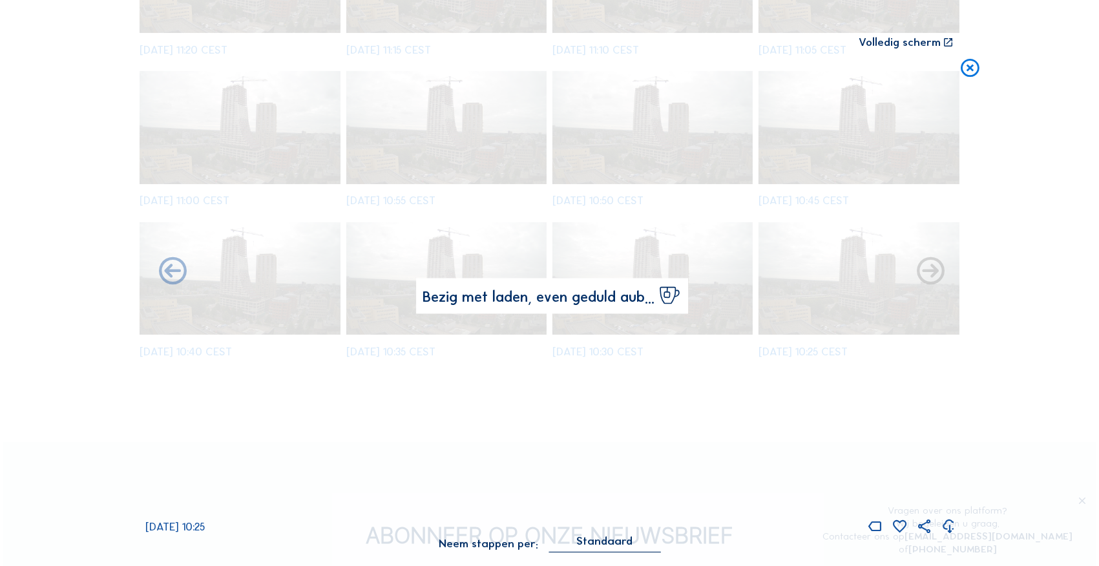
scroll to position [431, 0]
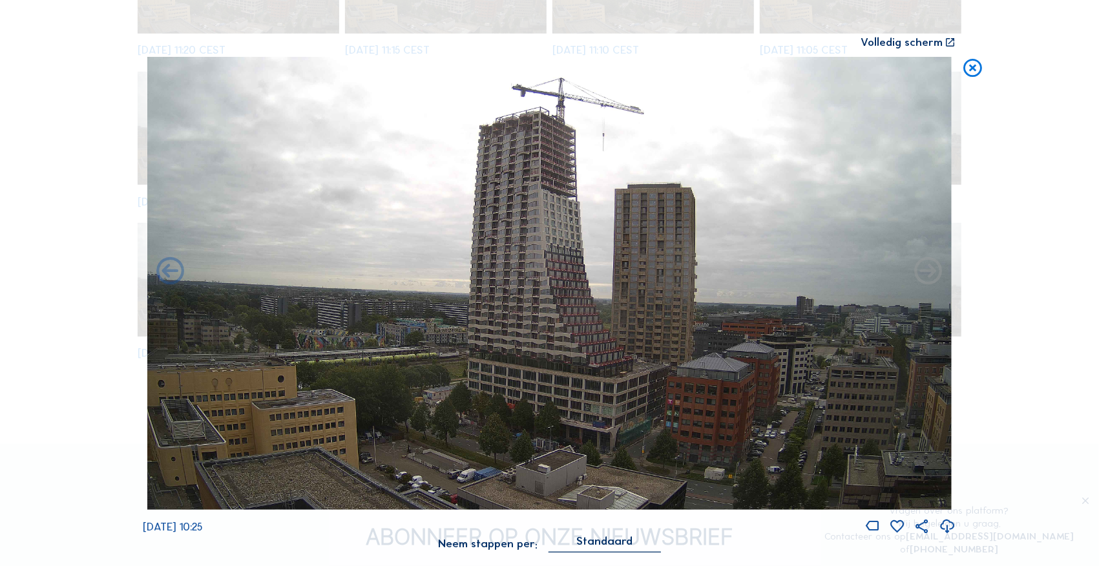
click at [974, 67] on icon at bounding box center [972, 68] width 22 height 23
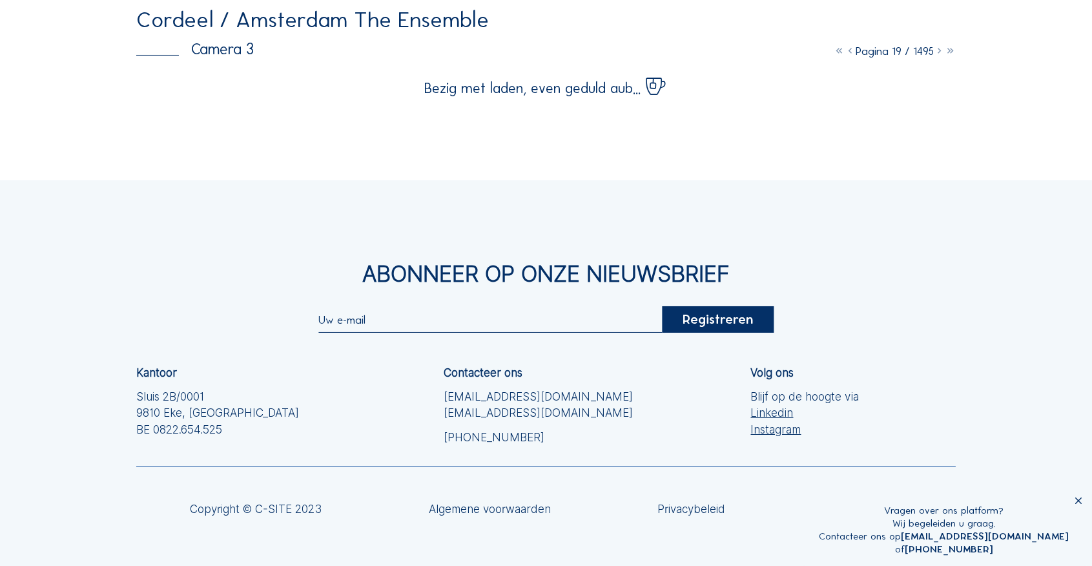
scroll to position [129, 0]
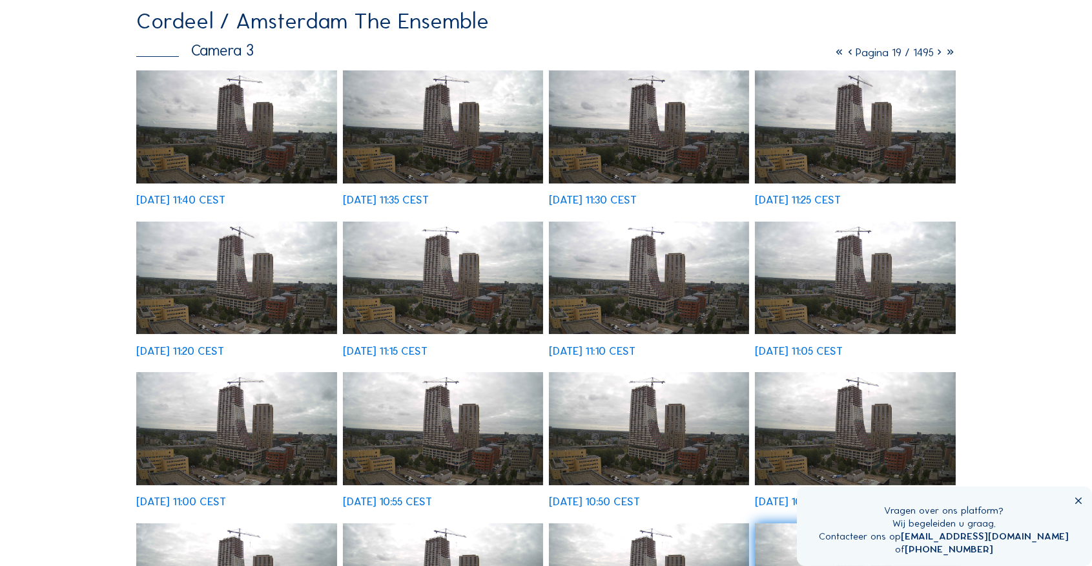
click at [938, 54] on icon at bounding box center [939, 53] width 11 height 14
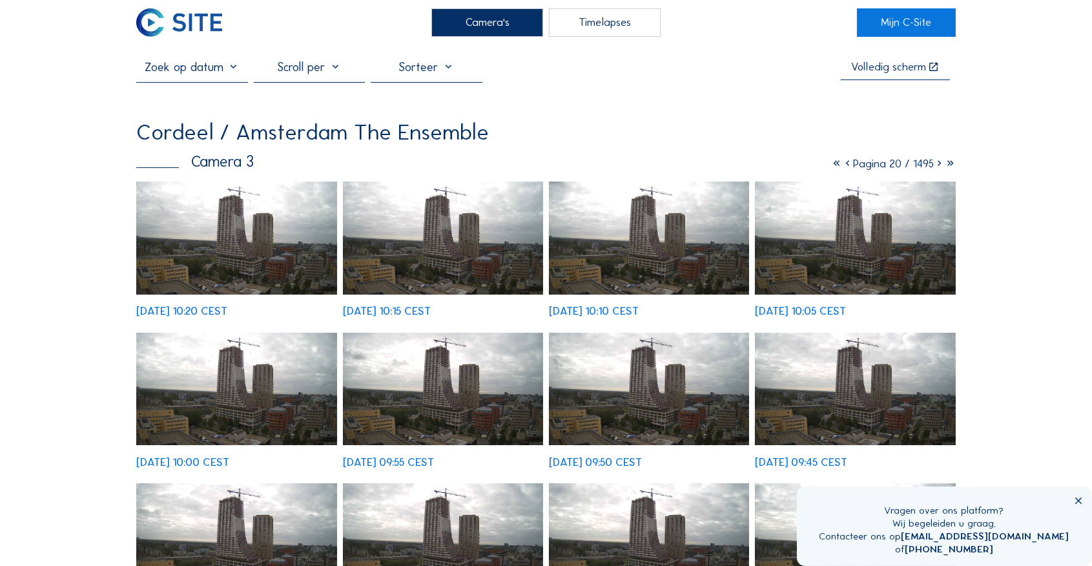
scroll to position [0, 0]
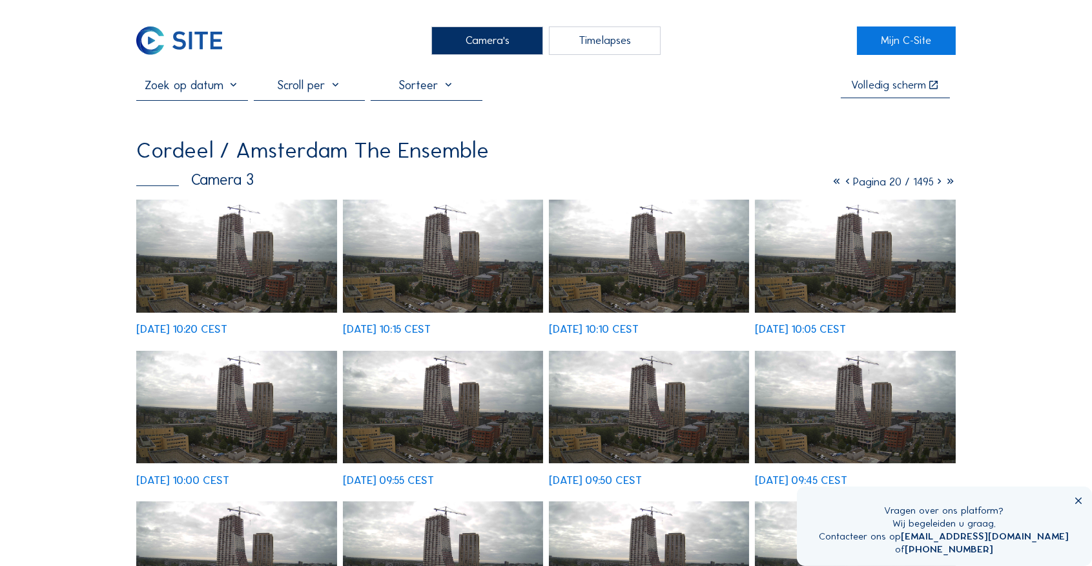
click at [936, 186] on icon at bounding box center [939, 182] width 11 height 14
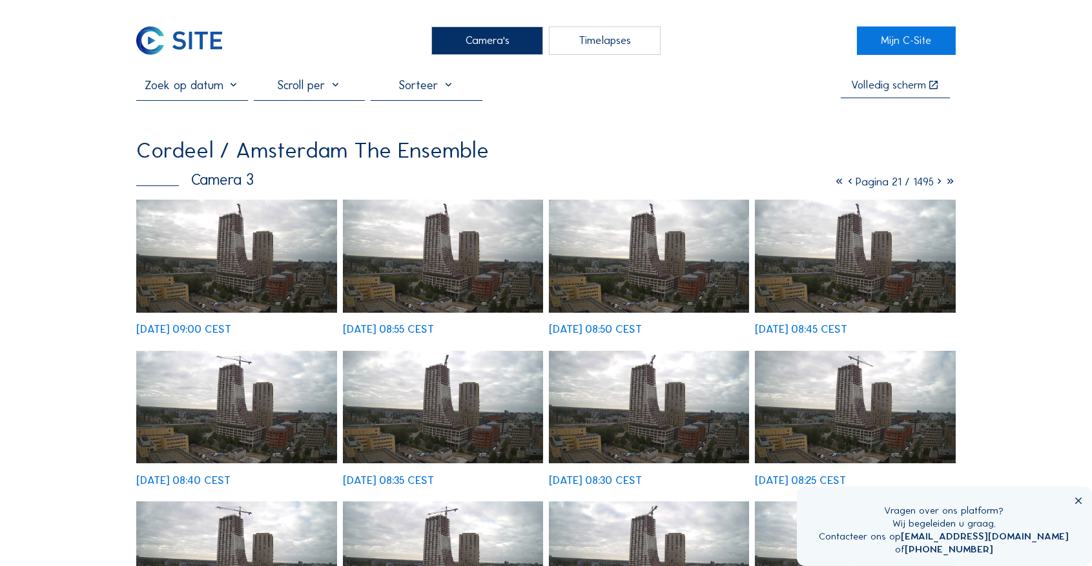
click at [936, 184] on icon at bounding box center [939, 182] width 11 height 14
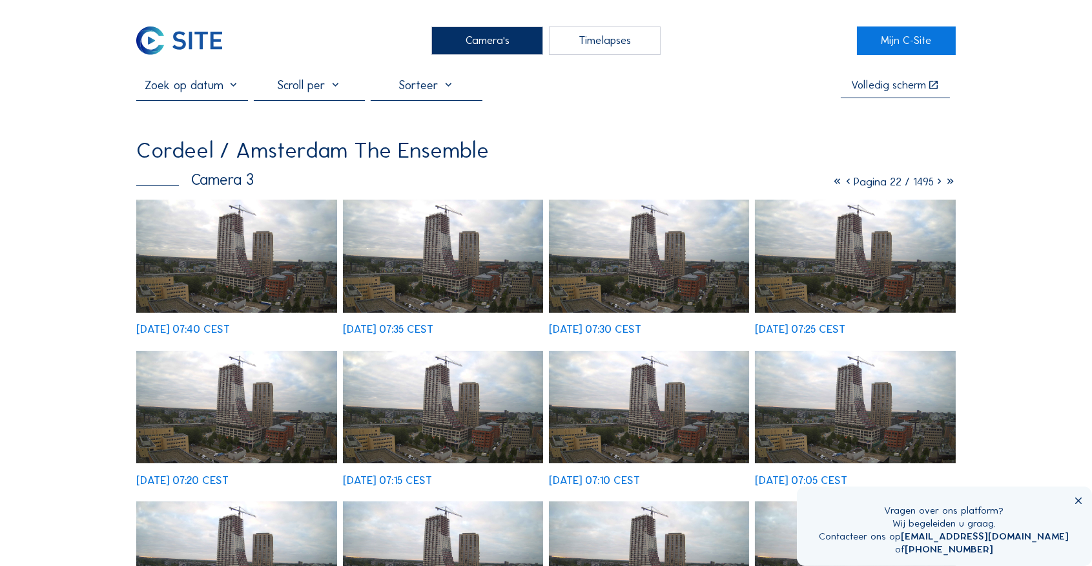
click at [937, 183] on icon at bounding box center [939, 182] width 11 height 14
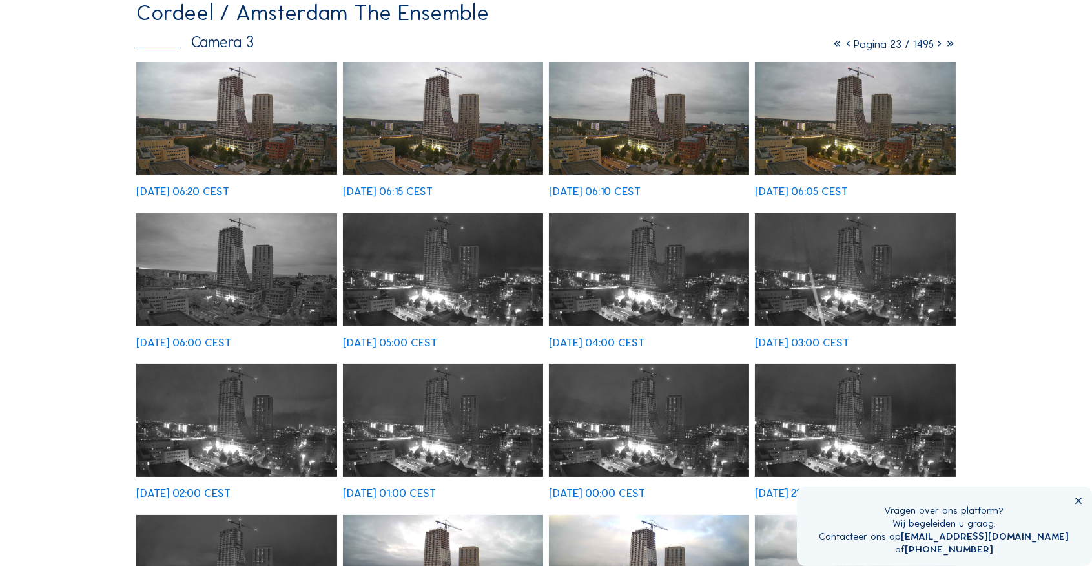
scroll to position [43, 0]
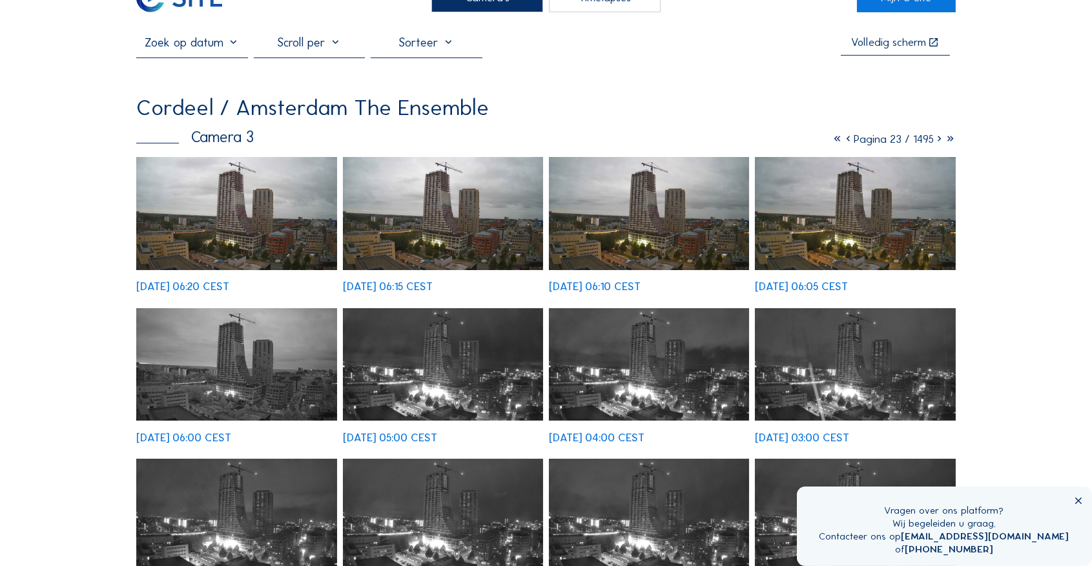
click at [939, 141] on icon at bounding box center [939, 139] width 11 height 14
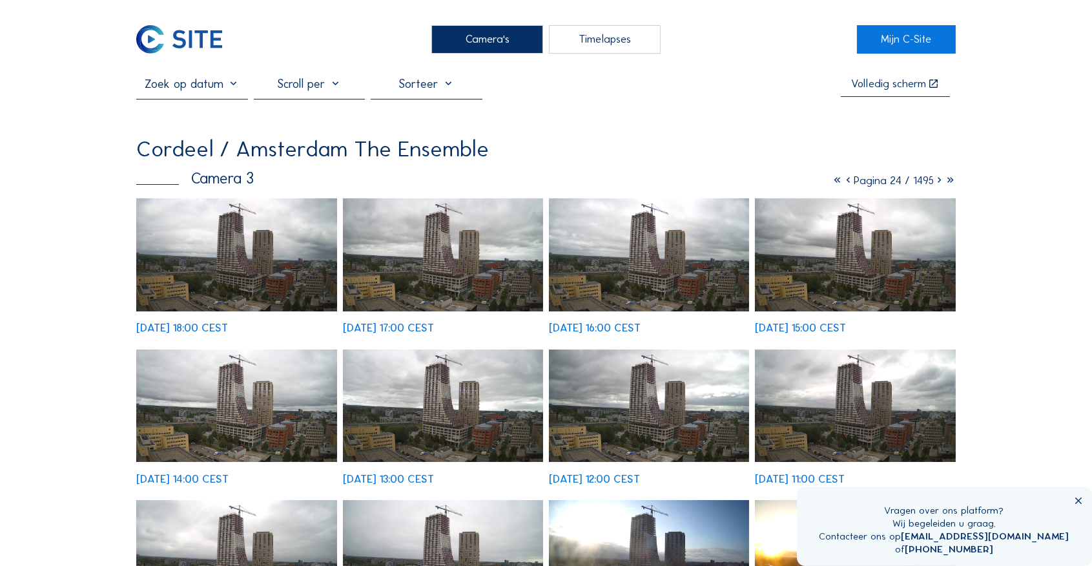
scroll to position [0, 0]
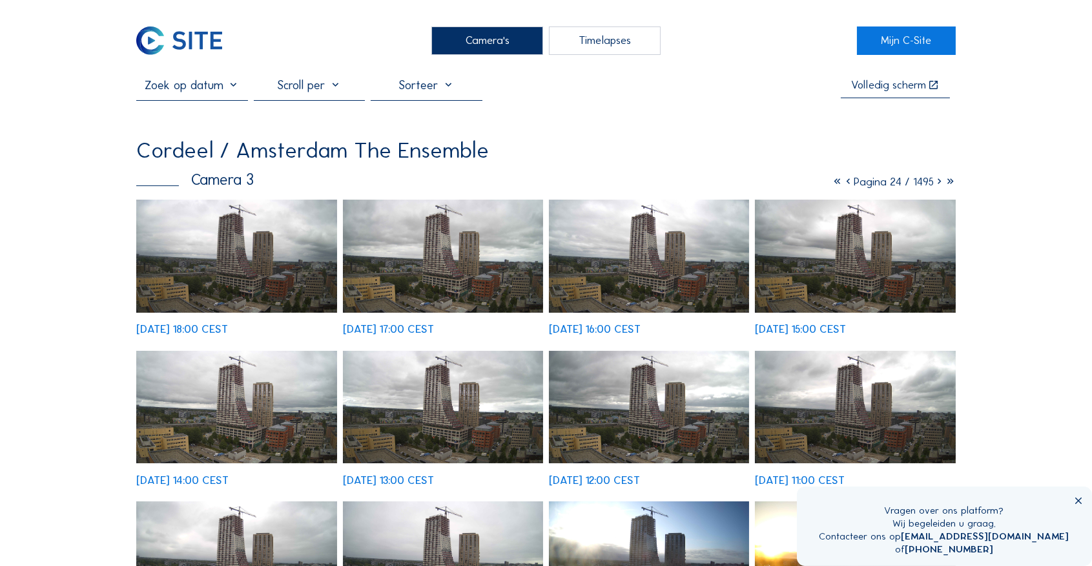
click at [935, 181] on icon at bounding box center [939, 182] width 11 height 14
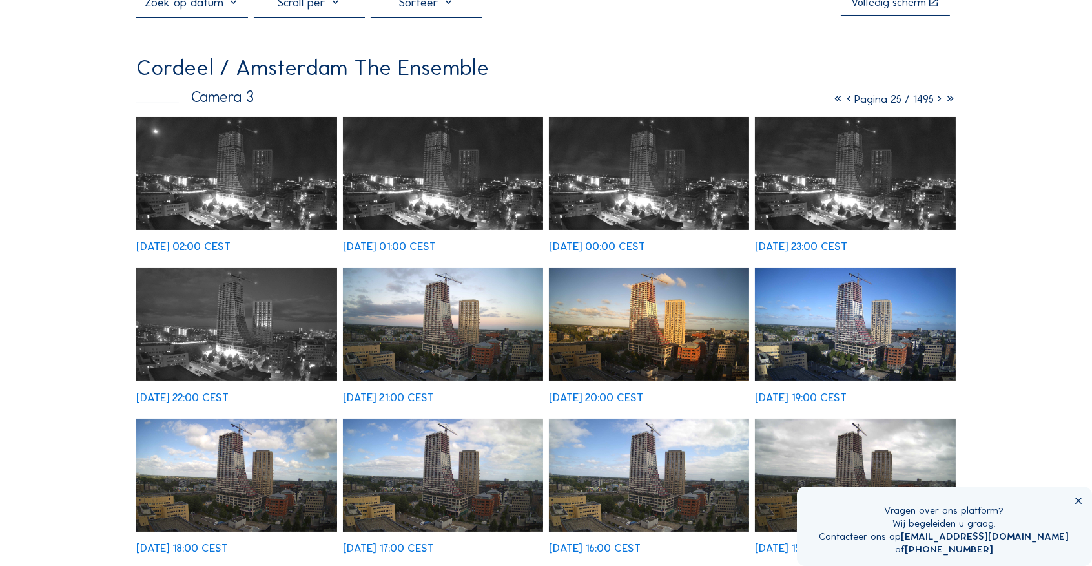
scroll to position [43, 0]
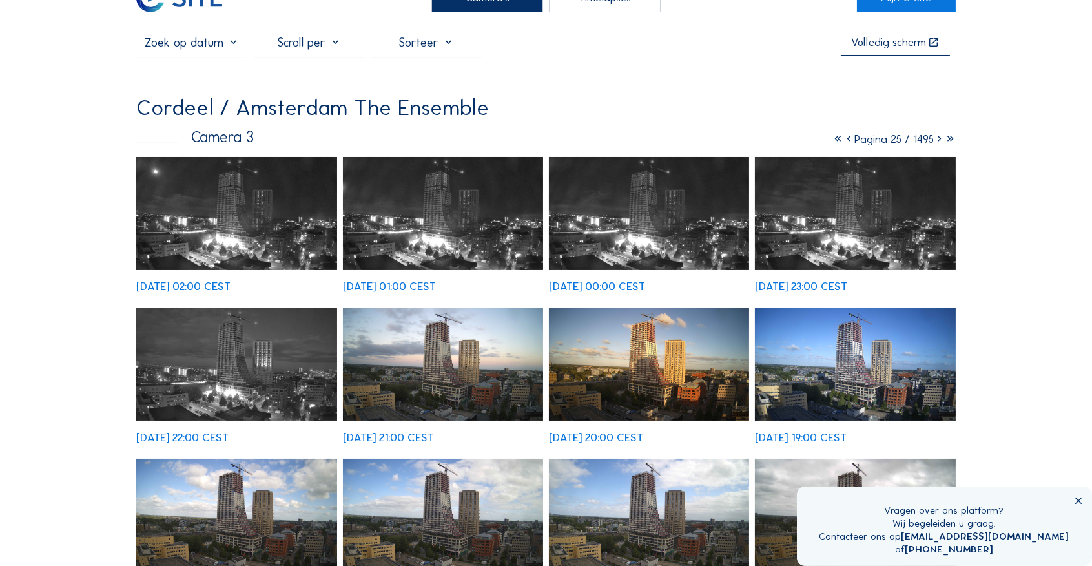
click at [936, 143] on icon at bounding box center [939, 139] width 11 height 14
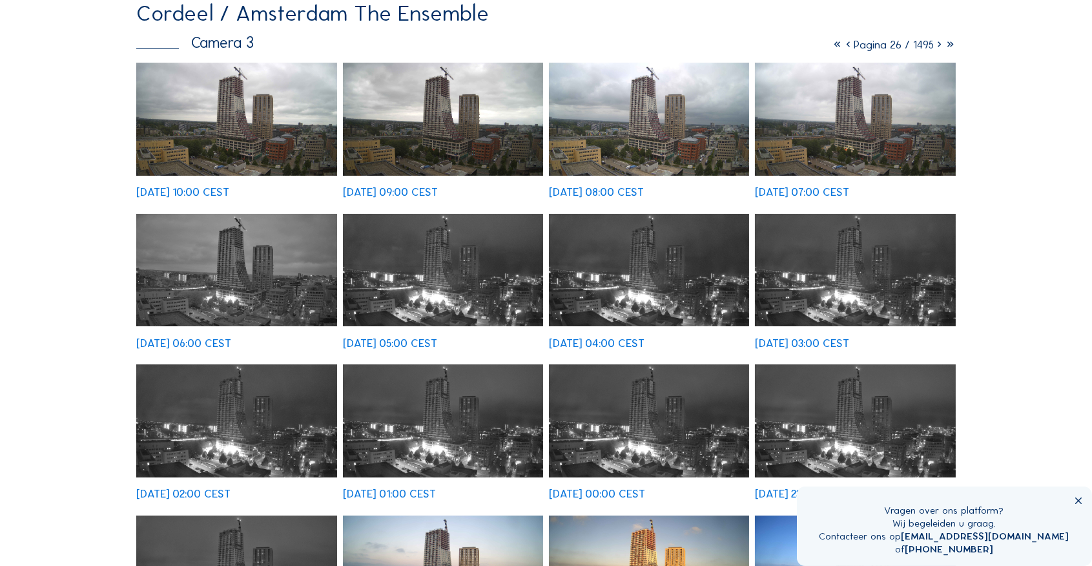
scroll to position [129, 0]
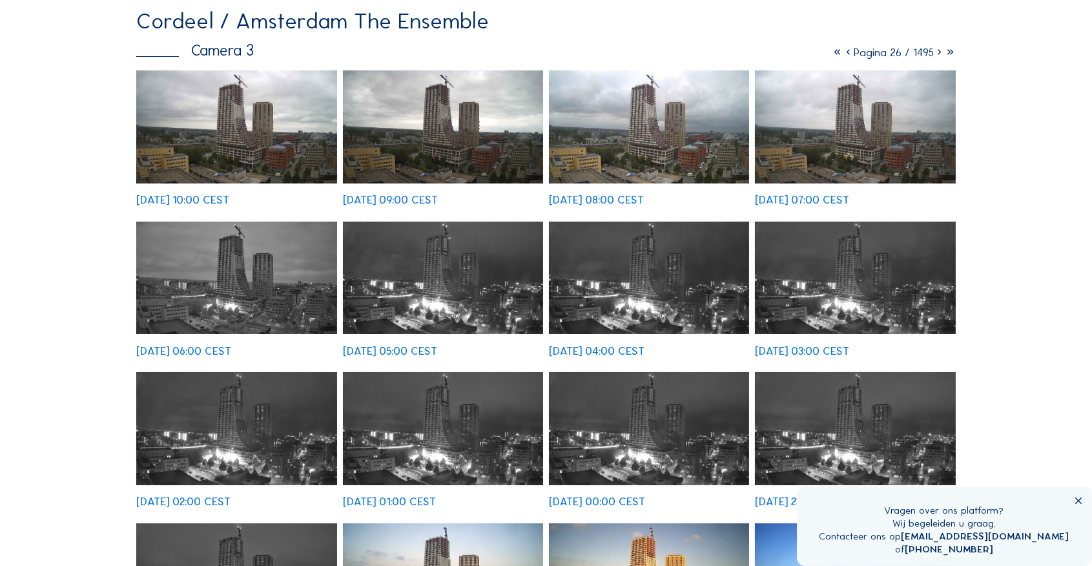
click at [945, 53] on icon at bounding box center [950, 53] width 11 height 14
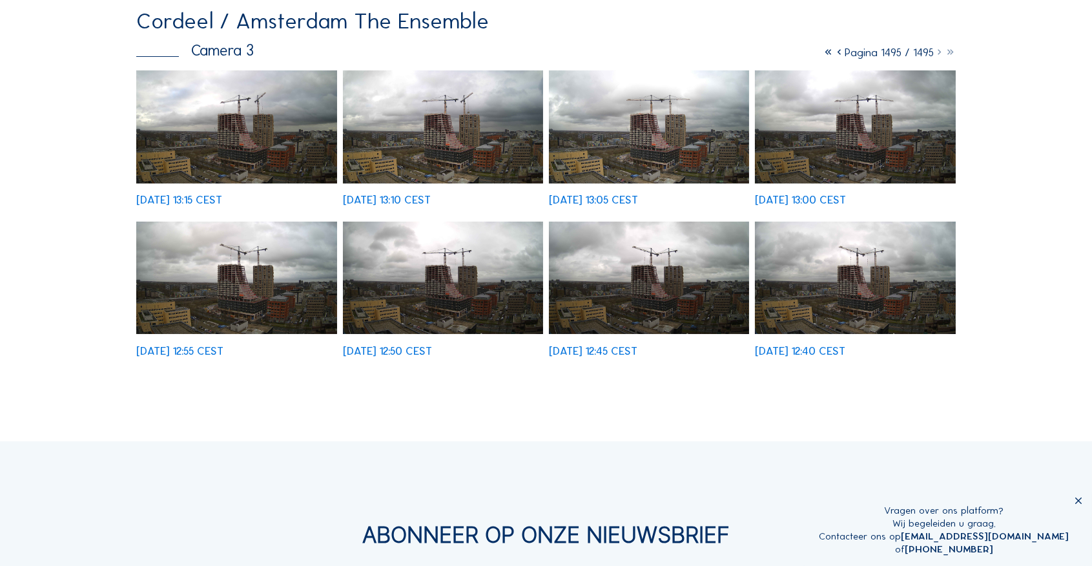
click at [874, 52] on span "Pagina 1495 / 1495" at bounding box center [889, 53] width 89 height 14
click at [891, 54] on span "Pagina 1495 / 1495" at bounding box center [889, 53] width 89 height 14
click at [887, 55] on span "Pagina 1495 / 1495" at bounding box center [889, 53] width 89 height 14
click at [823, 54] on icon at bounding box center [828, 53] width 11 height 14
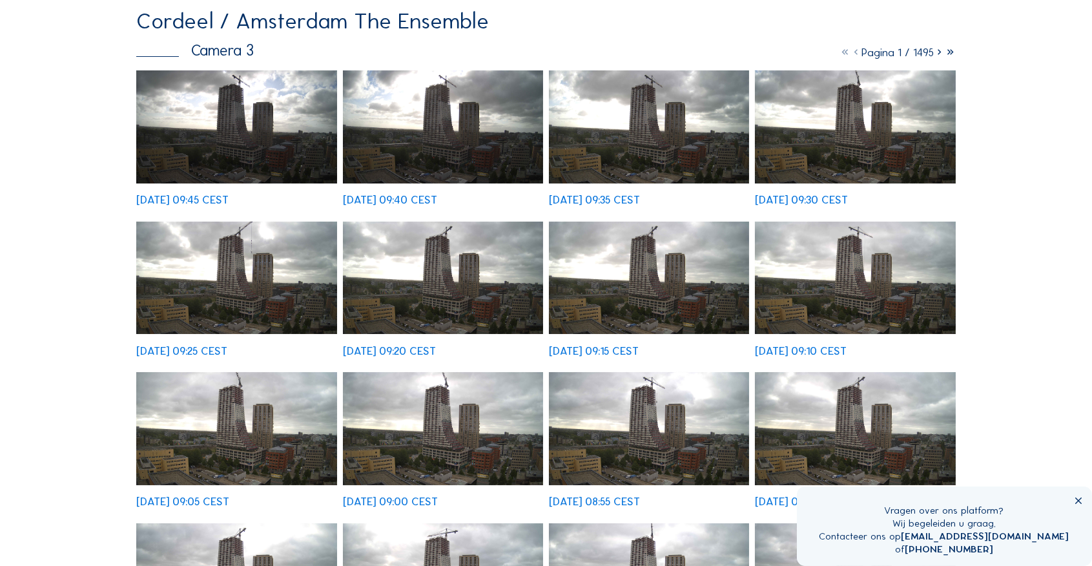
click at [938, 53] on icon at bounding box center [939, 53] width 11 height 14
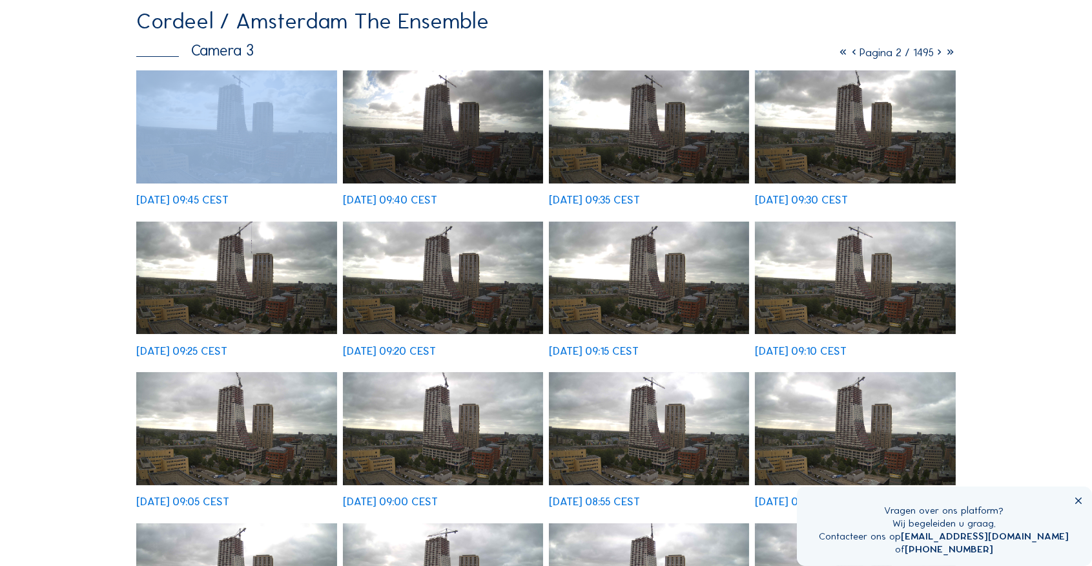
click at [938, 53] on icon at bounding box center [939, 53] width 11 height 14
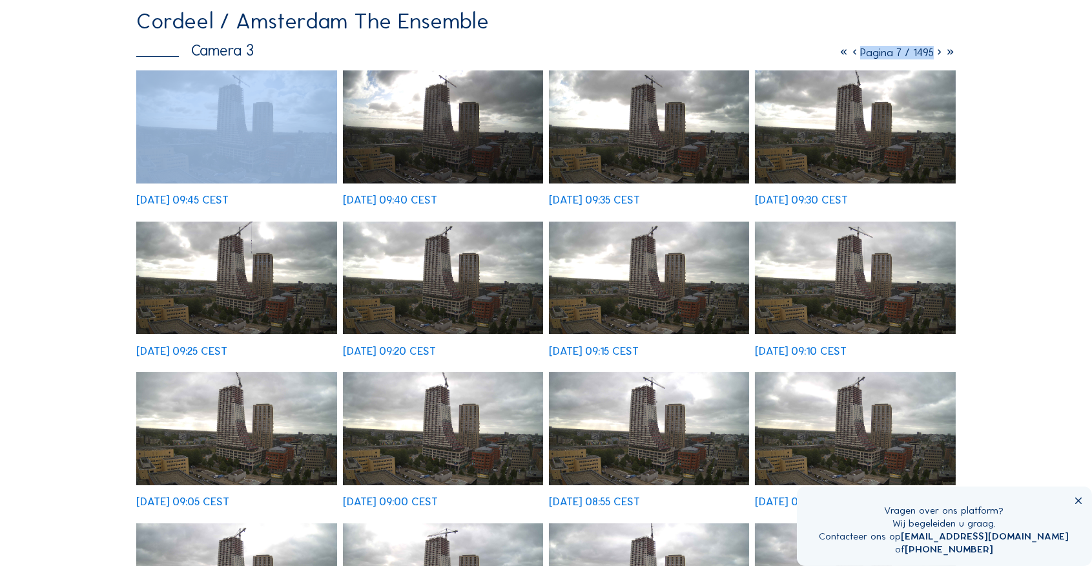
click at [938, 53] on icon at bounding box center [939, 53] width 11 height 14
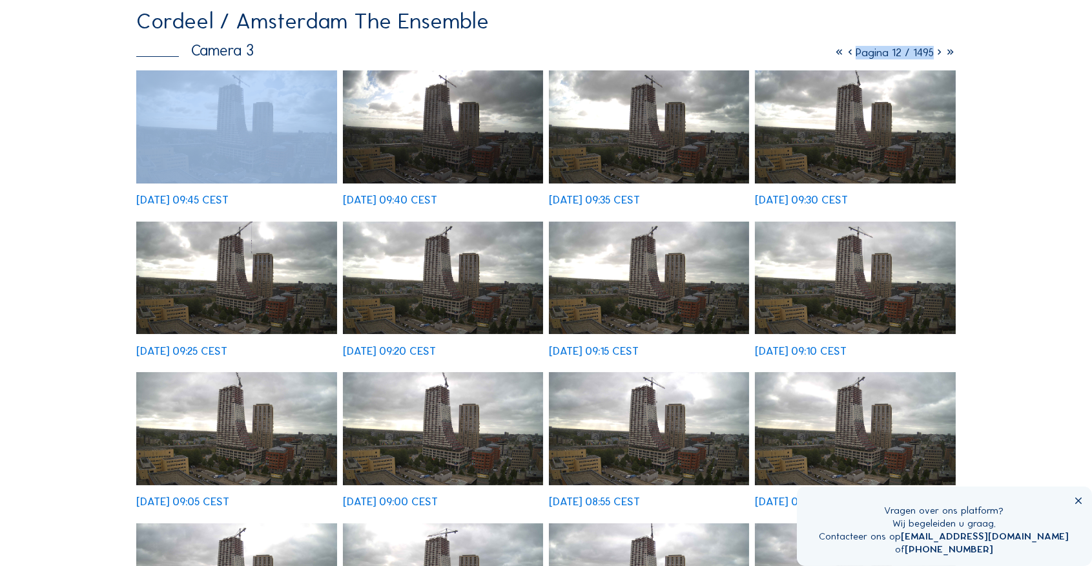
click at [938, 53] on icon at bounding box center [939, 53] width 11 height 14
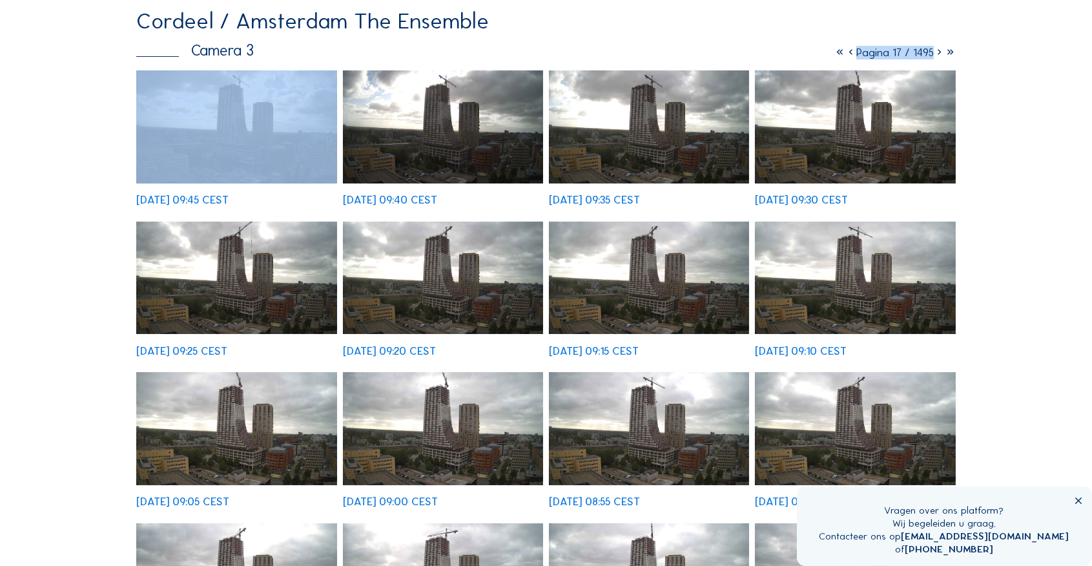
click at [938, 53] on icon at bounding box center [939, 53] width 11 height 14
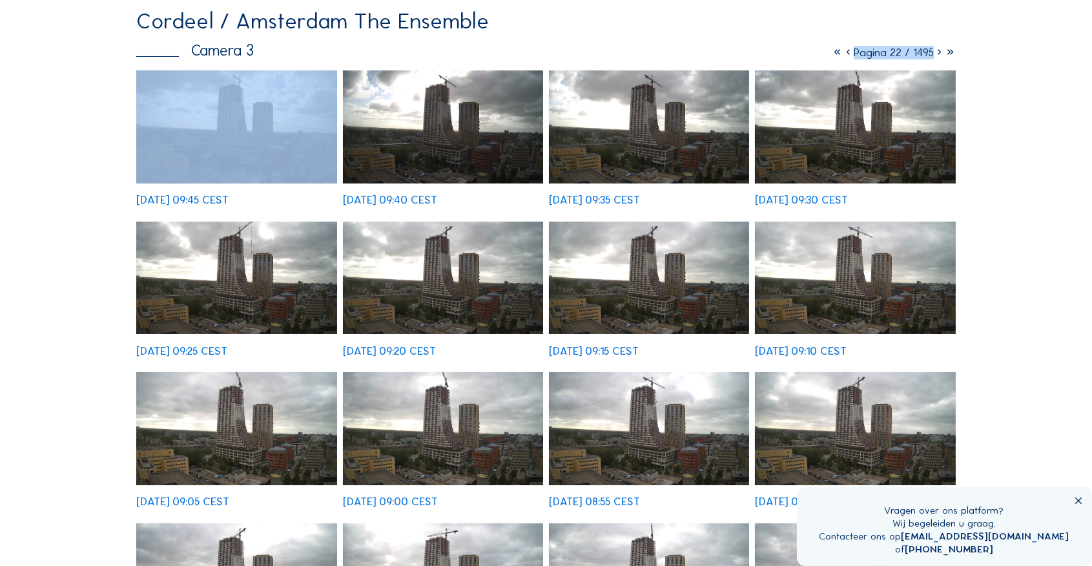
click at [938, 53] on icon at bounding box center [939, 53] width 11 height 14
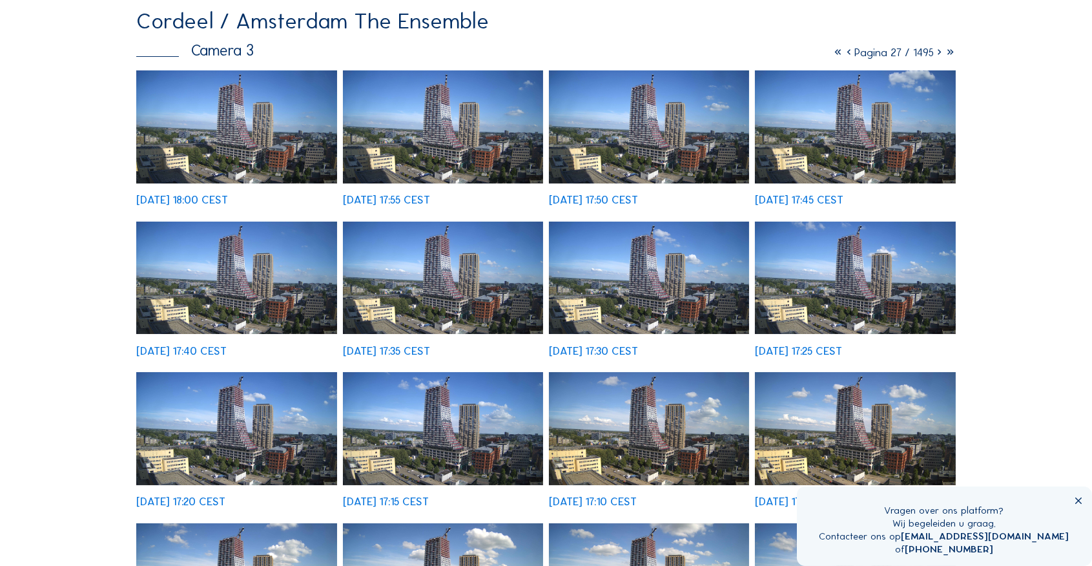
click at [1077, 501] on icon at bounding box center [1078, 500] width 11 height 11
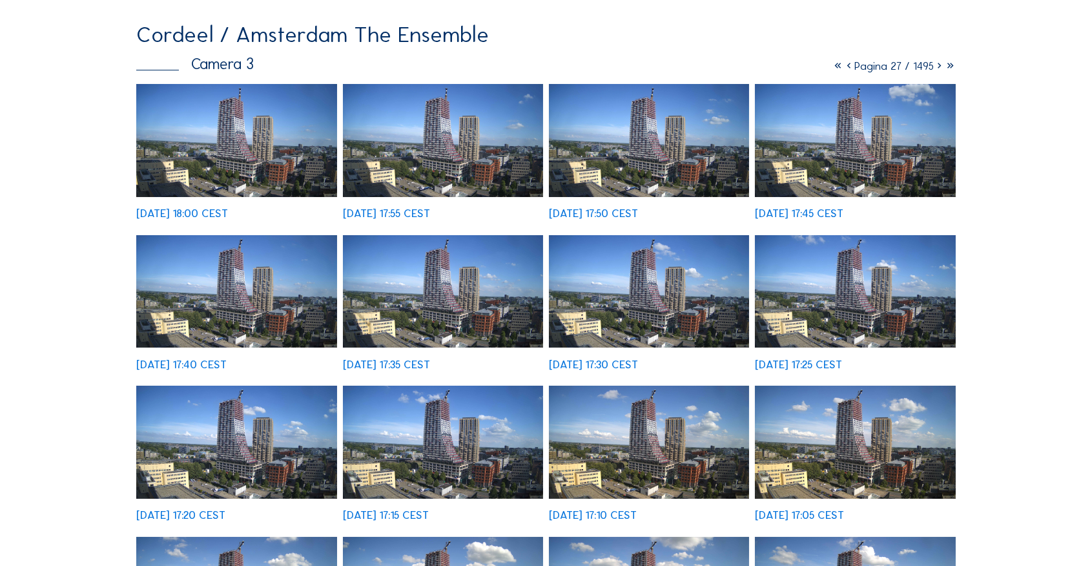
scroll to position [86, 0]
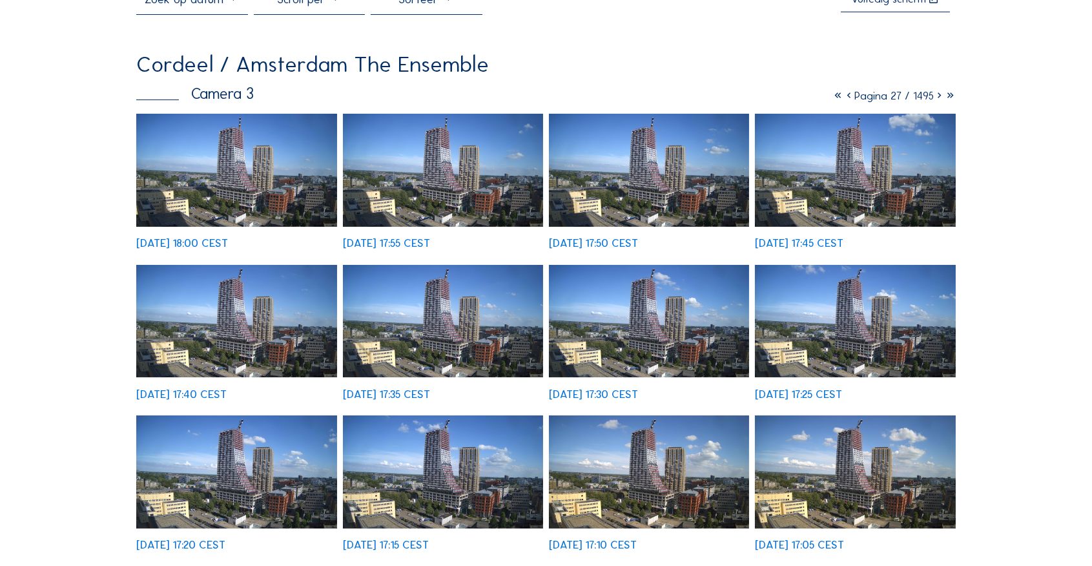
click at [938, 96] on icon at bounding box center [939, 96] width 11 height 14
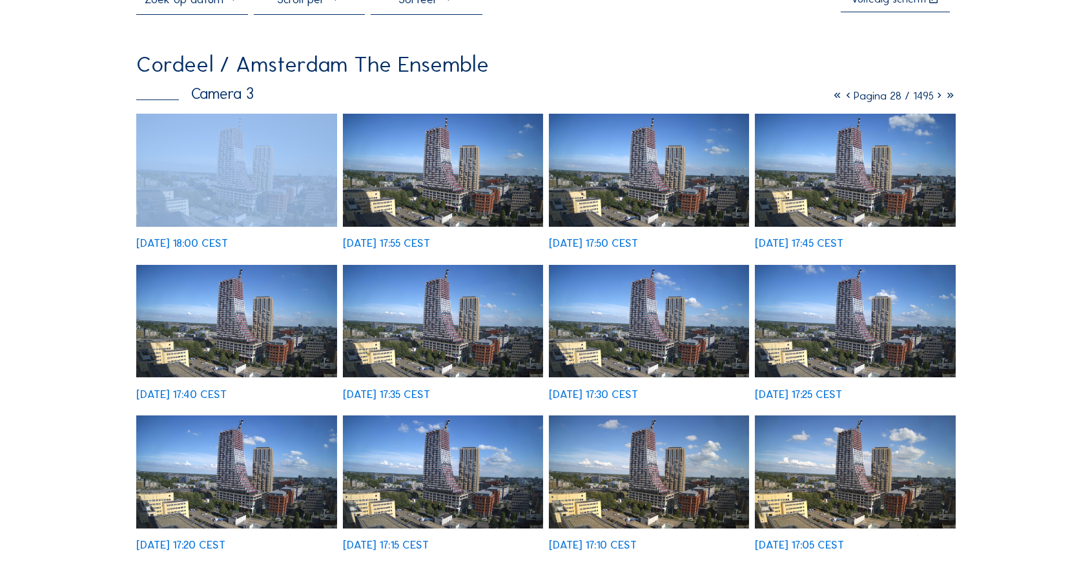
click at [938, 96] on icon at bounding box center [939, 96] width 11 height 14
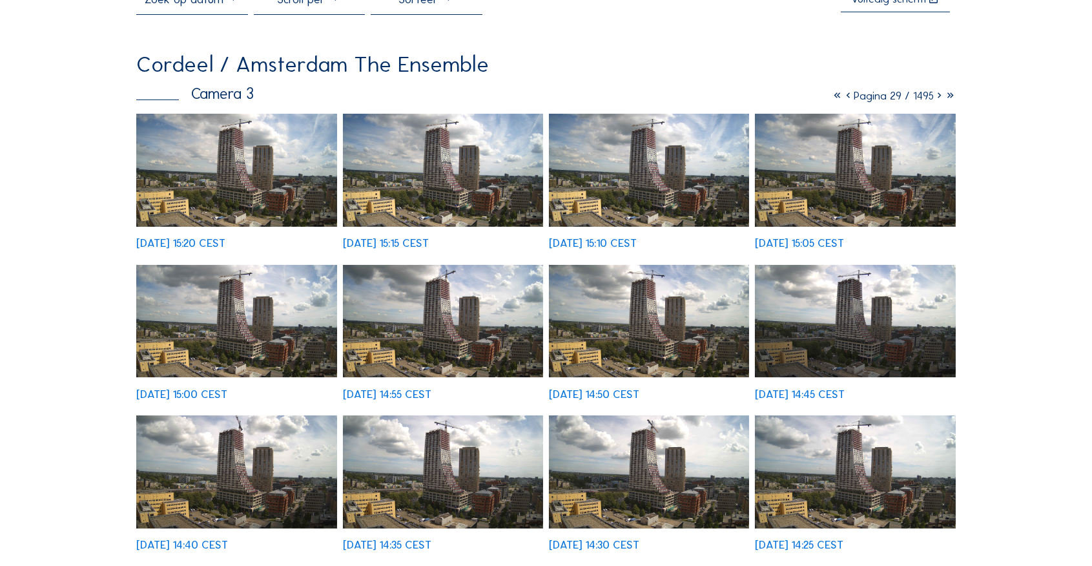
click at [1015, 271] on div "Camera's Timelapses Mijn C-Site Volledig [PERSON_NAME] Cordeel / [GEOGRAPHIC_DA…" at bounding box center [546, 573] width 1092 height 1319
click at [1007, 83] on div "Camera's Timelapses Mijn C-Site Volledig [PERSON_NAME] Cordeel / [GEOGRAPHIC_DA…" at bounding box center [546, 573] width 1092 height 1319
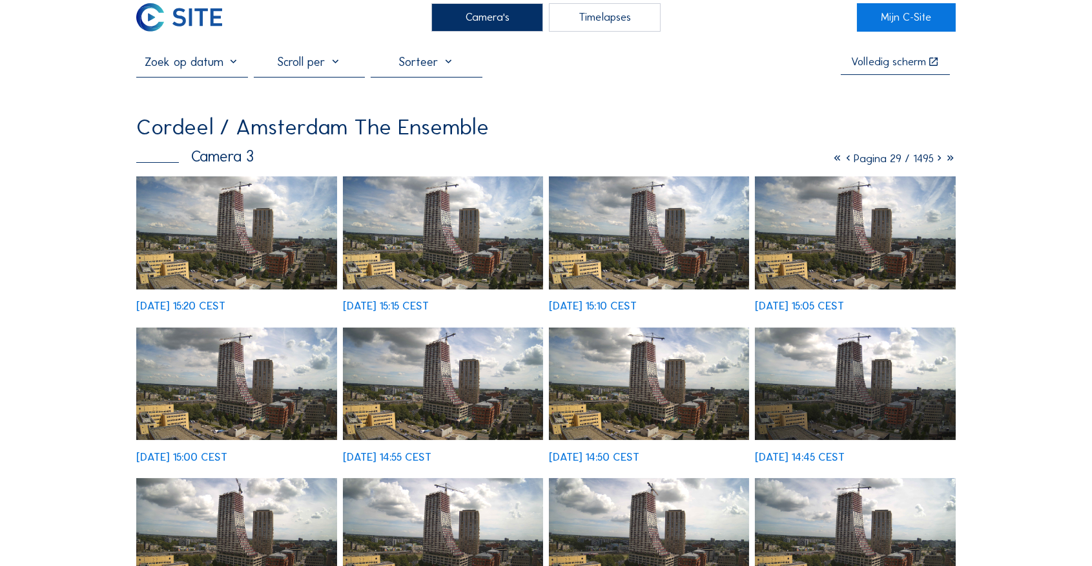
scroll to position [0, 0]
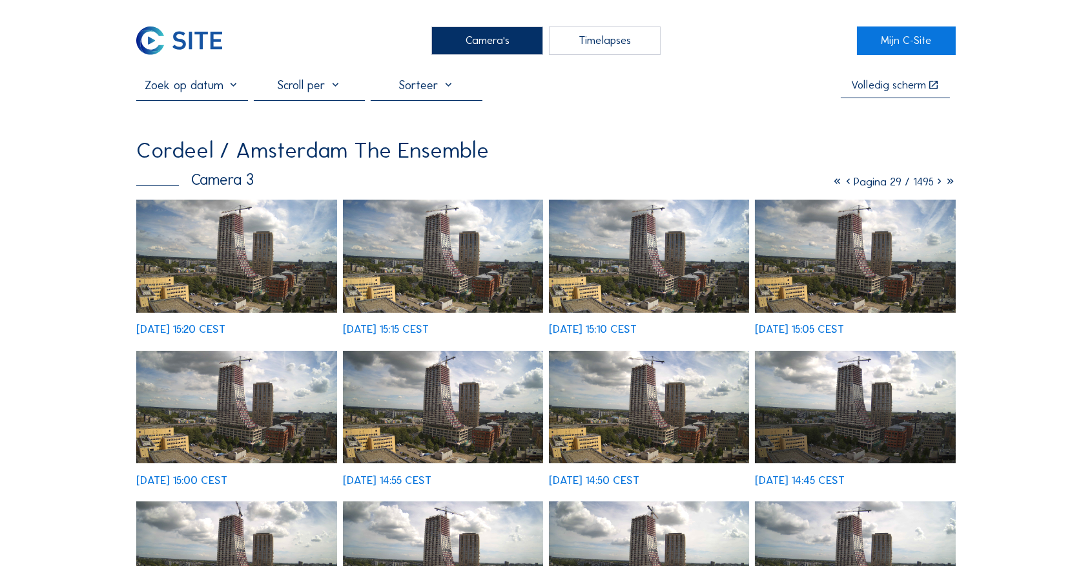
click at [936, 183] on icon at bounding box center [939, 182] width 11 height 14
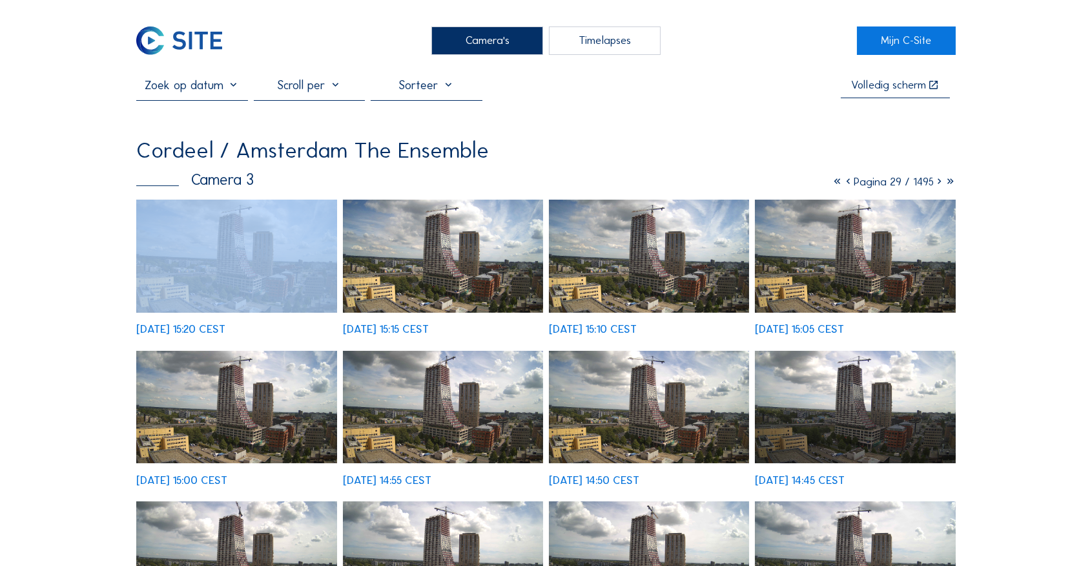
click at [936, 183] on icon at bounding box center [939, 182] width 11 height 14
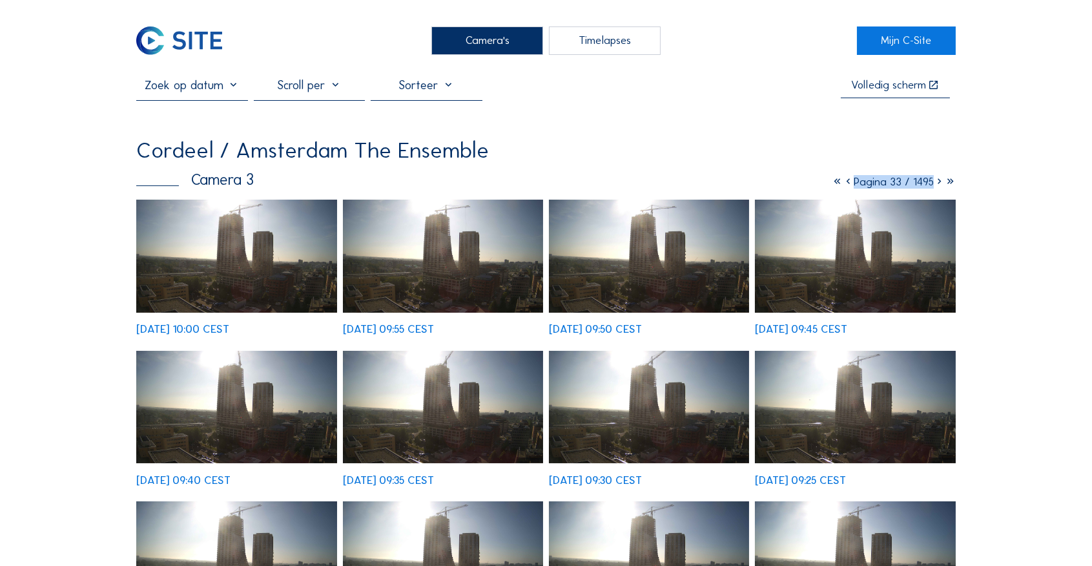
click at [939, 182] on icon at bounding box center [939, 182] width 11 height 14
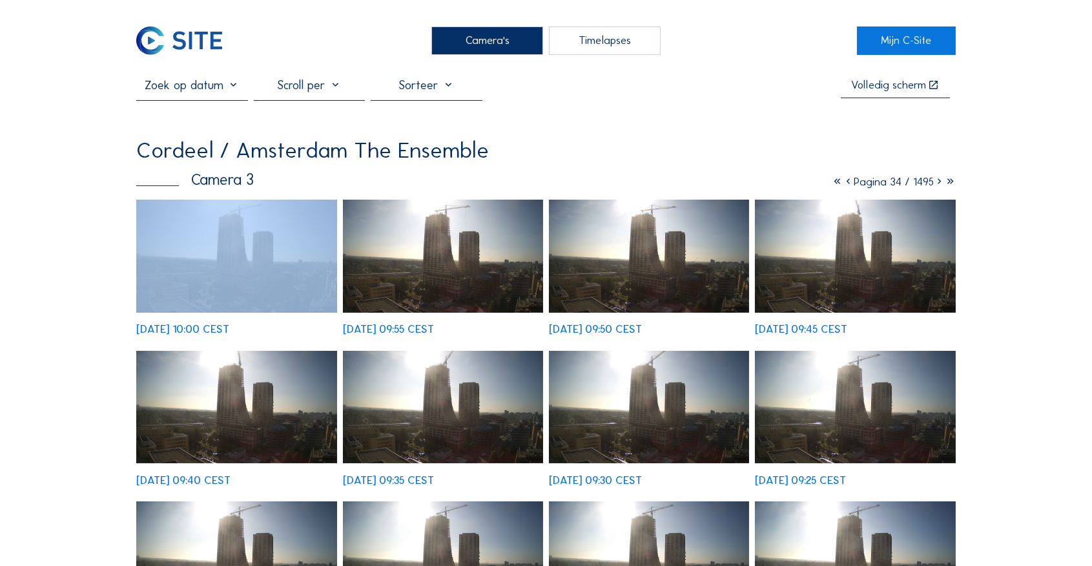
click at [939, 182] on icon at bounding box center [939, 182] width 11 height 14
click at [938, 183] on icon at bounding box center [939, 182] width 11 height 14
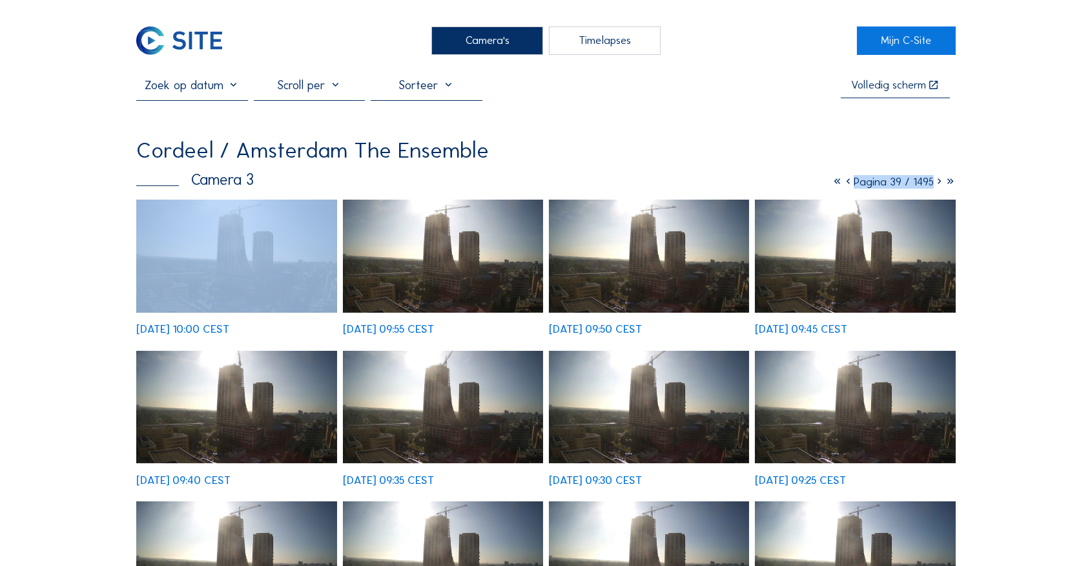
click at [938, 183] on icon at bounding box center [939, 182] width 11 height 14
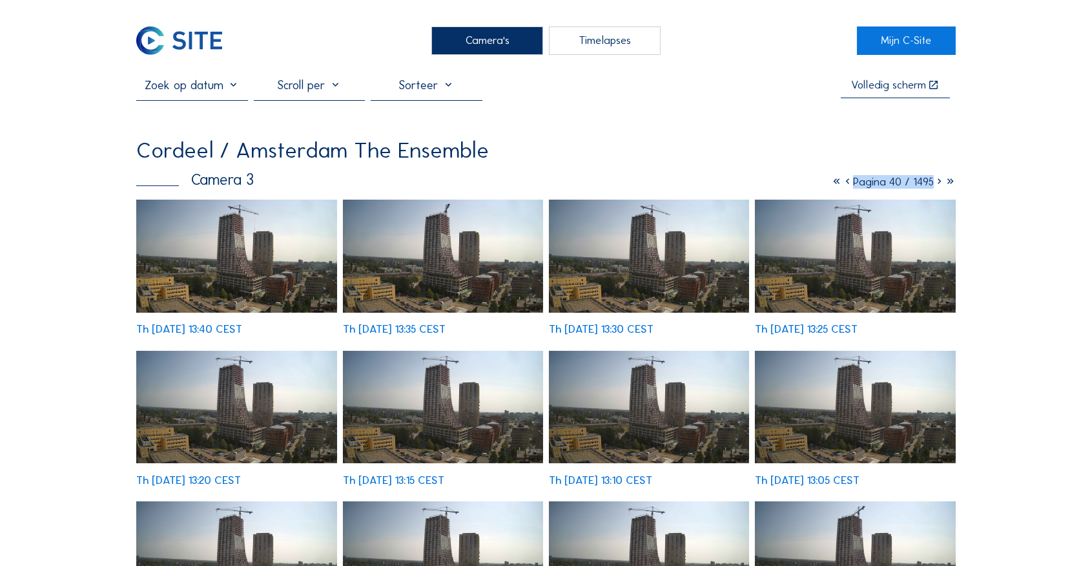
click at [940, 183] on icon at bounding box center [939, 182] width 11 height 14
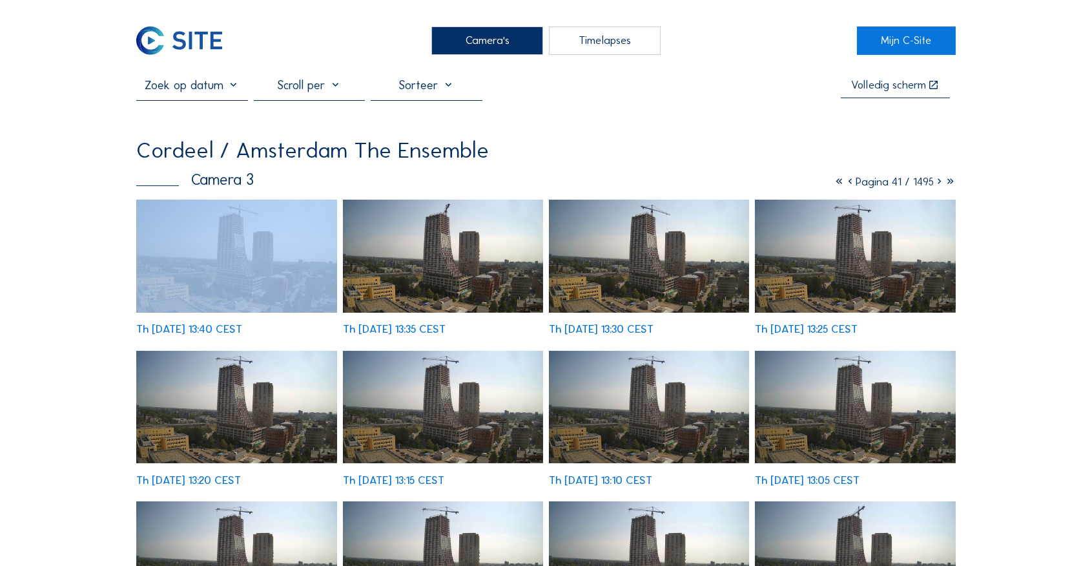
click at [940, 183] on icon at bounding box center [939, 182] width 11 height 14
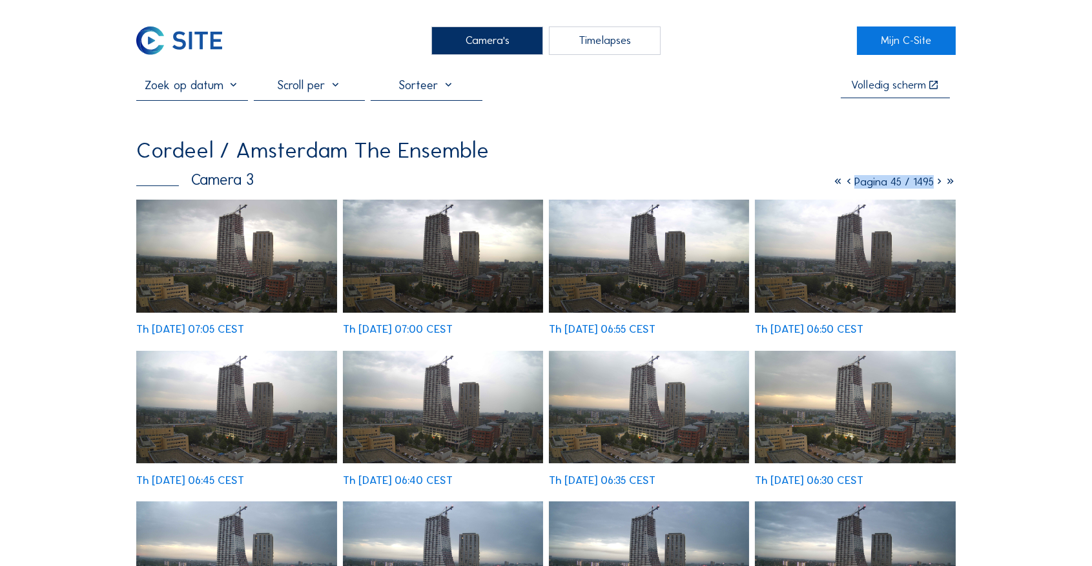
click at [854, 239] on img at bounding box center [855, 256] width 200 height 113
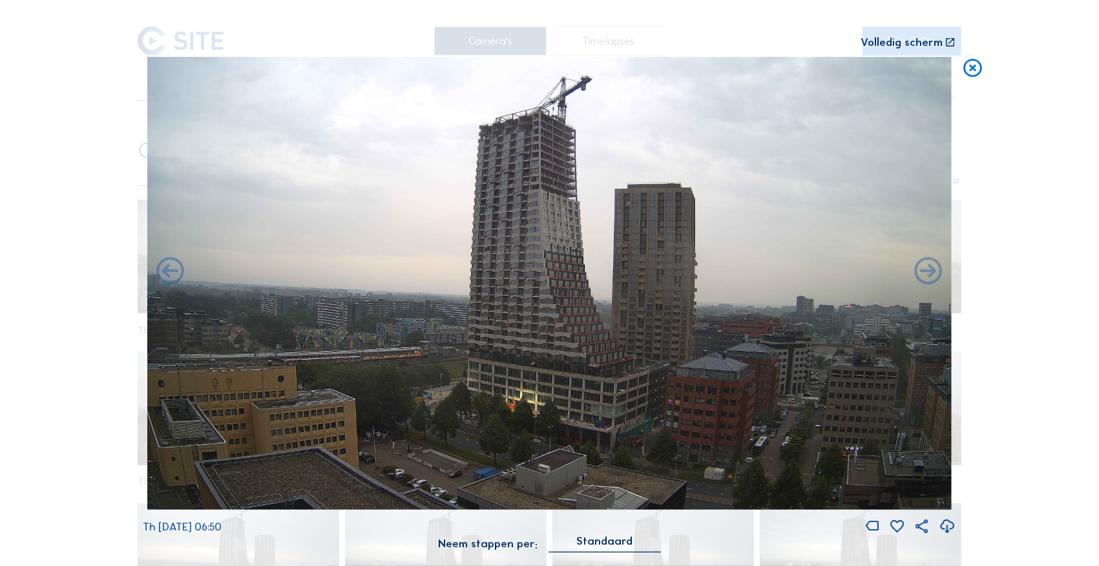
click at [975, 69] on icon at bounding box center [972, 68] width 22 height 23
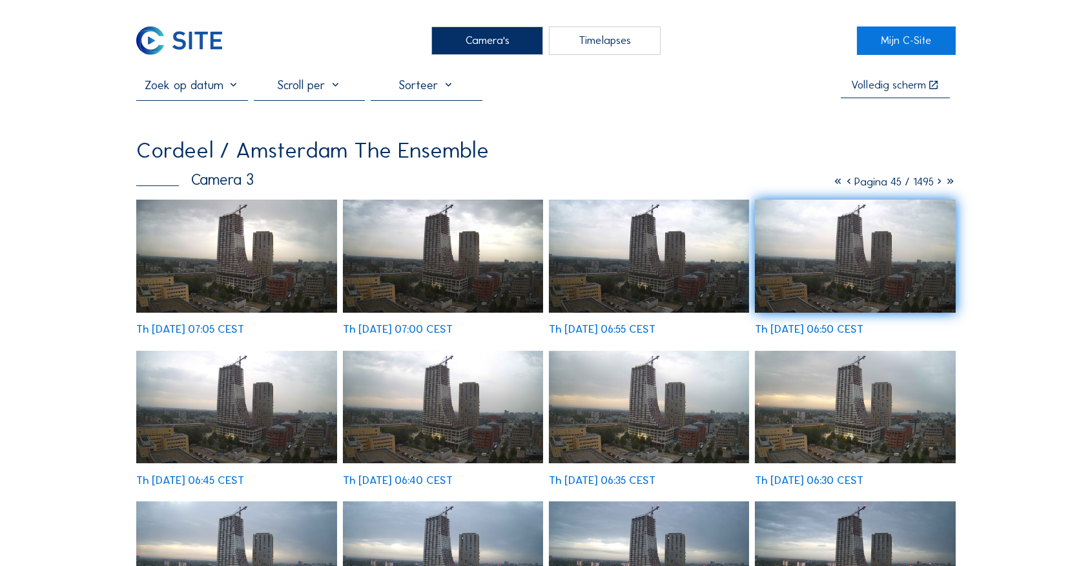
click at [843, 183] on icon at bounding box center [848, 182] width 11 height 14
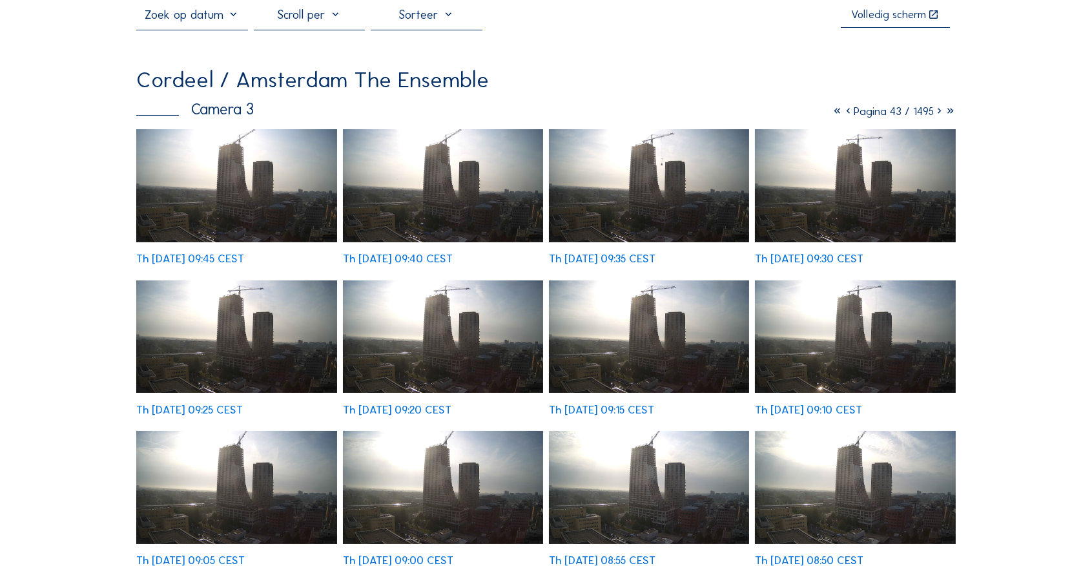
scroll to position [43, 0]
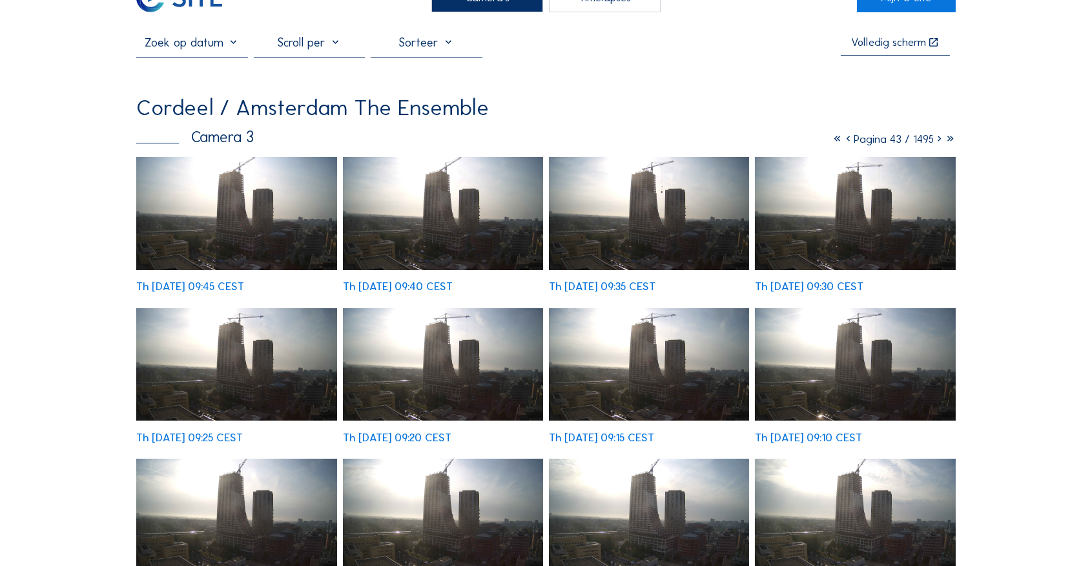
click at [843, 139] on icon at bounding box center [848, 139] width 11 height 14
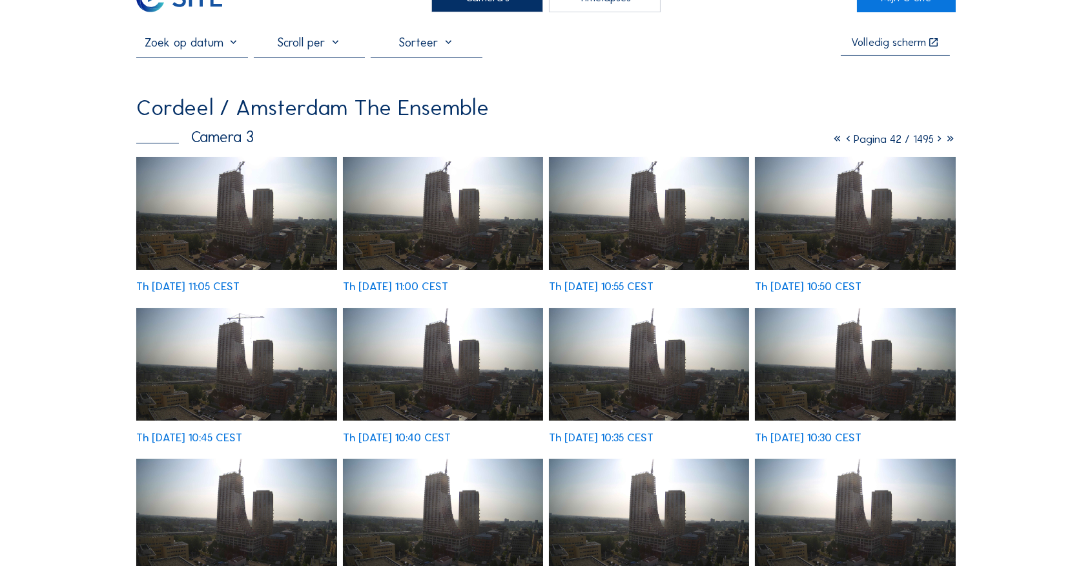
click at [938, 142] on icon at bounding box center [939, 139] width 11 height 14
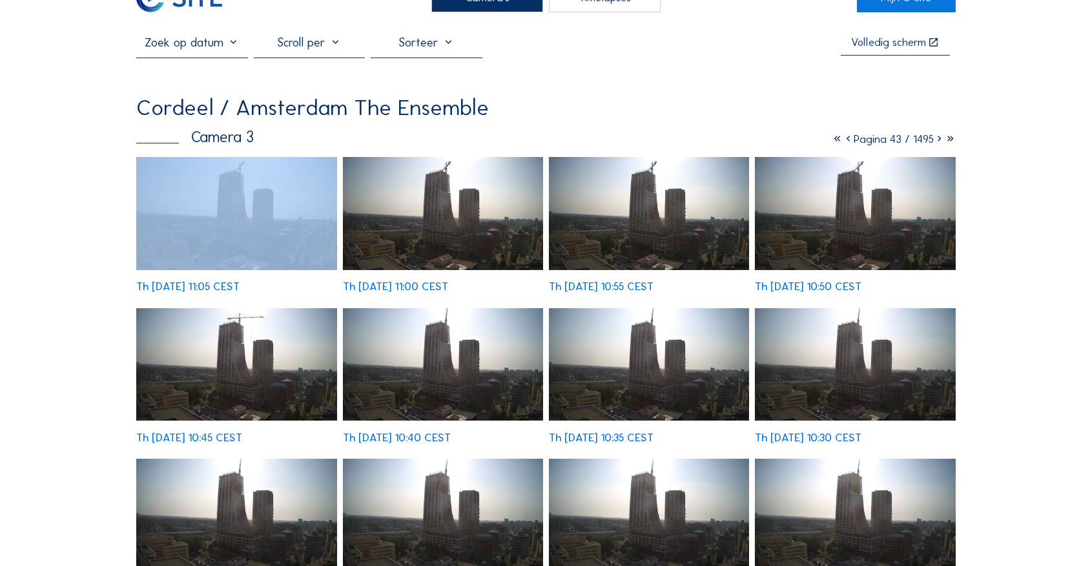
click at [938, 142] on icon at bounding box center [939, 139] width 11 height 14
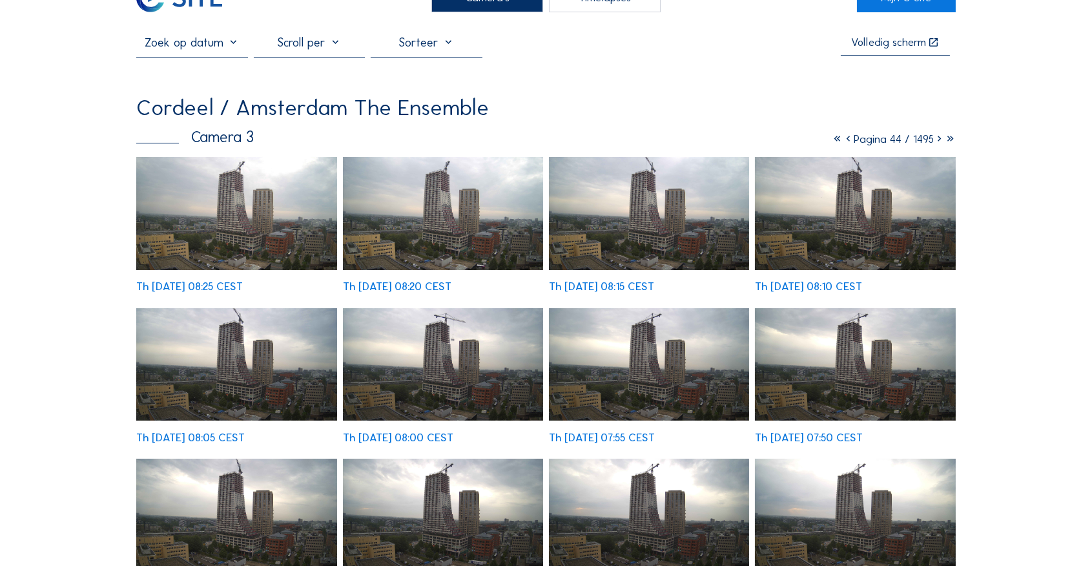
click at [843, 141] on icon at bounding box center [848, 139] width 11 height 14
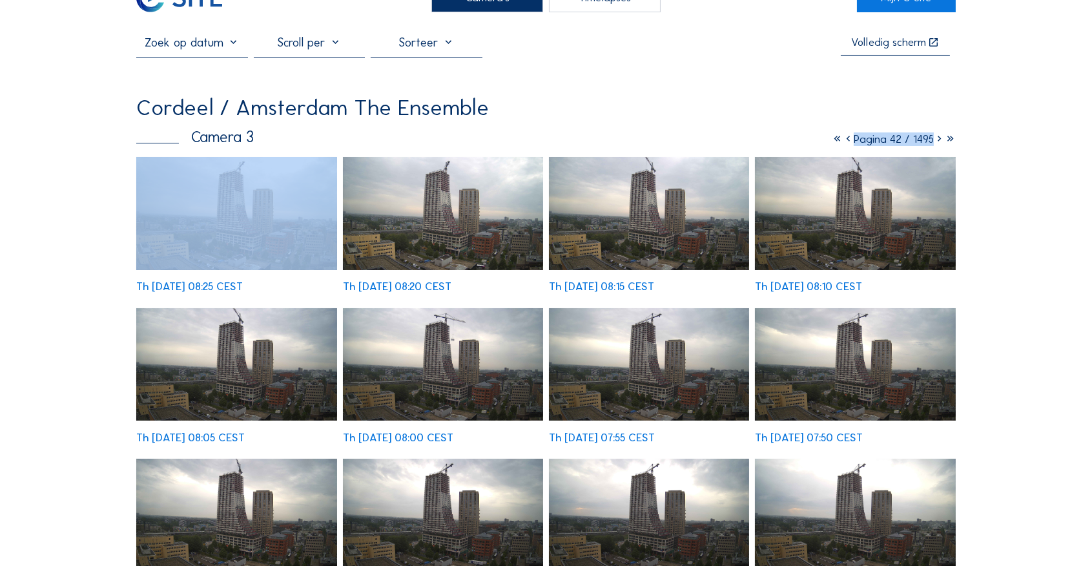
click at [843, 141] on icon at bounding box center [848, 139] width 11 height 14
click at [845, 141] on icon at bounding box center [850, 139] width 11 height 14
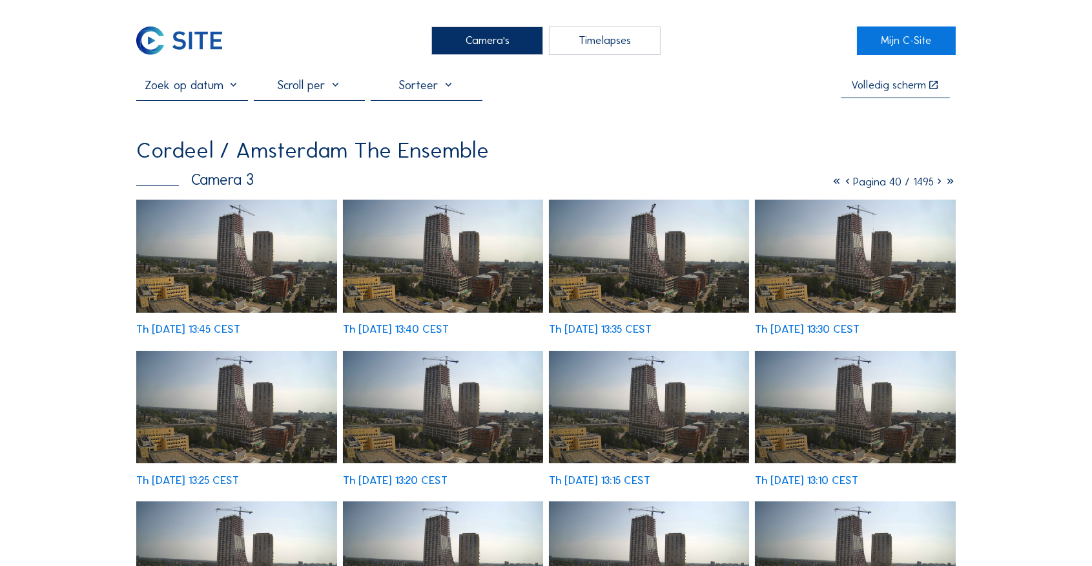
click at [938, 184] on icon at bounding box center [939, 182] width 11 height 14
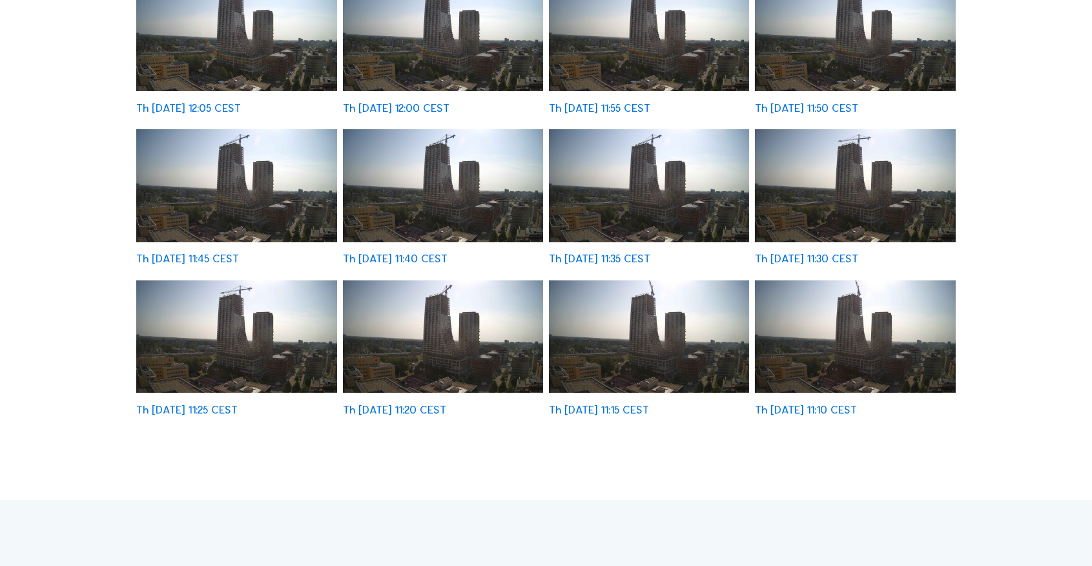
scroll to position [387, 0]
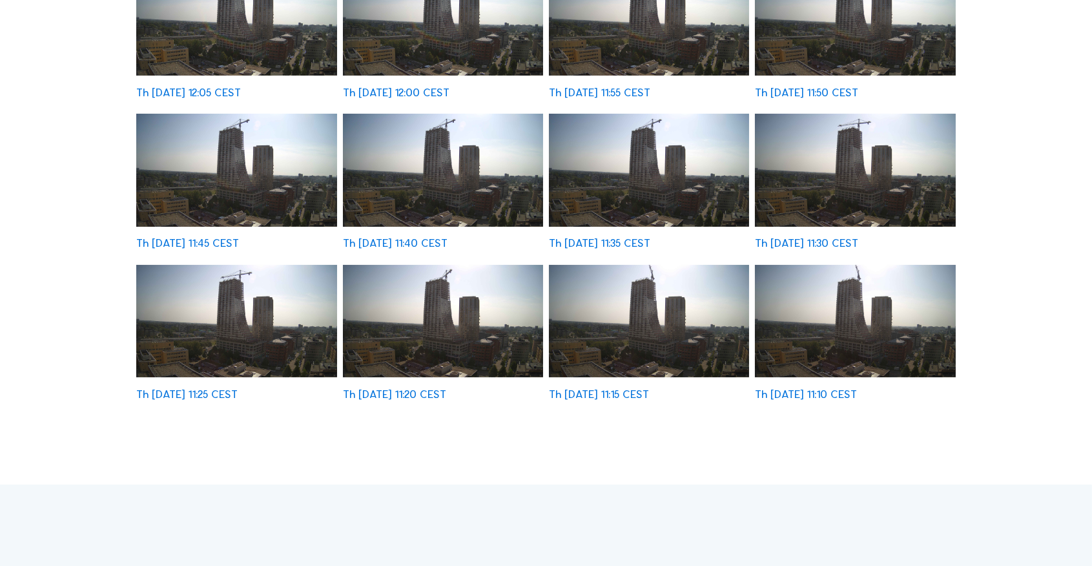
click at [854, 292] on img at bounding box center [855, 321] width 200 height 113
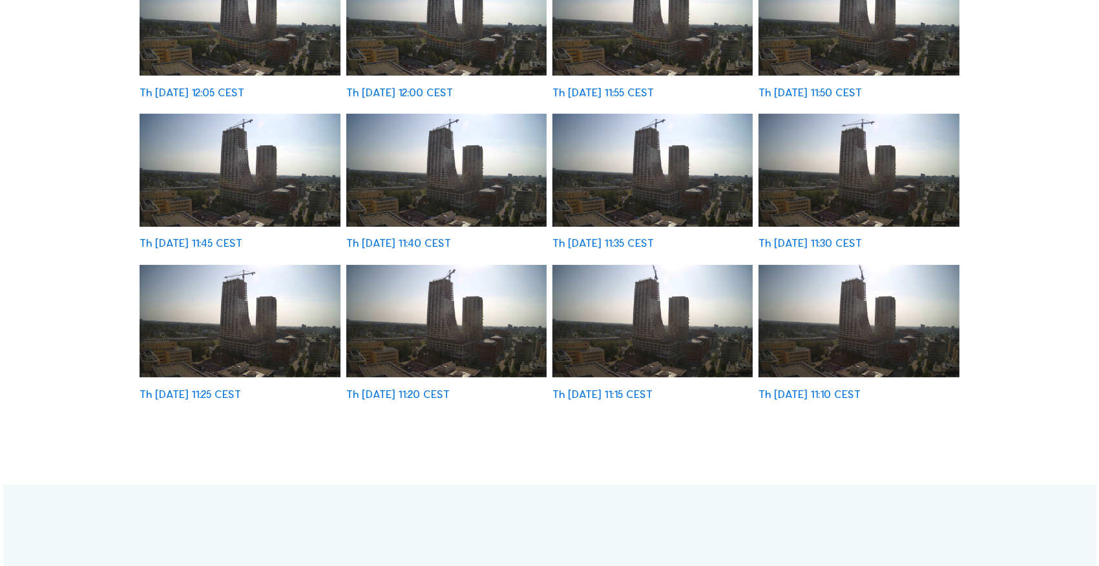
scroll to position [388, 0]
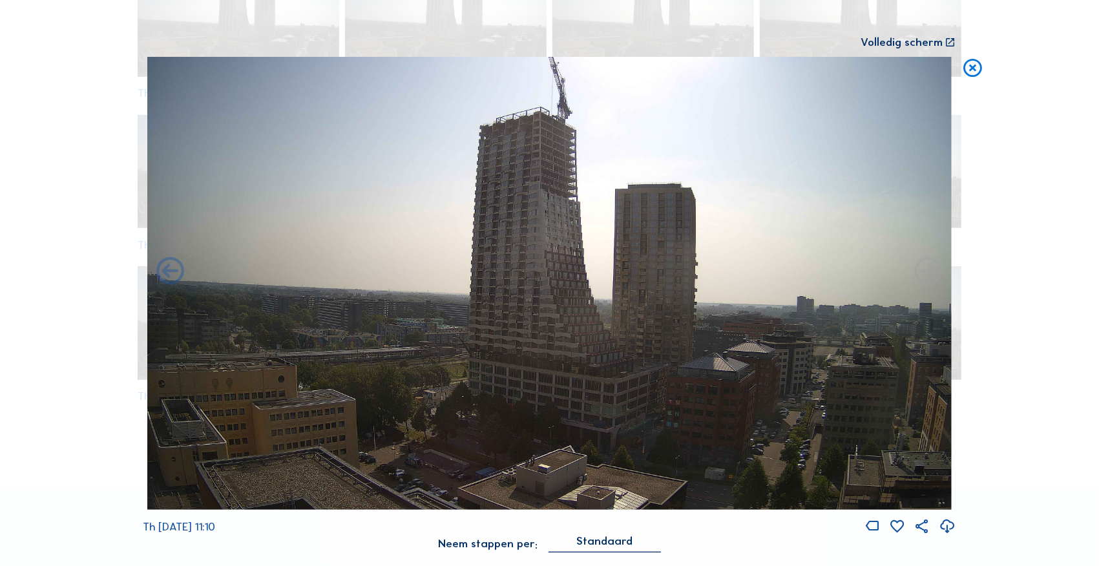
click at [971, 70] on icon at bounding box center [972, 68] width 22 height 23
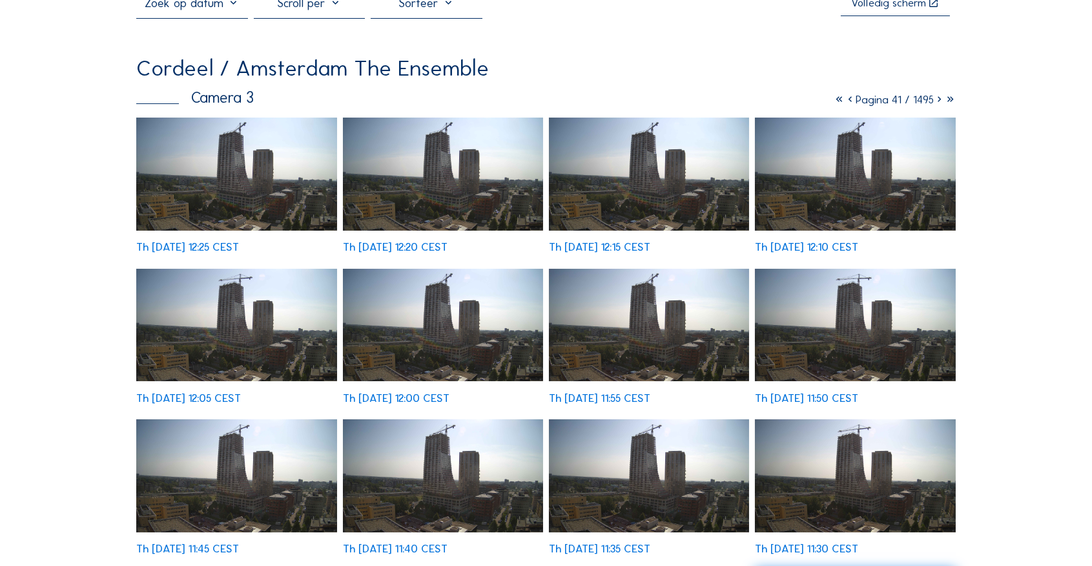
scroll to position [0, 0]
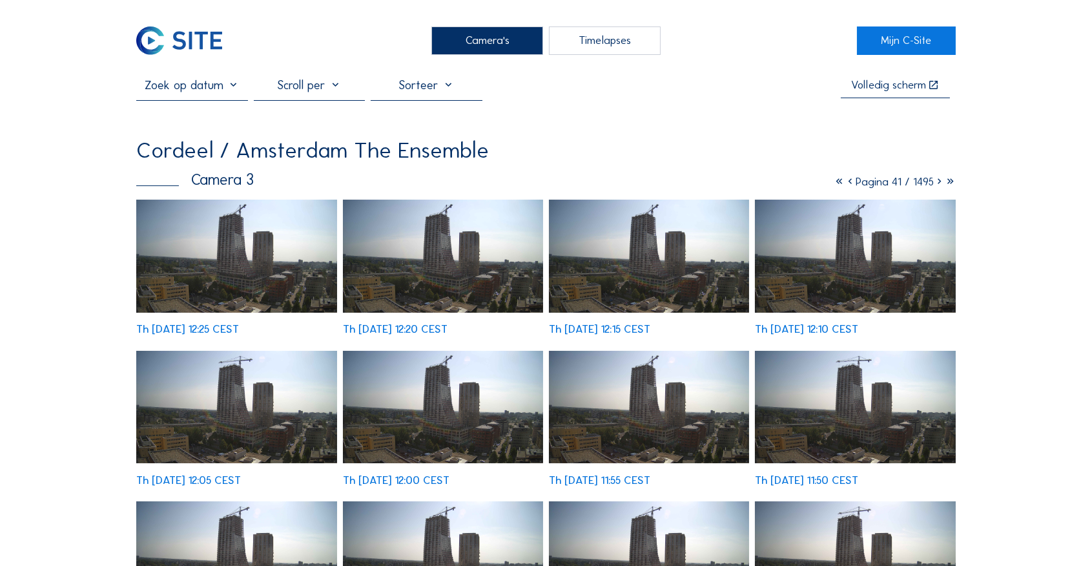
click at [845, 183] on icon at bounding box center [850, 182] width 11 height 14
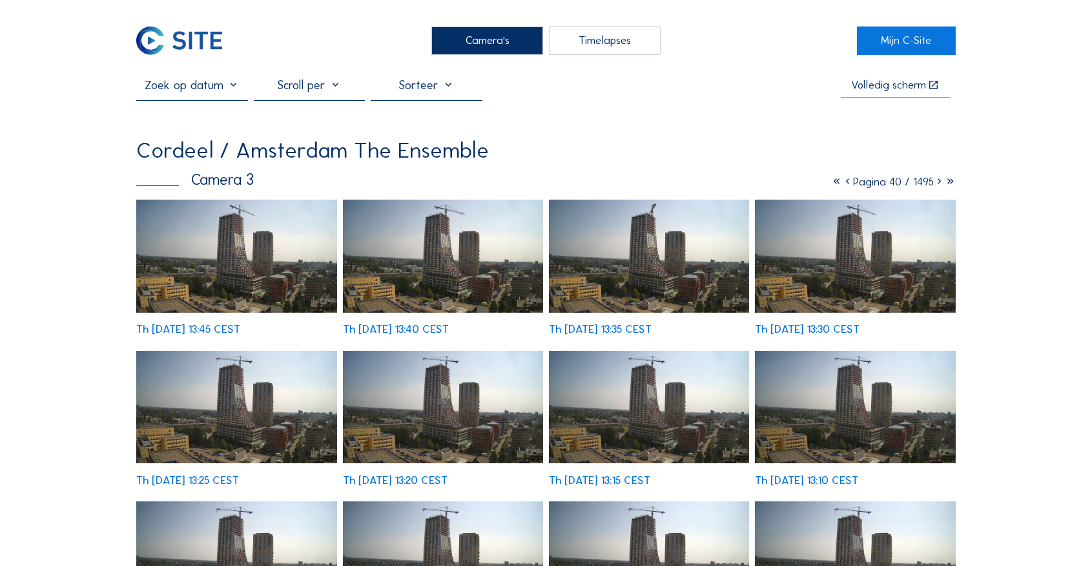
click at [842, 183] on icon at bounding box center [847, 182] width 11 height 14
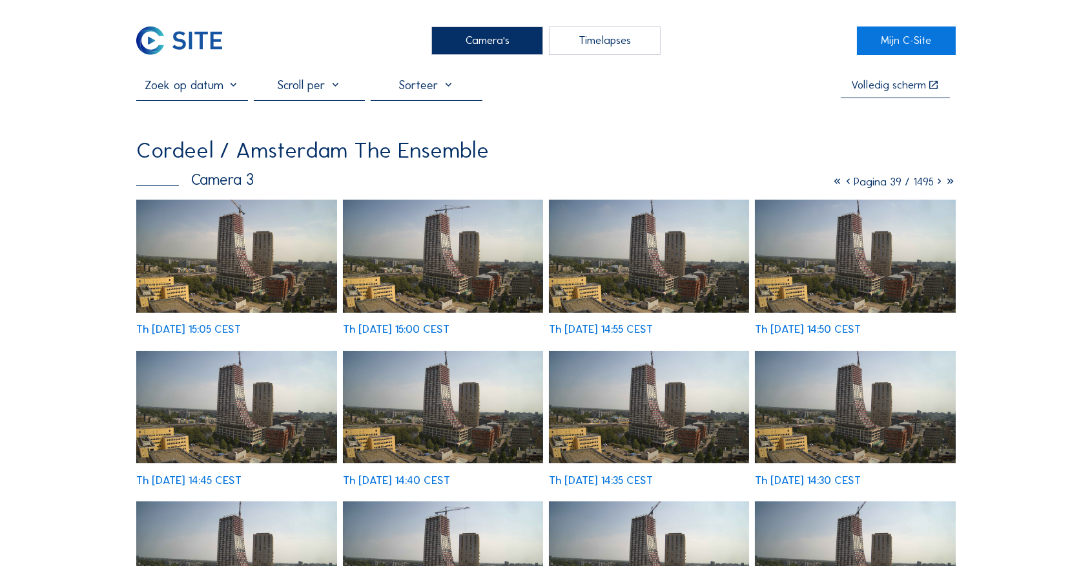
click at [843, 182] on icon at bounding box center [848, 182] width 11 height 14
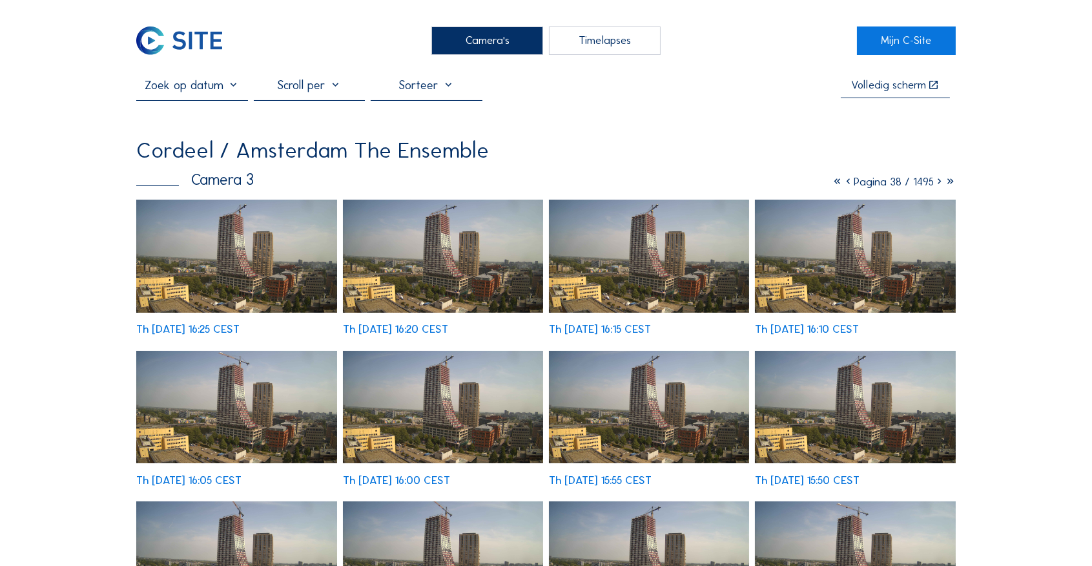
click at [935, 184] on icon at bounding box center [939, 182] width 11 height 14
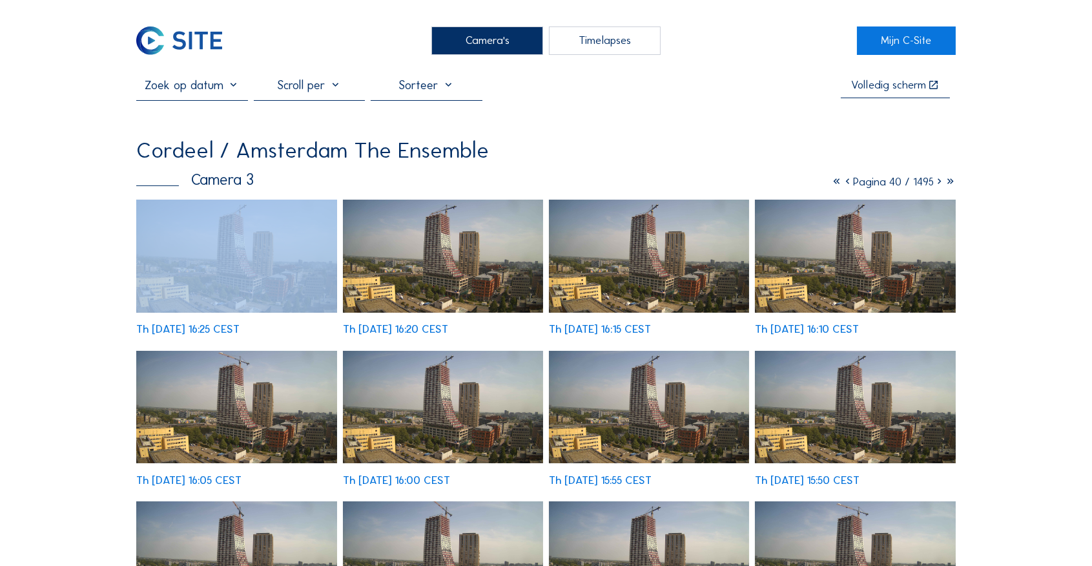
click at [935, 184] on icon at bounding box center [939, 182] width 11 height 14
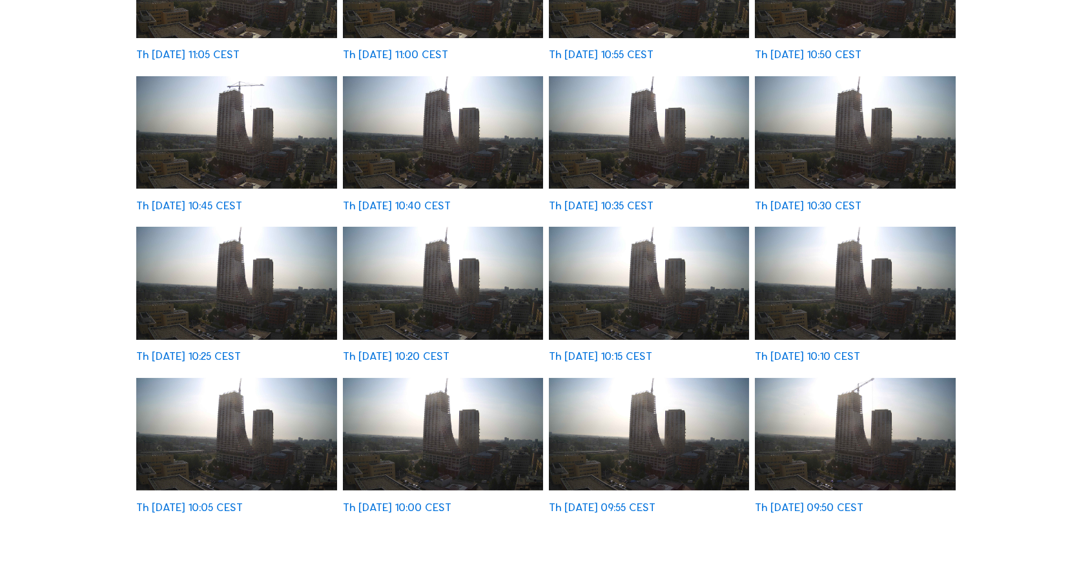
scroll to position [86, 0]
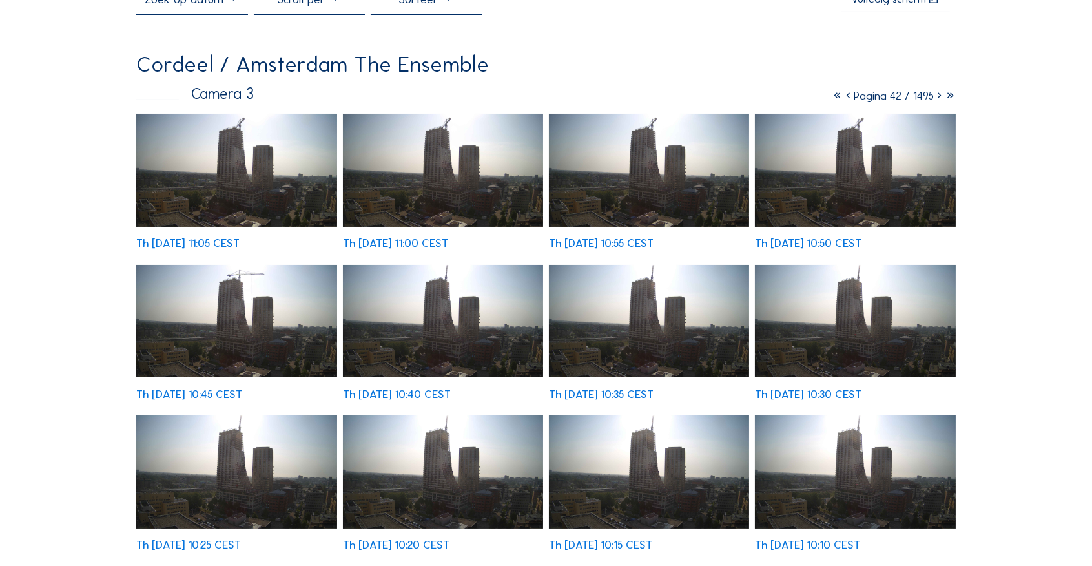
click at [936, 98] on icon at bounding box center [939, 96] width 11 height 14
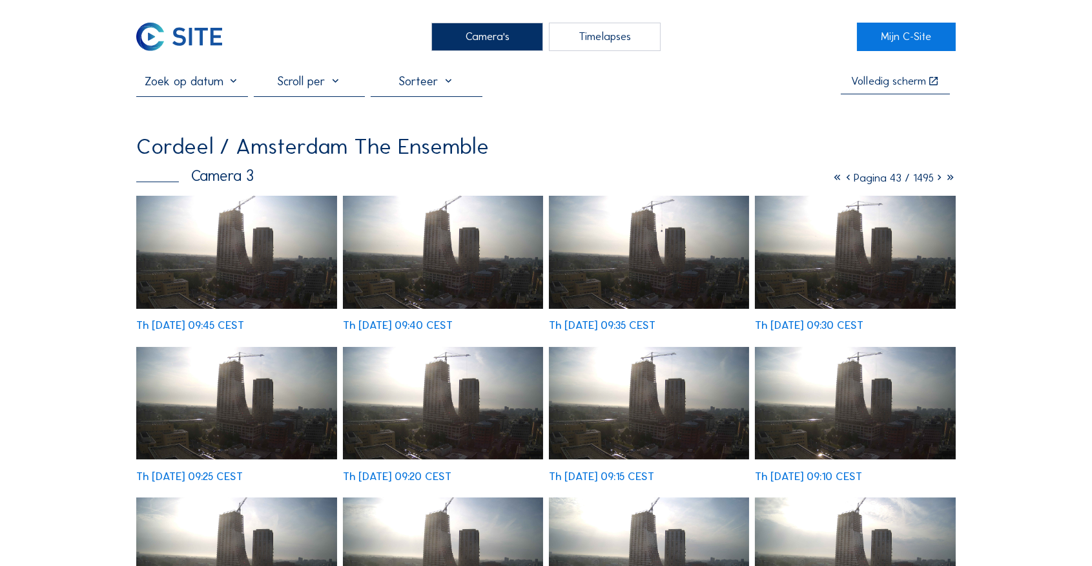
scroll to position [0, 0]
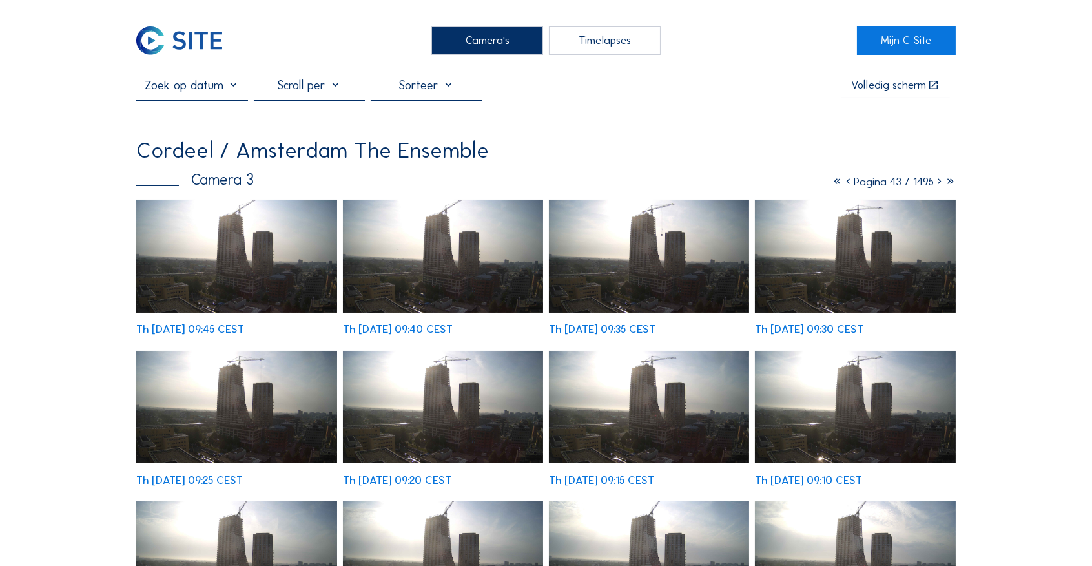
click at [937, 182] on icon at bounding box center [939, 182] width 11 height 14
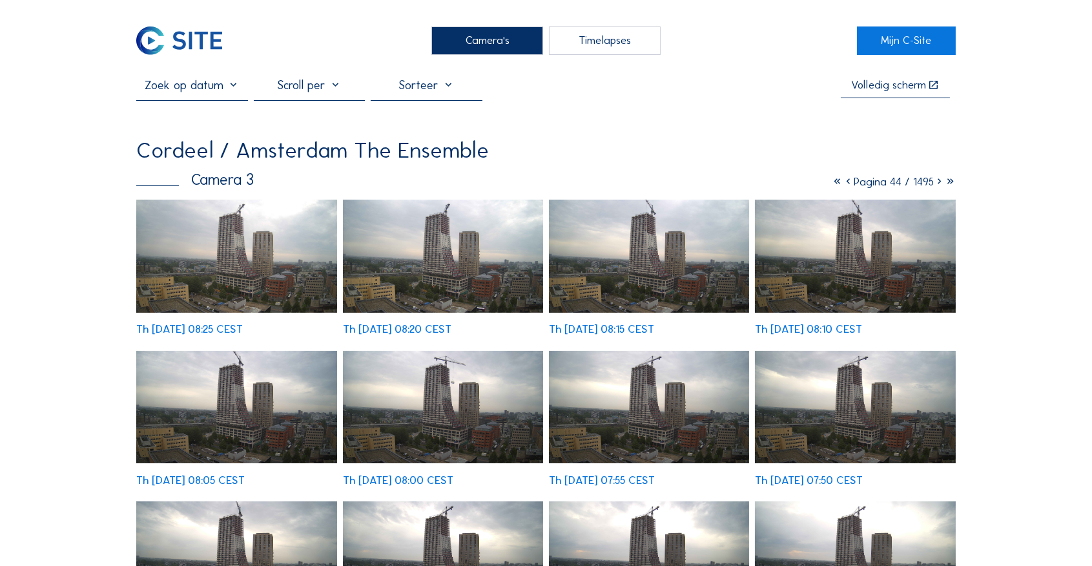
click at [488, 27] on div "Camera's" at bounding box center [486, 40] width 111 height 29
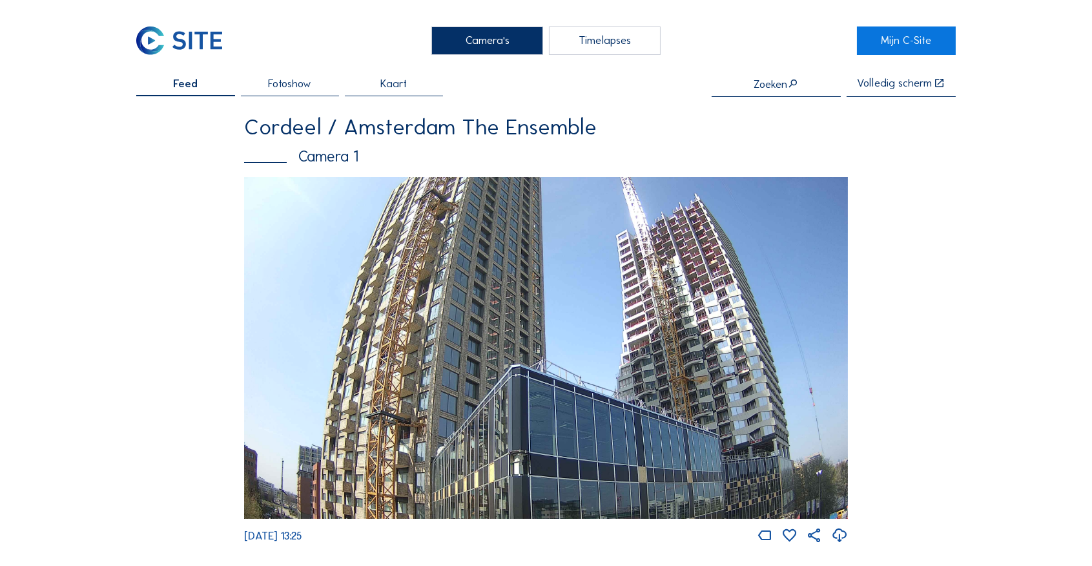
click at [593, 38] on div "Timelapses" at bounding box center [604, 40] width 111 height 29
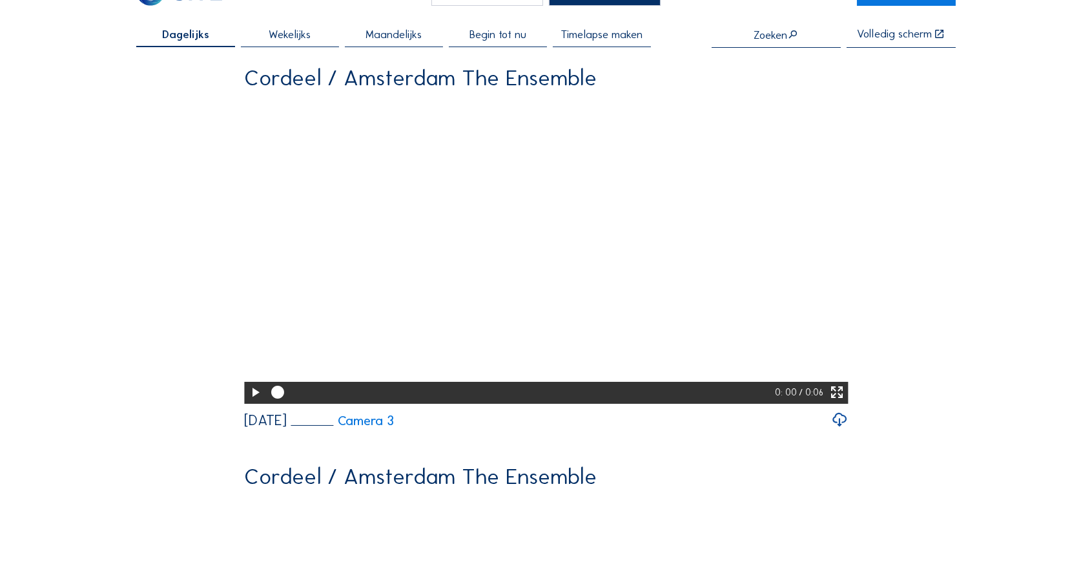
scroll to position [43, 0]
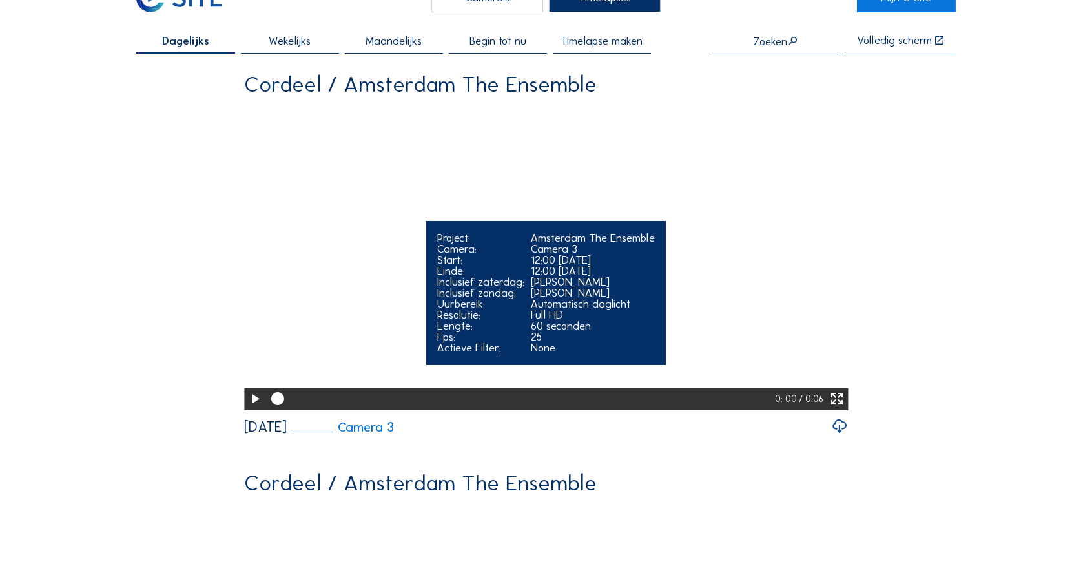
click at [251, 408] on icon at bounding box center [254, 398] width 15 height 19
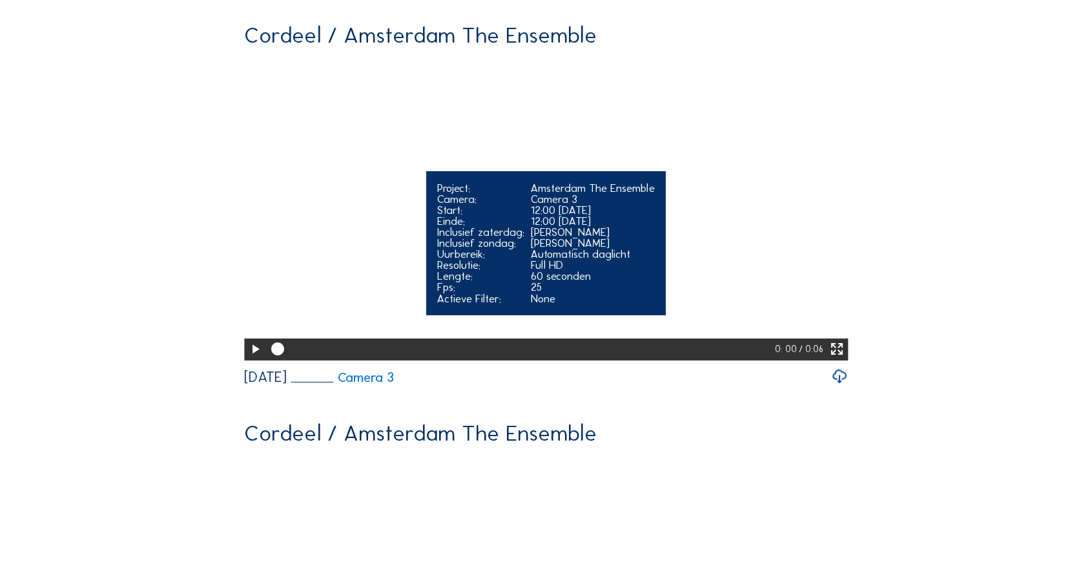
scroll to position [559, 0]
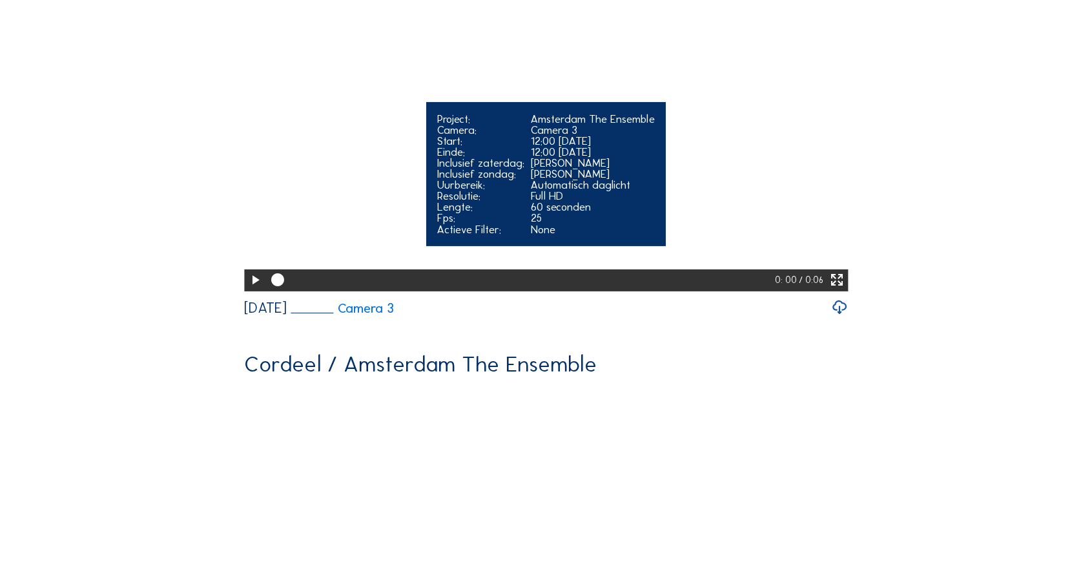
click at [252, 289] on icon at bounding box center [254, 280] width 15 height 19
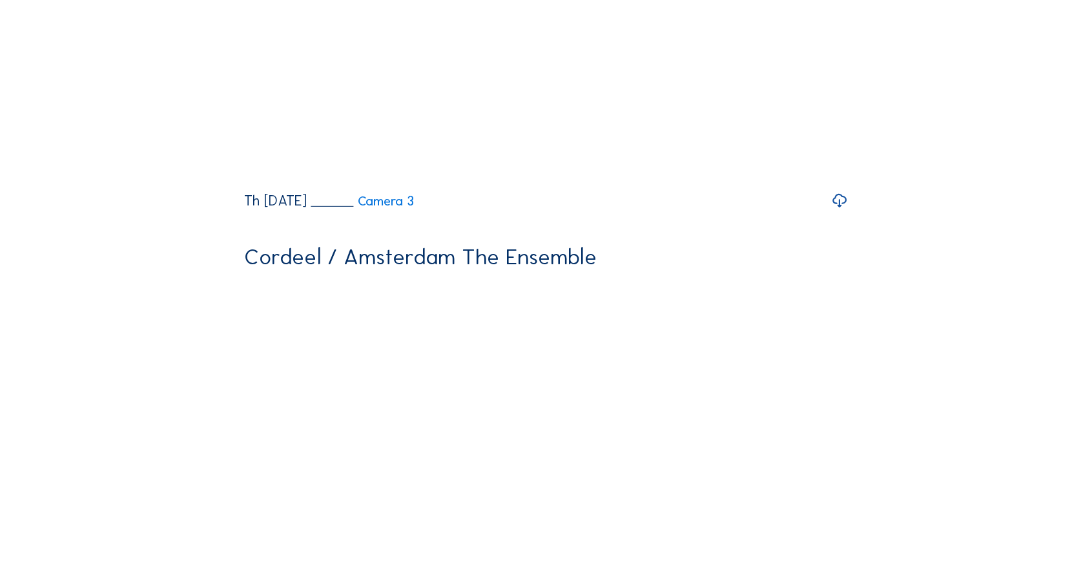
scroll to position [1463, 0]
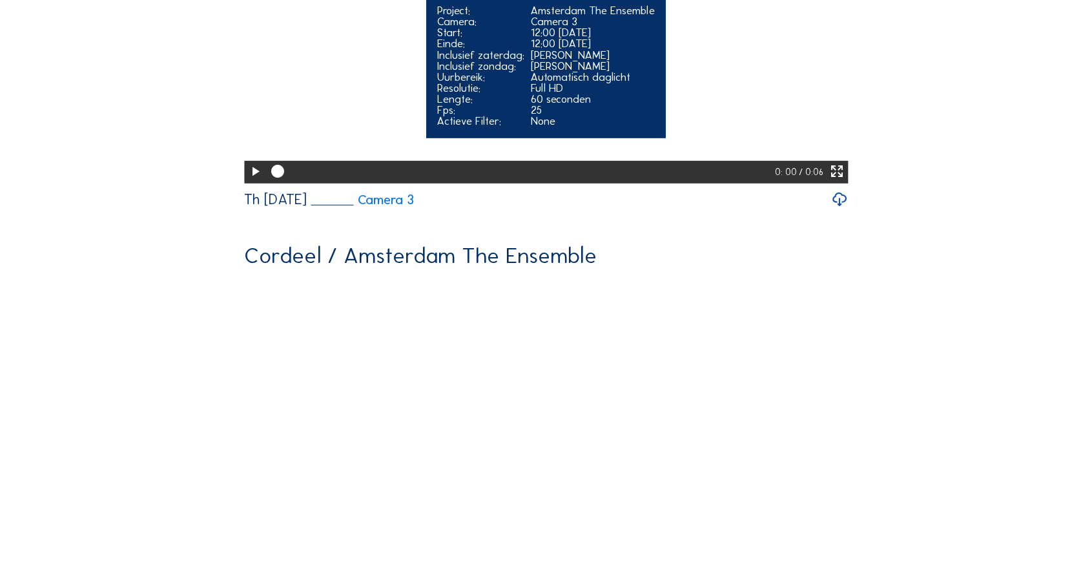
click at [256, 181] on icon at bounding box center [254, 171] width 15 height 19
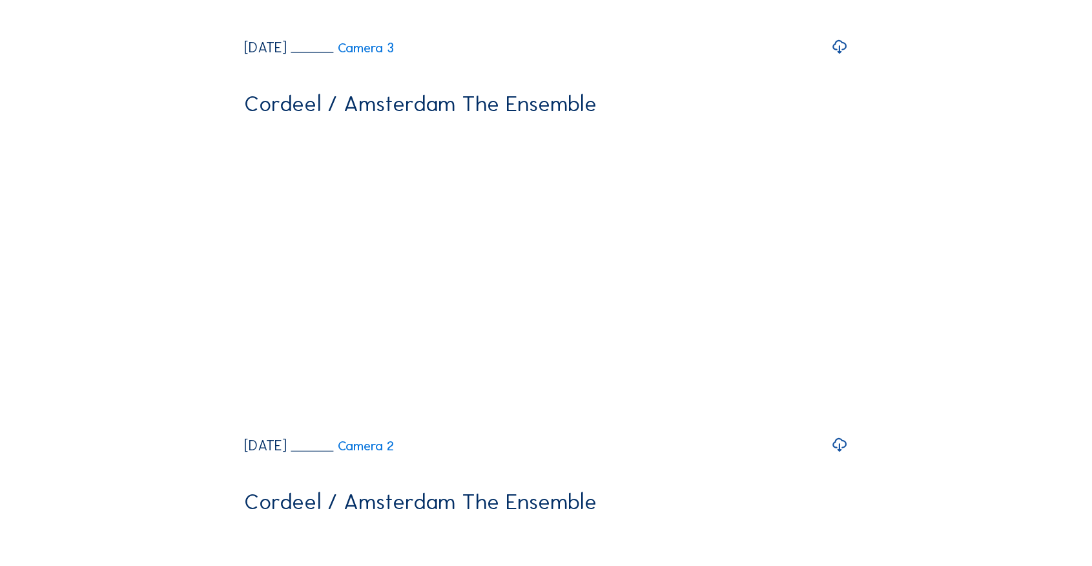
scroll to position [2411, 0]
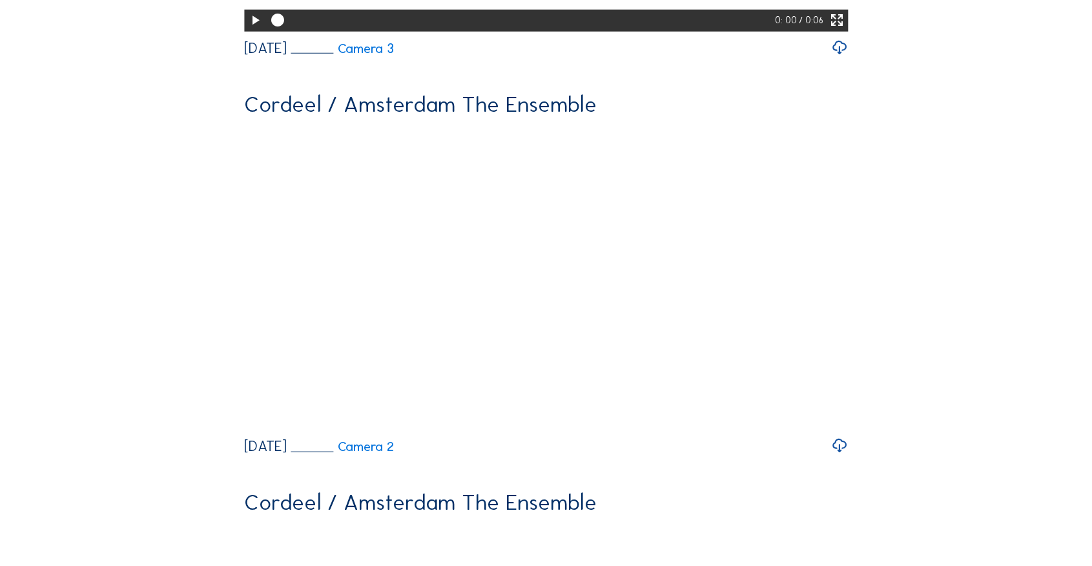
drag, startPoint x: 248, startPoint y: 262, endPoint x: 624, endPoint y: 211, distance: 379.2
click at [251, 30] on icon at bounding box center [254, 20] width 15 height 19
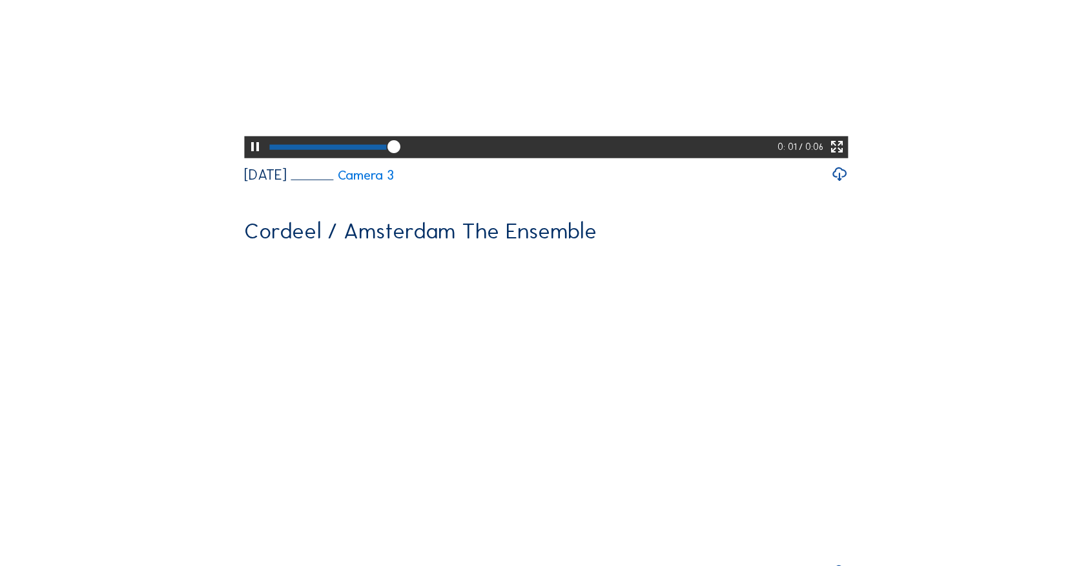
scroll to position [2325, 0]
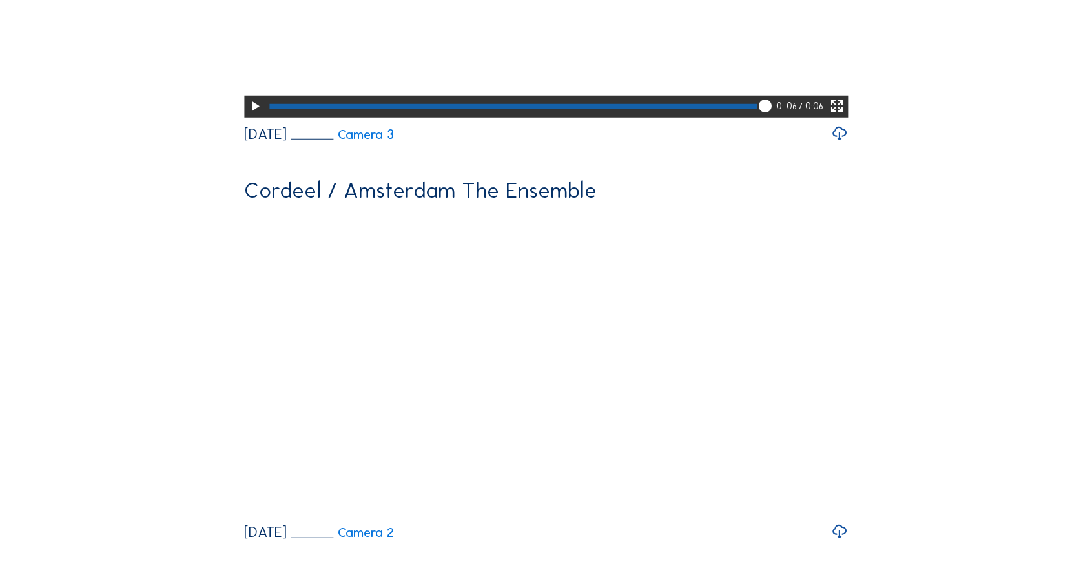
click at [1009, 394] on div "Camera's Timelapses Mijn C-Site Dagelijks Wekelijks Maandelijks Begin tot nu Ti…" at bounding box center [546, 369] width 1092 height 5388
